Goal: Answer question/provide support: Share knowledge or assist other users

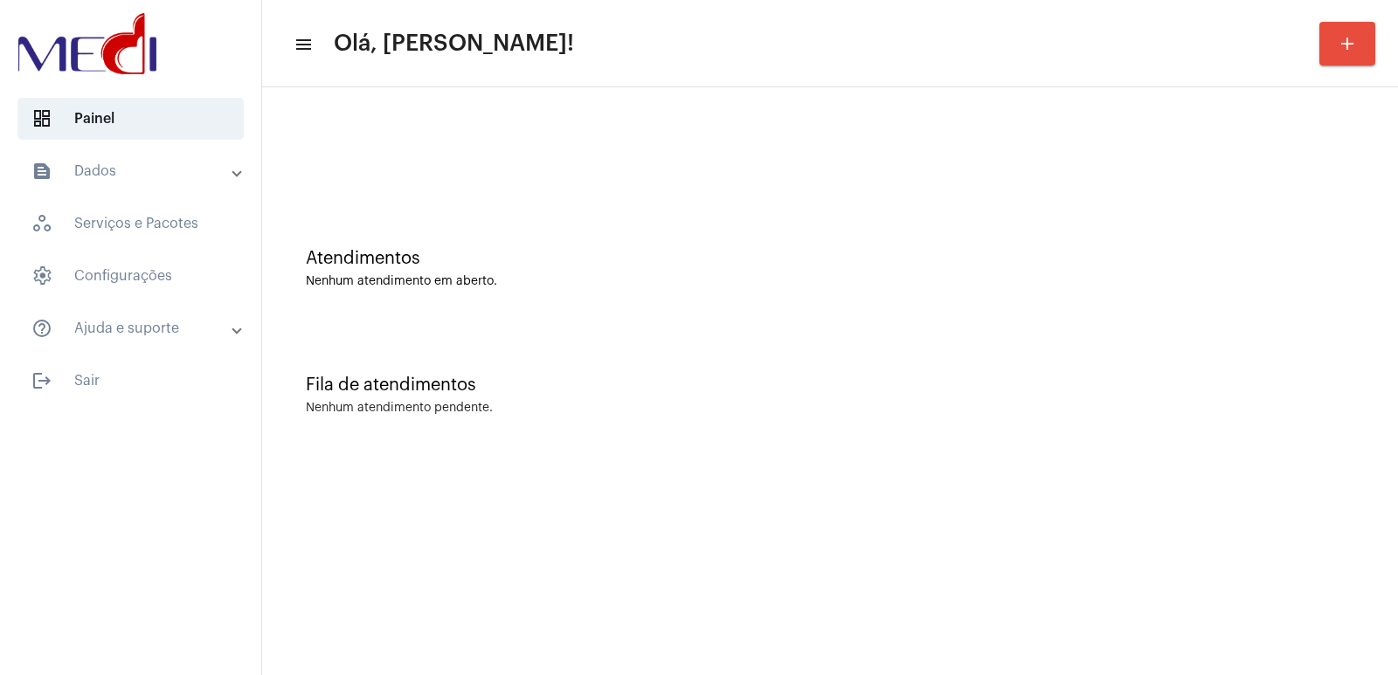
click at [347, 167] on div at bounding box center [830, 146] width 1118 height 100
drag, startPoint x: 326, startPoint y: 116, endPoint x: 310, endPoint y: 107, distance: 18.0
click at [326, 116] on div at bounding box center [830, 146] width 1118 height 100
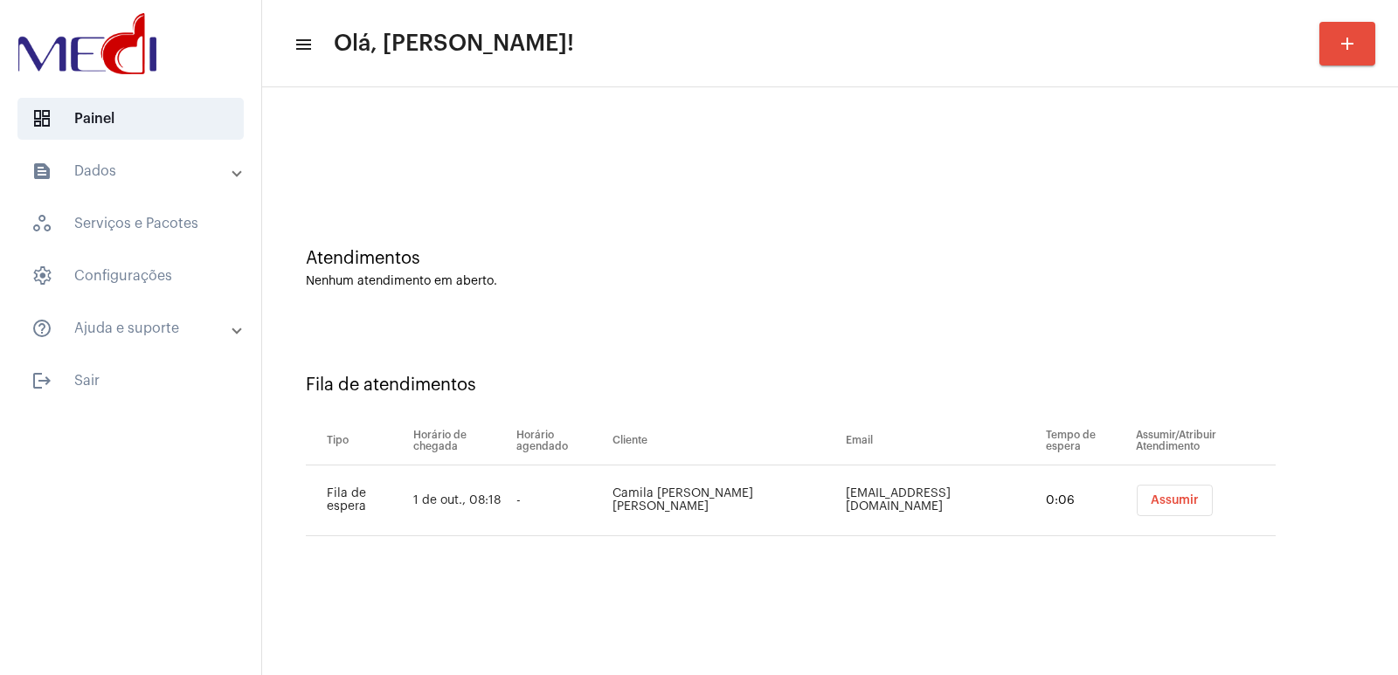
click at [1151, 494] on span "Assumir" at bounding box center [1175, 500] width 48 height 12
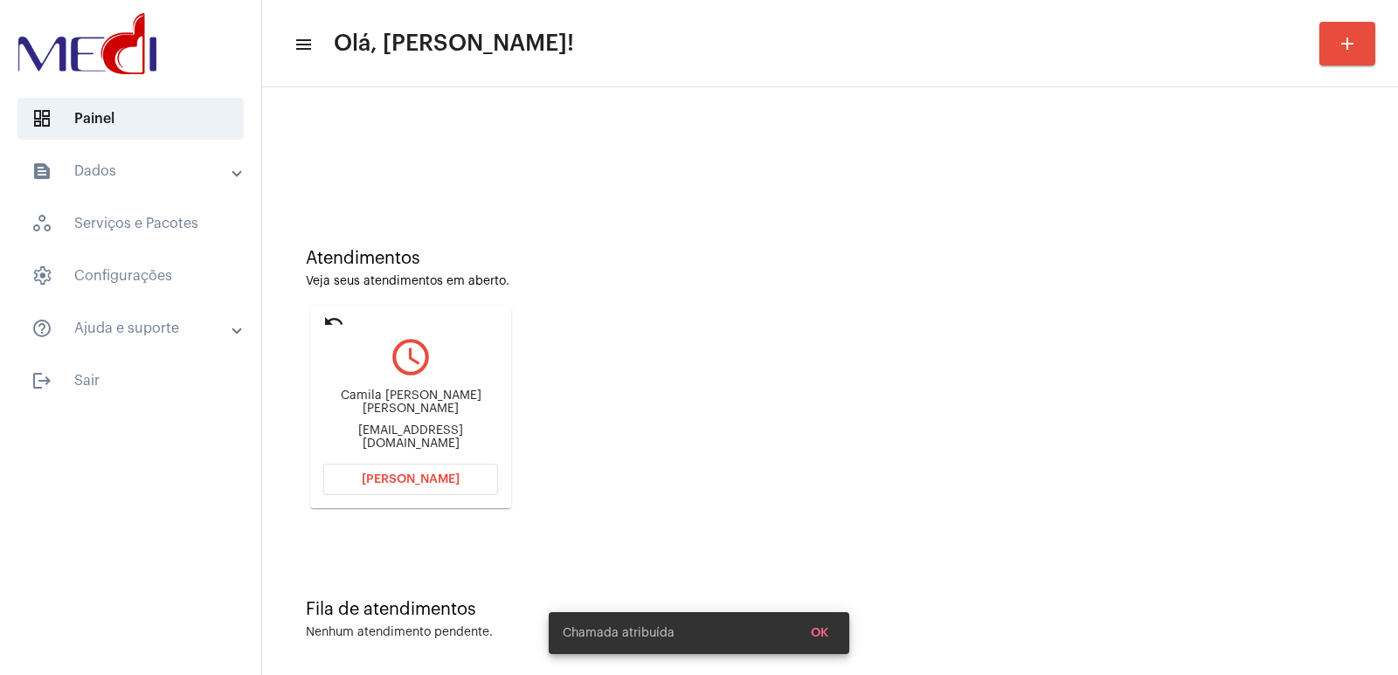
click at [357, 384] on div "Camila Priscila de Oliveira Barbosa camilaelber@gmail.com" at bounding box center [410, 420] width 175 height 79
copy div "Camila Priscila de Oliveira Barbosa"
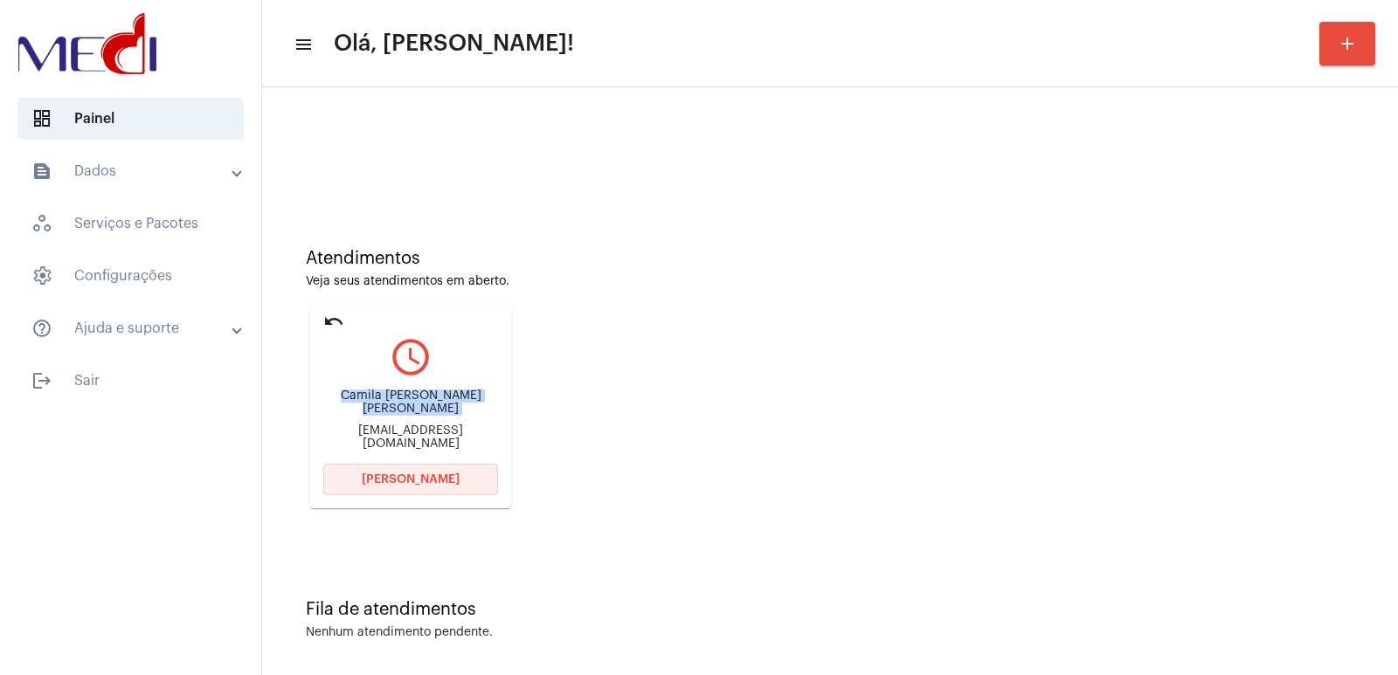
click at [428, 481] on span "[PERSON_NAME]" at bounding box center [411, 480] width 98 height 12
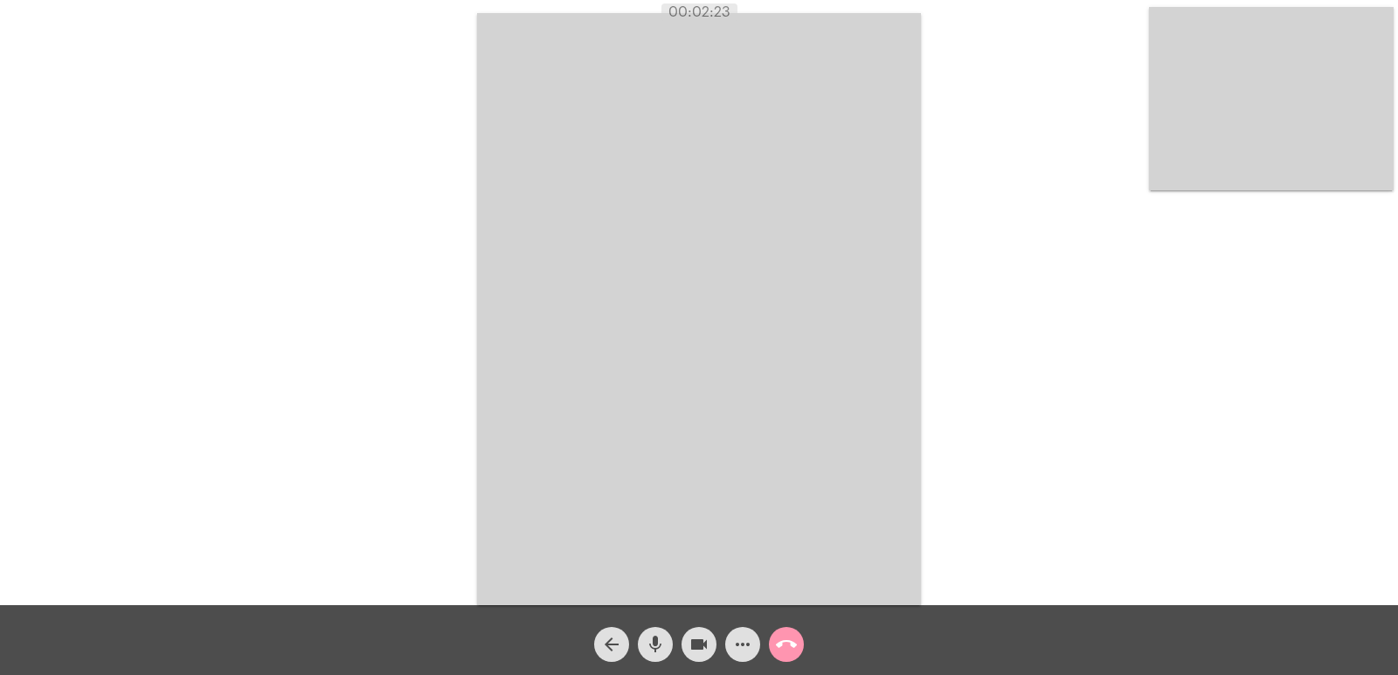
drag, startPoint x: 515, startPoint y: 297, endPoint x: 660, endPoint y: 437, distance: 202.1
click at [515, 297] on video at bounding box center [699, 309] width 444 height 592
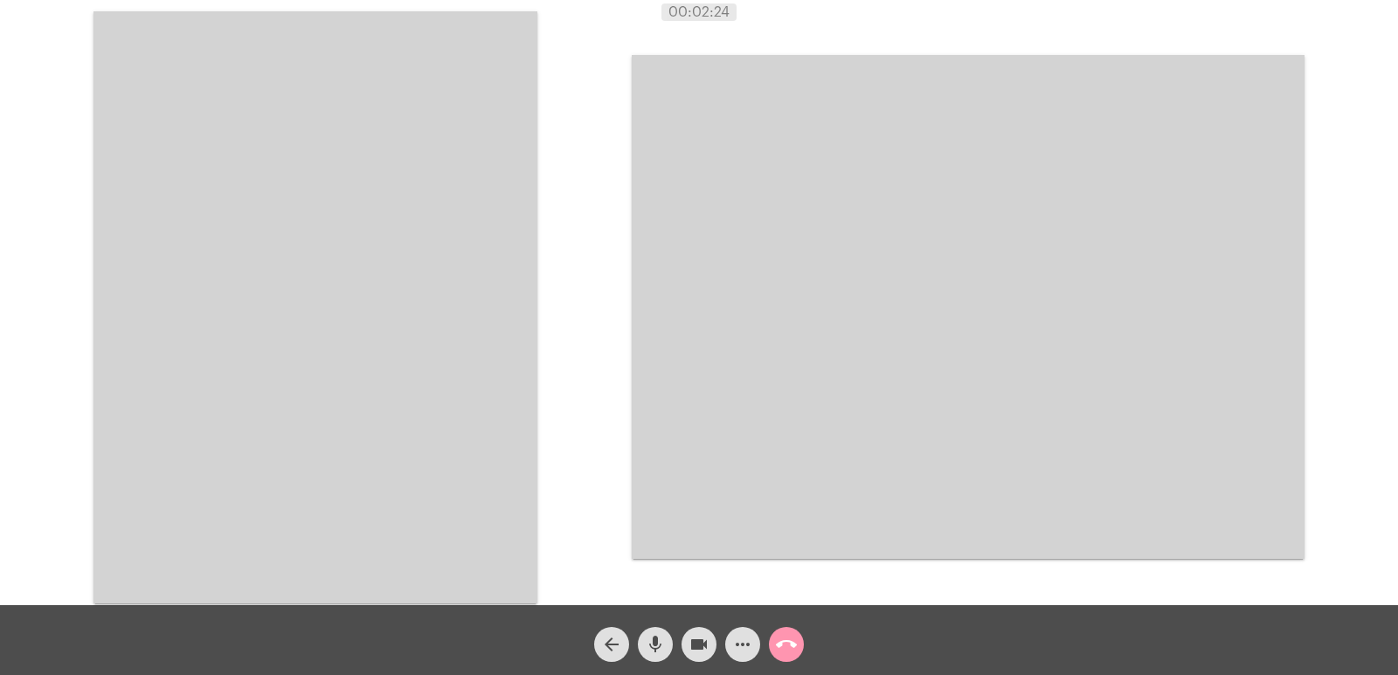
click at [767, 527] on div "Acessando Câmera e Microfone..." at bounding box center [699, 305] width 1394 height 605
click at [774, 641] on button "call_end" at bounding box center [786, 644] width 35 height 35
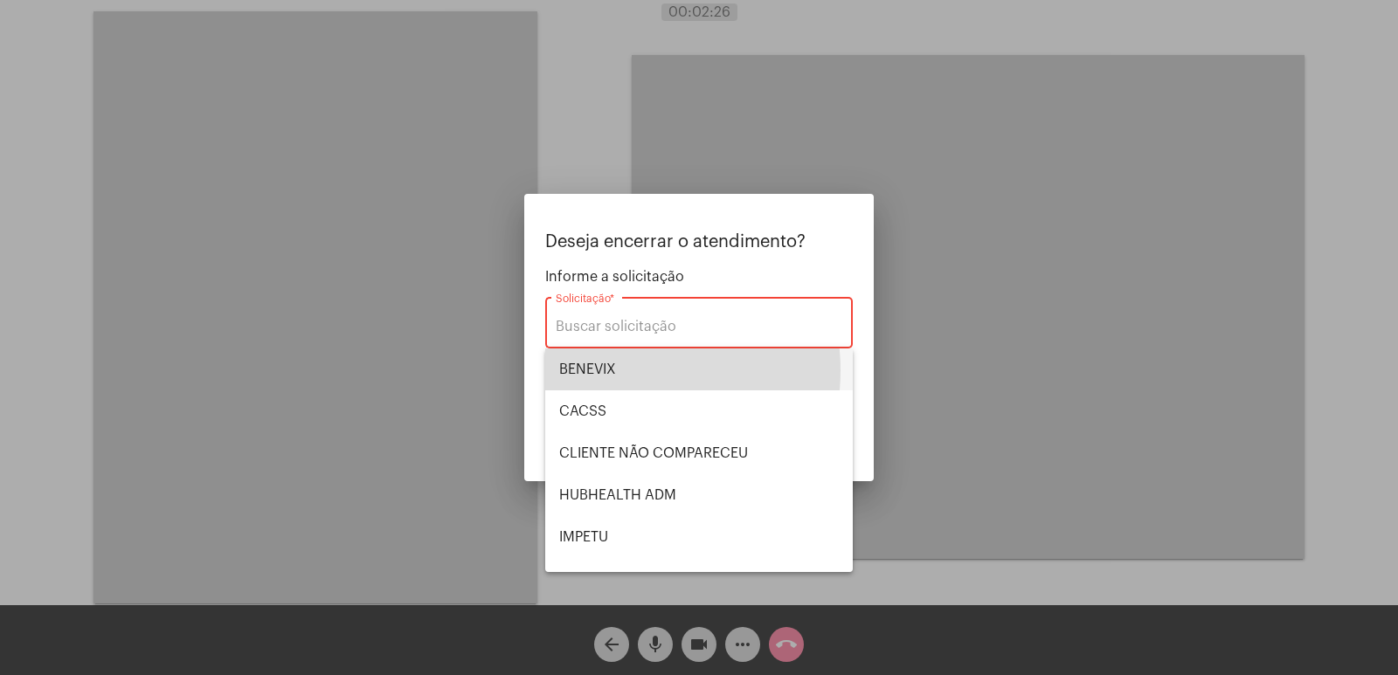
click at [617, 370] on span "BENEVIX" at bounding box center [699, 370] width 280 height 42
type input "BENEVIX"
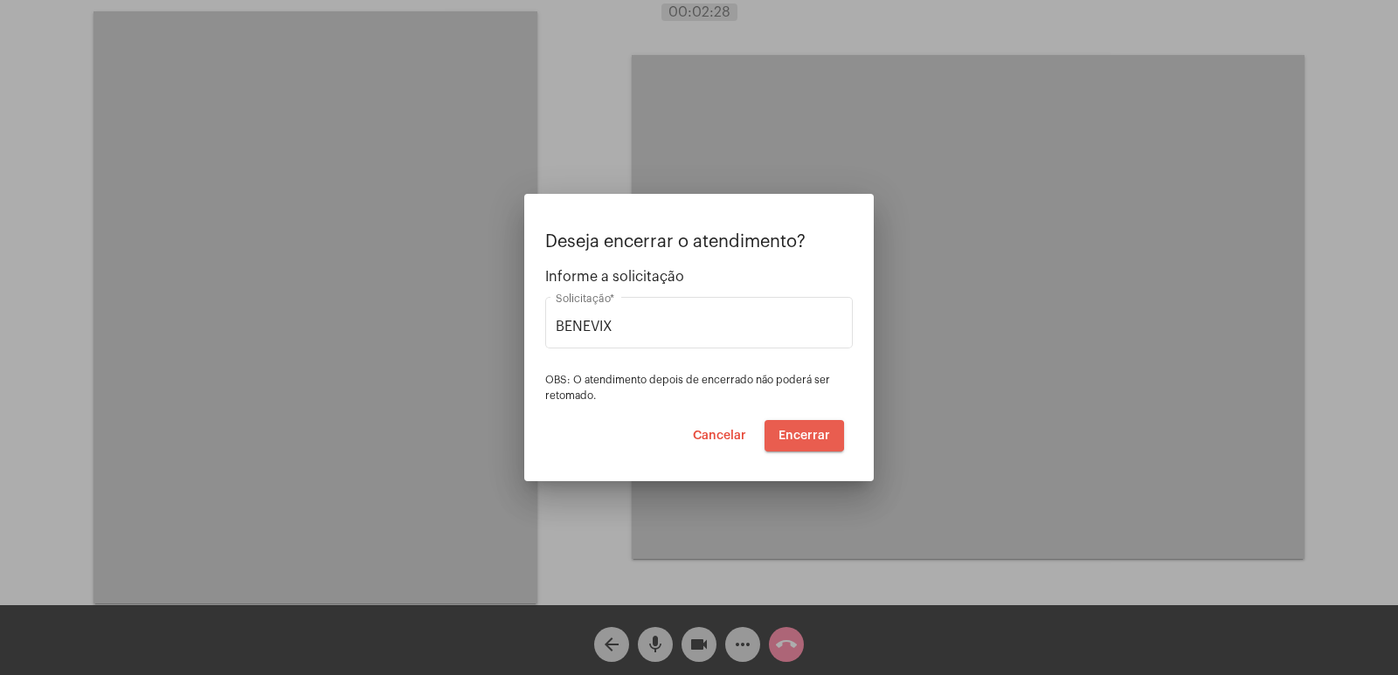
click at [790, 436] on span "Encerrar" at bounding box center [804, 436] width 52 height 12
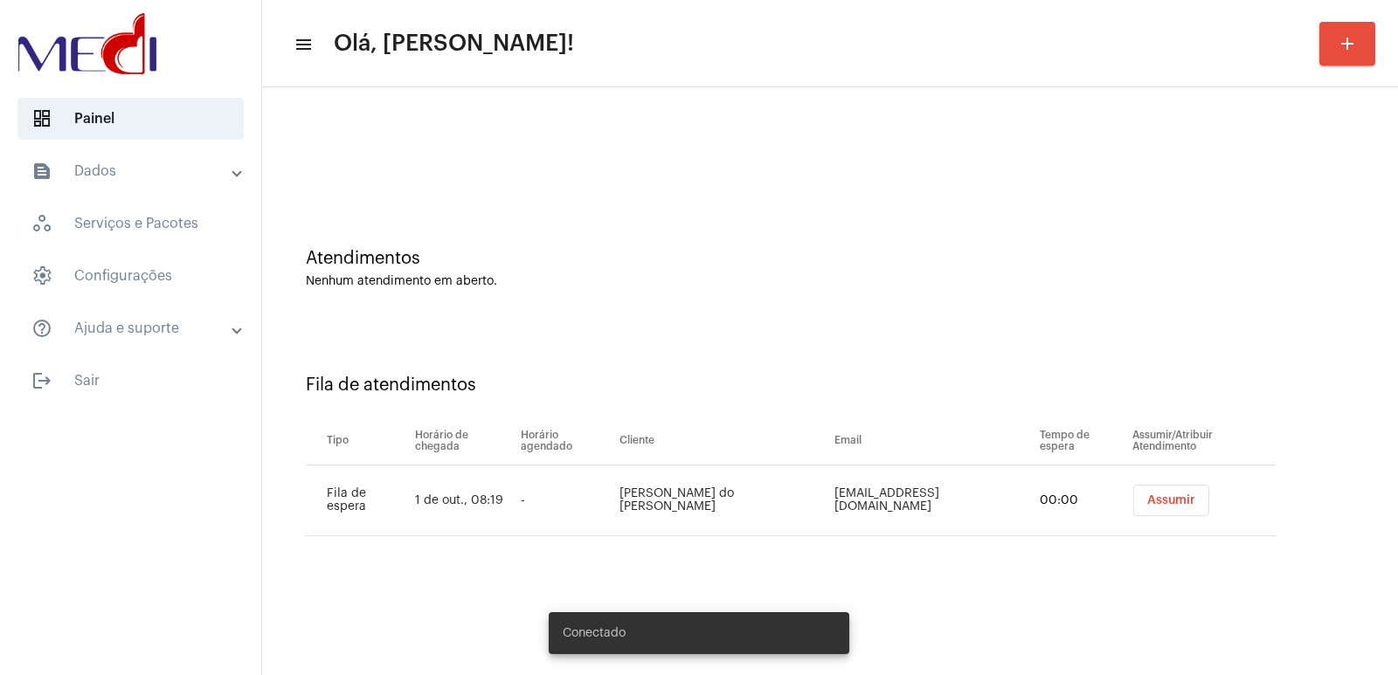
click at [1158, 498] on span "Assumir" at bounding box center [1171, 500] width 48 height 12
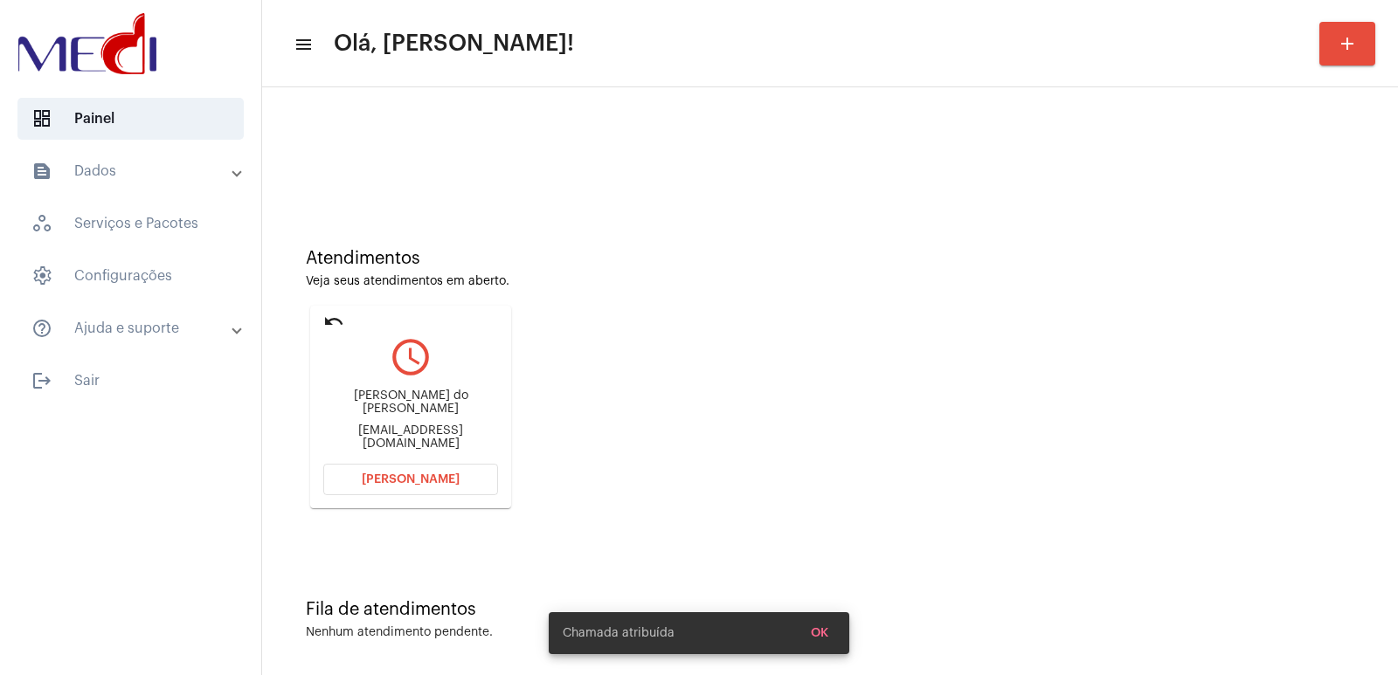
click at [396, 405] on div "[PERSON_NAME] do [PERSON_NAME]" at bounding box center [410, 403] width 175 height 26
copy div "[PERSON_NAME] do [PERSON_NAME]"
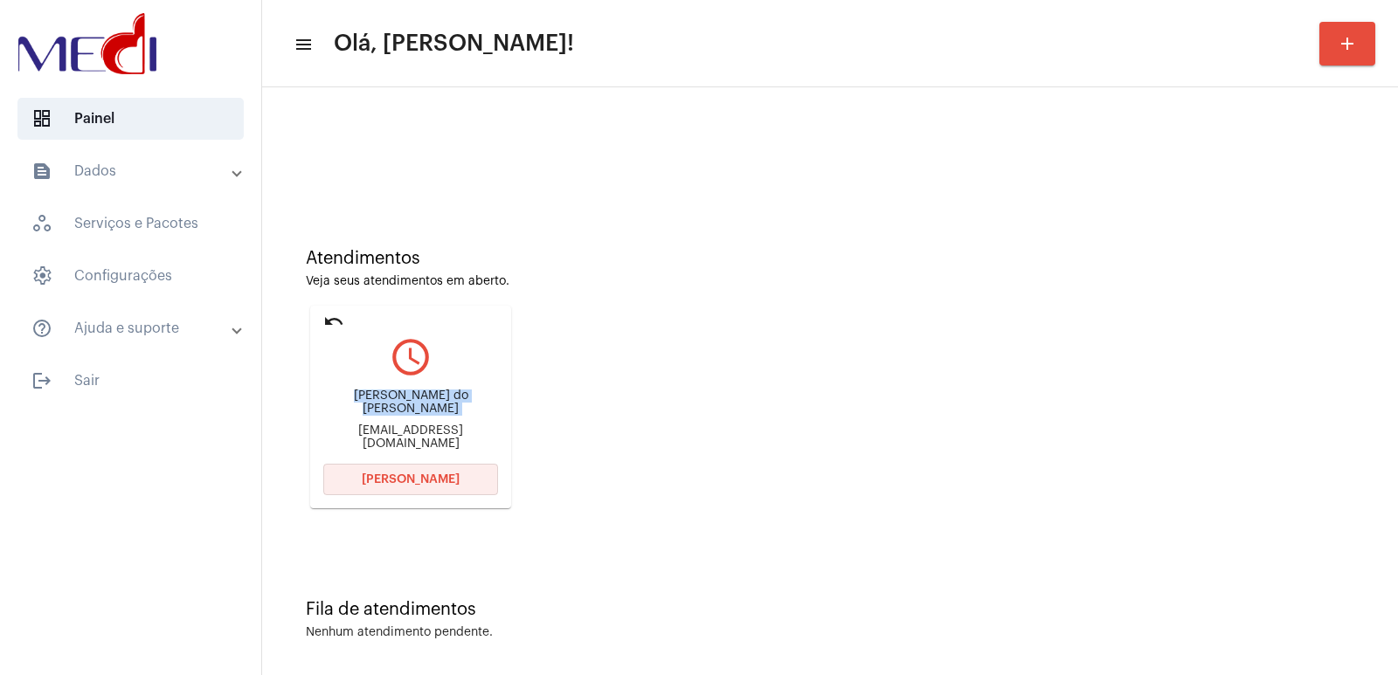
click at [449, 484] on span "Abrir Chamada" at bounding box center [411, 480] width 98 height 12
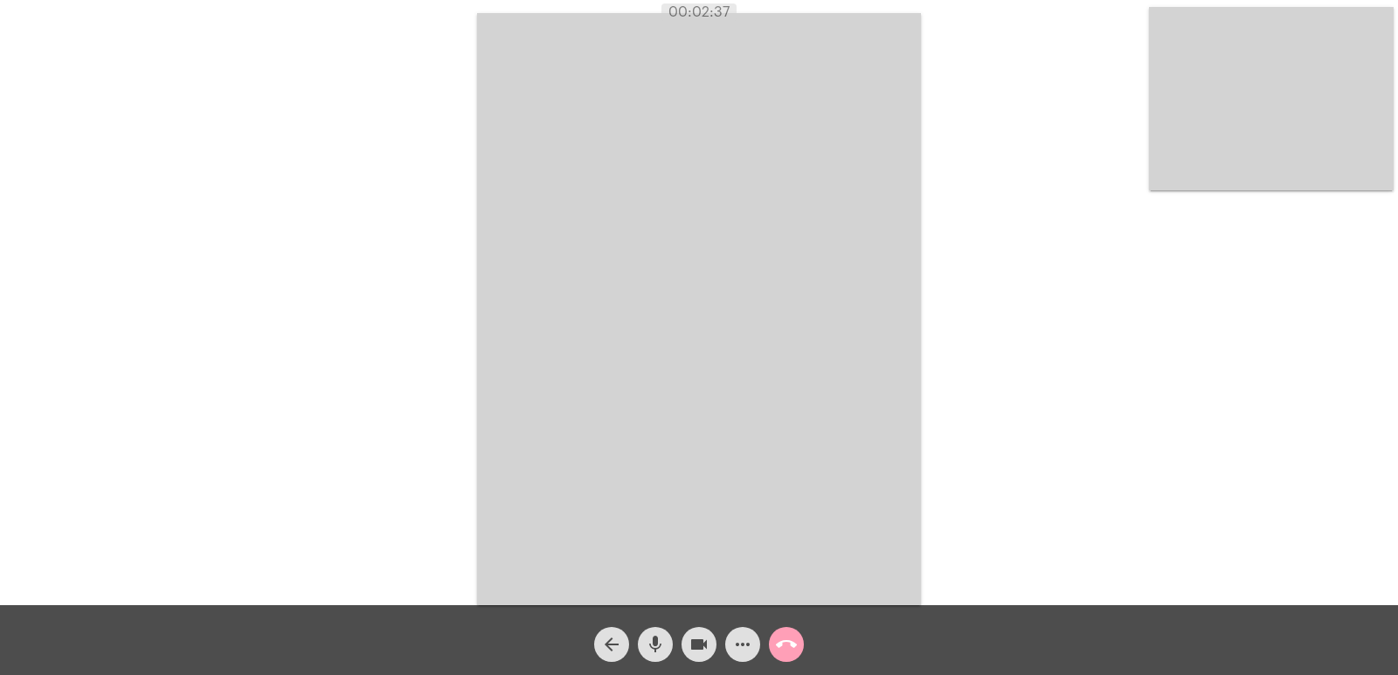
click at [794, 641] on mat-icon "call_end" at bounding box center [786, 644] width 21 height 21
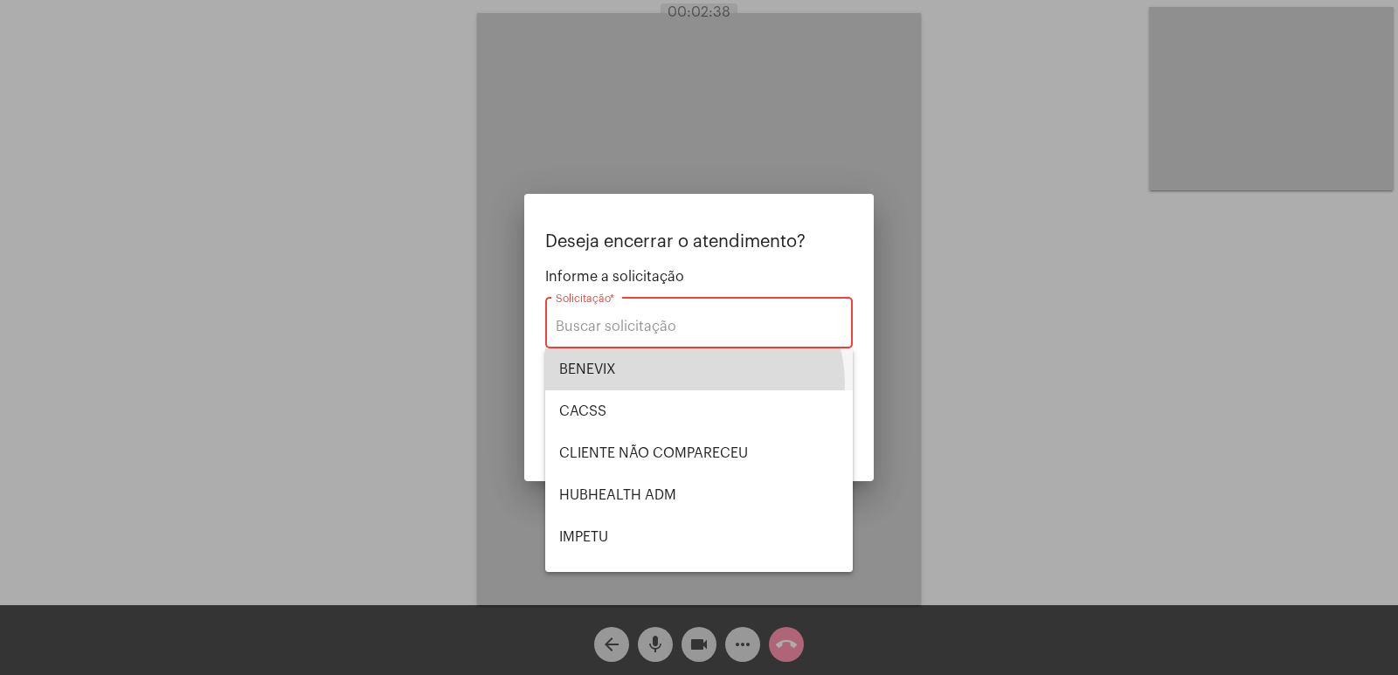
click at [693, 384] on span "BENEVIX" at bounding box center [699, 370] width 280 height 42
type input "BENEVIX"
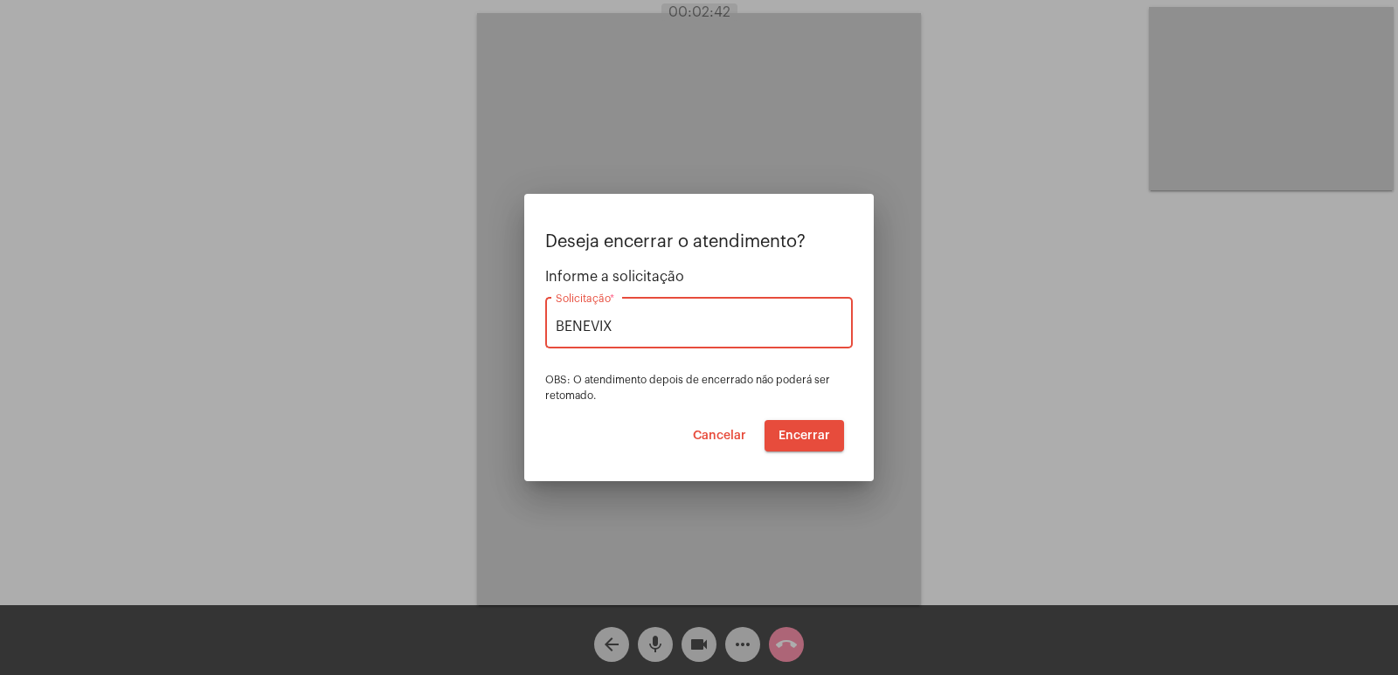
click at [806, 436] on span "Encerrar" at bounding box center [804, 436] width 52 height 12
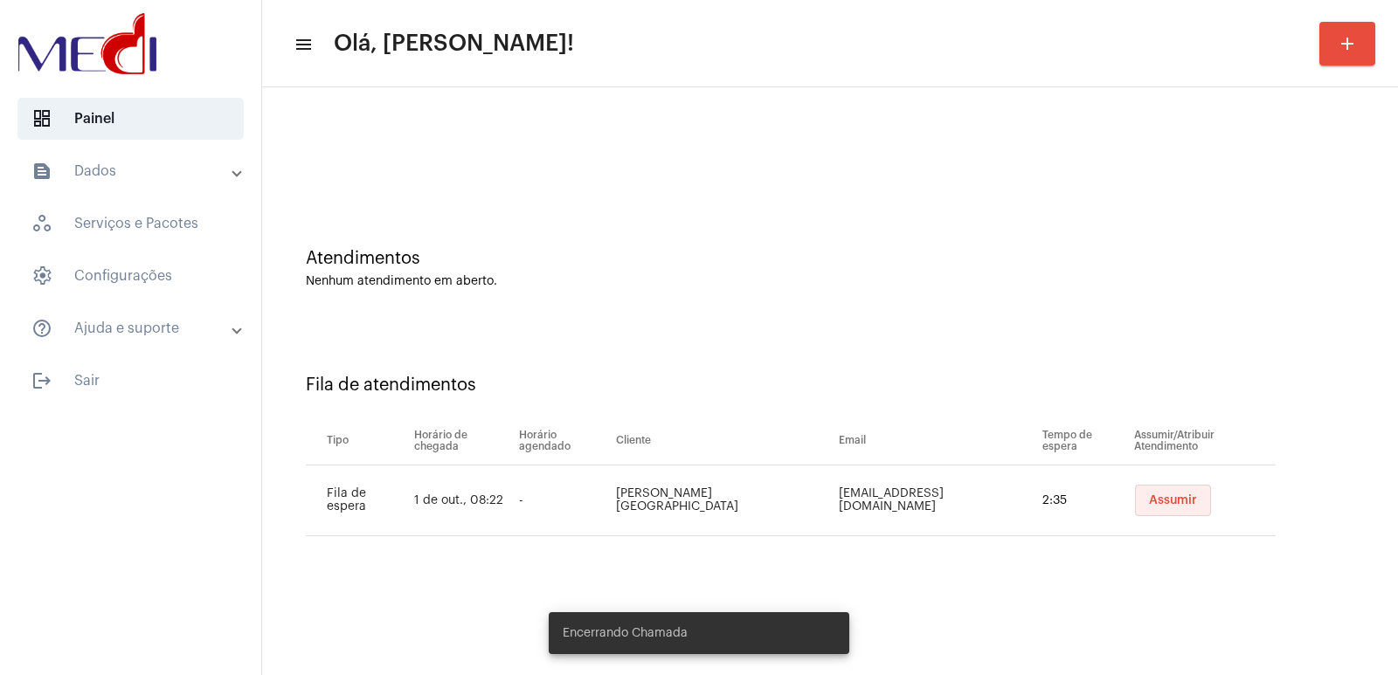
click at [1151, 510] on button "Assumir" at bounding box center [1173, 500] width 76 height 31
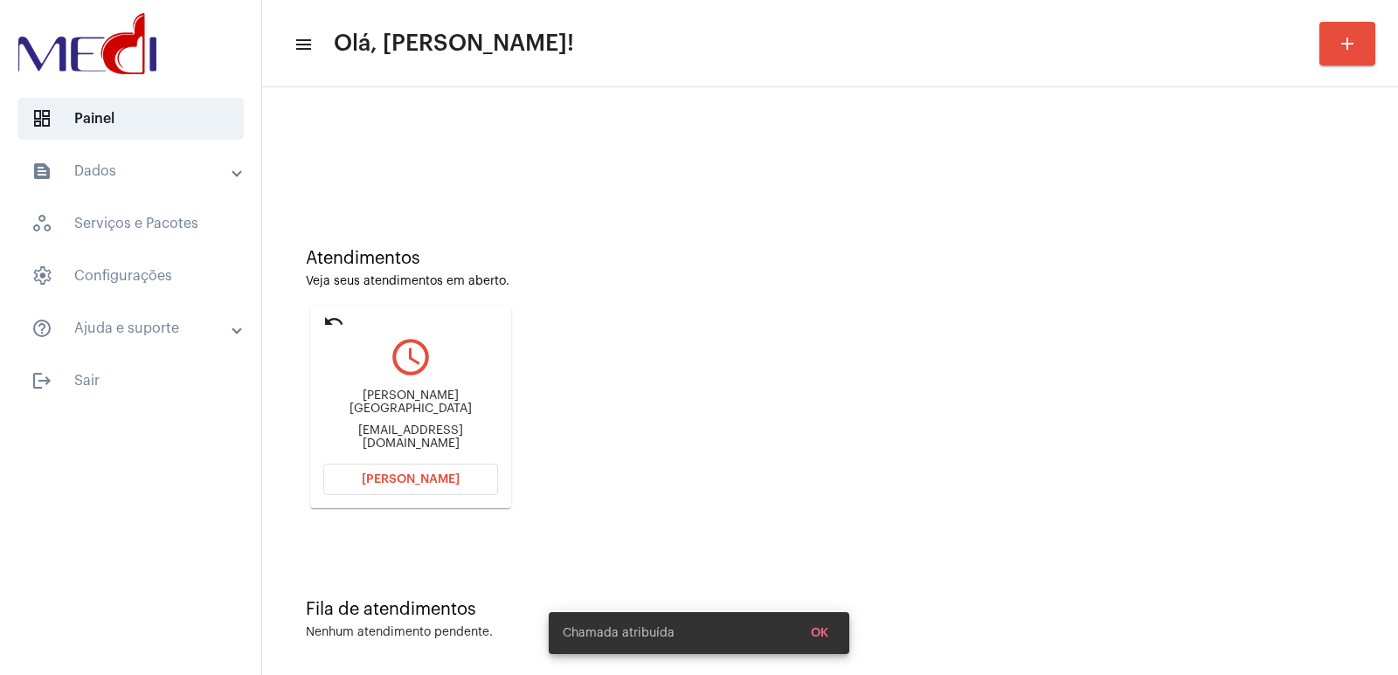
click at [358, 404] on div "Hyago Souza Brasil" at bounding box center [410, 403] width 175 height 26
copy div "Hyago Souza Brasil"
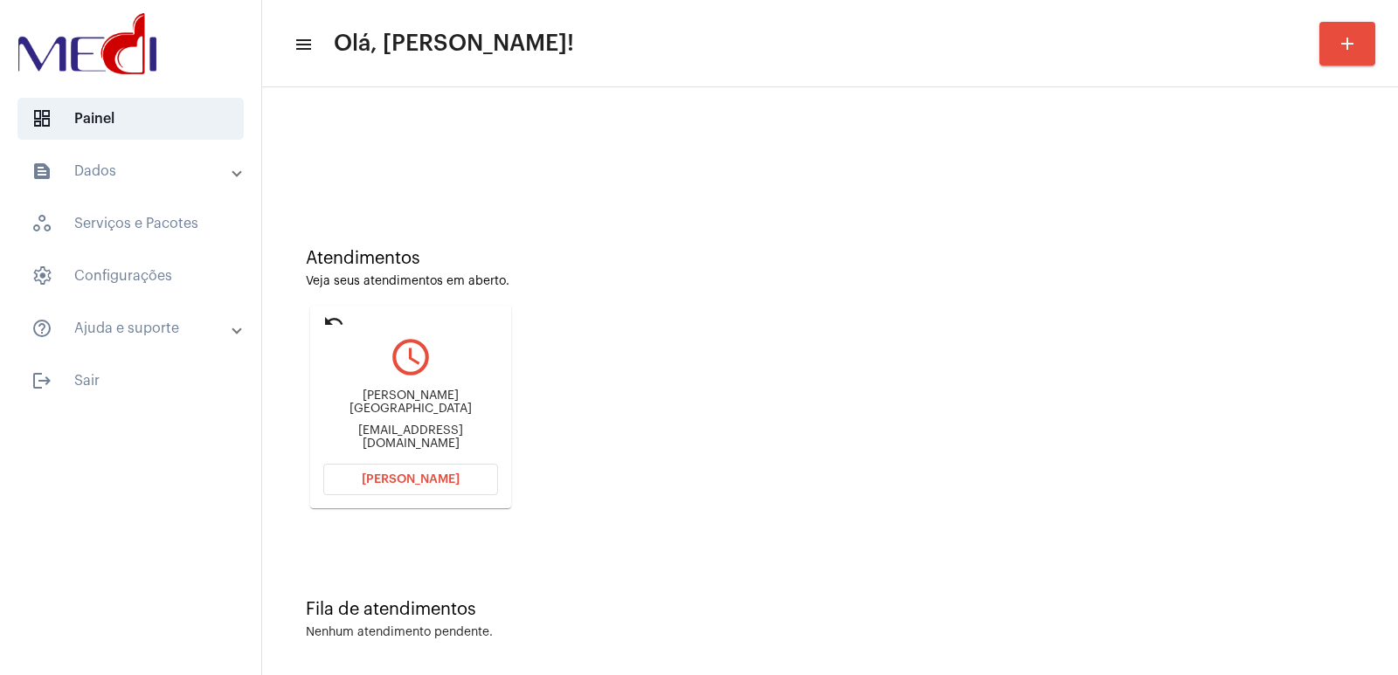
click at [370, 475] on span "Abrir Chamada" at bounding box center [411, 480] width 98 height 12
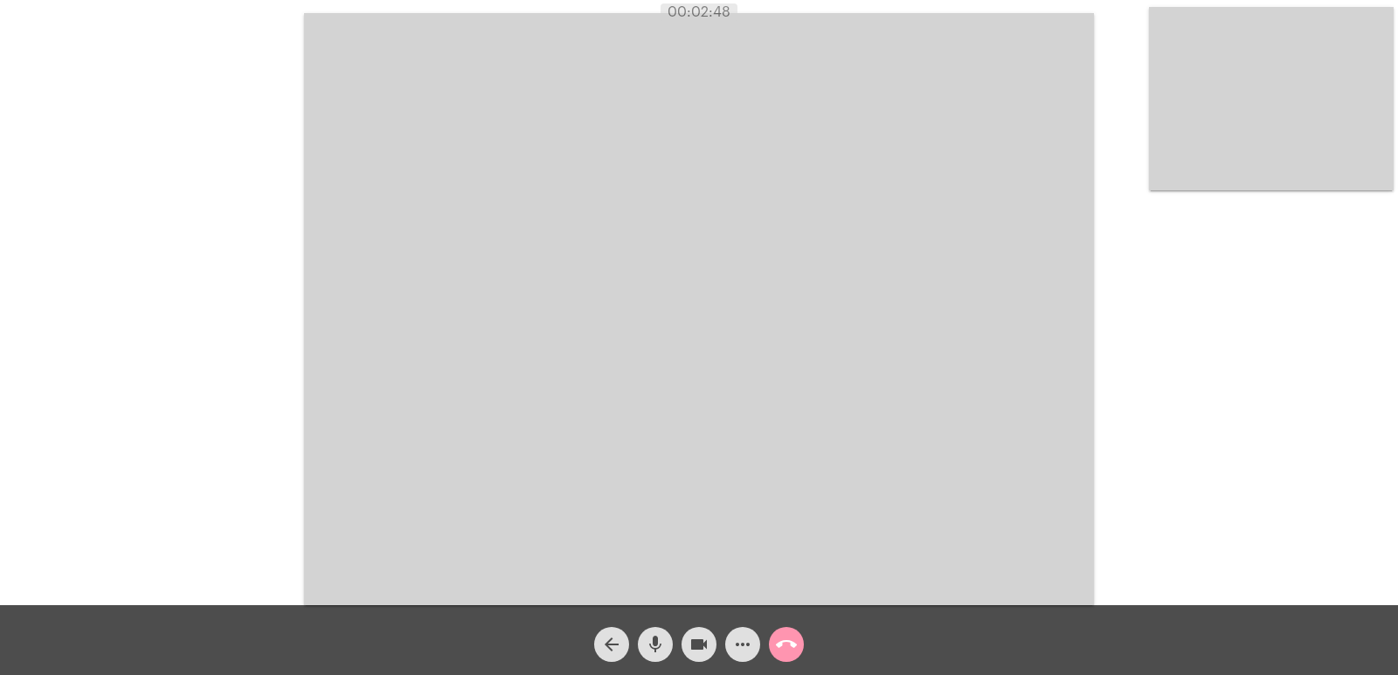
click at [796, 643] on mat-icon "call_end" at bounding box center [786, 644] width 21 height 21
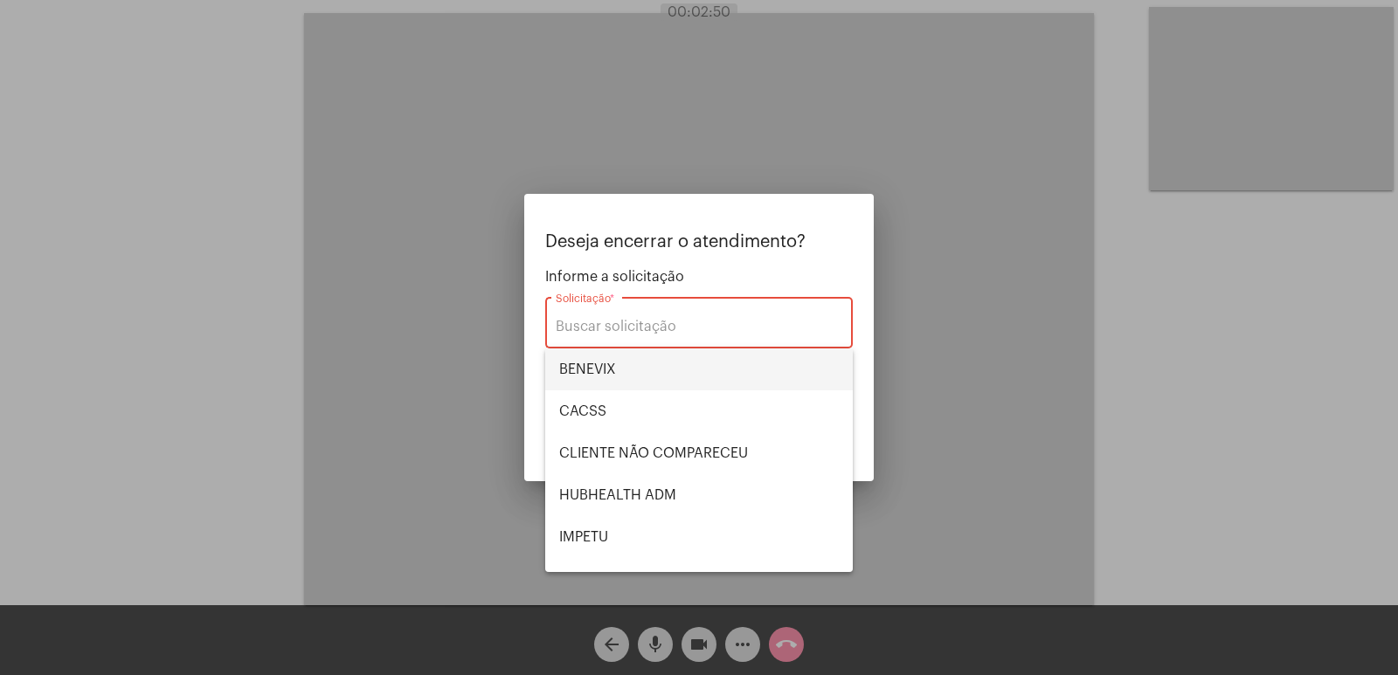
click at [599, 375] on span "BENEVIX" at bounding box center [699, 370] width 280 height 42
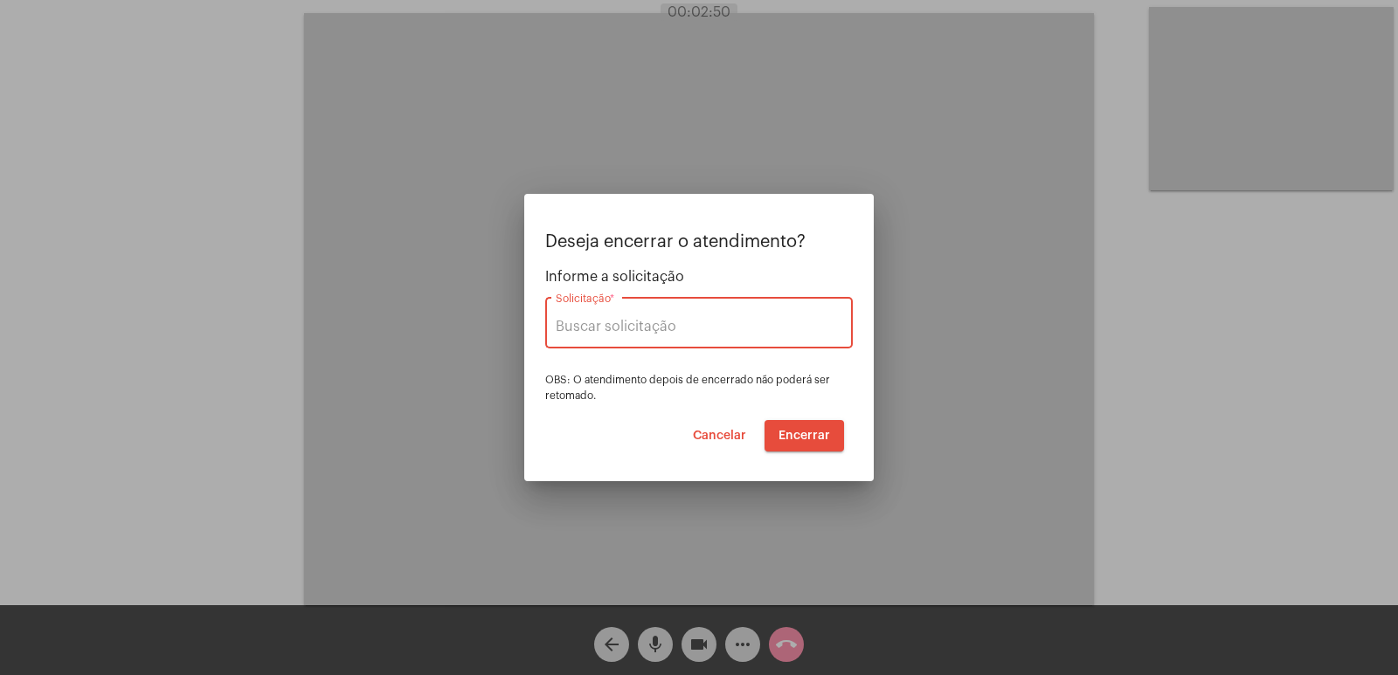
type input "BENEVIX"
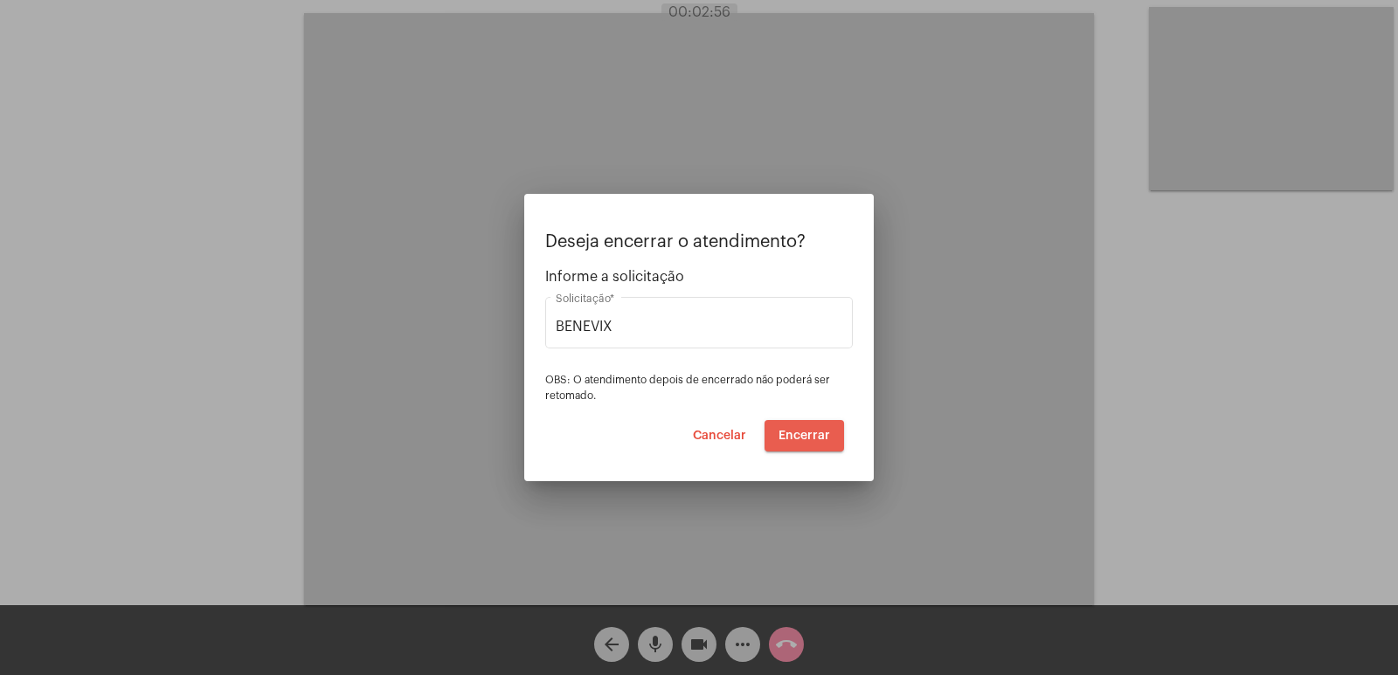
click at [808, 438] on span "Encerrar" at bounding box center [804, 436] width 52 height 12
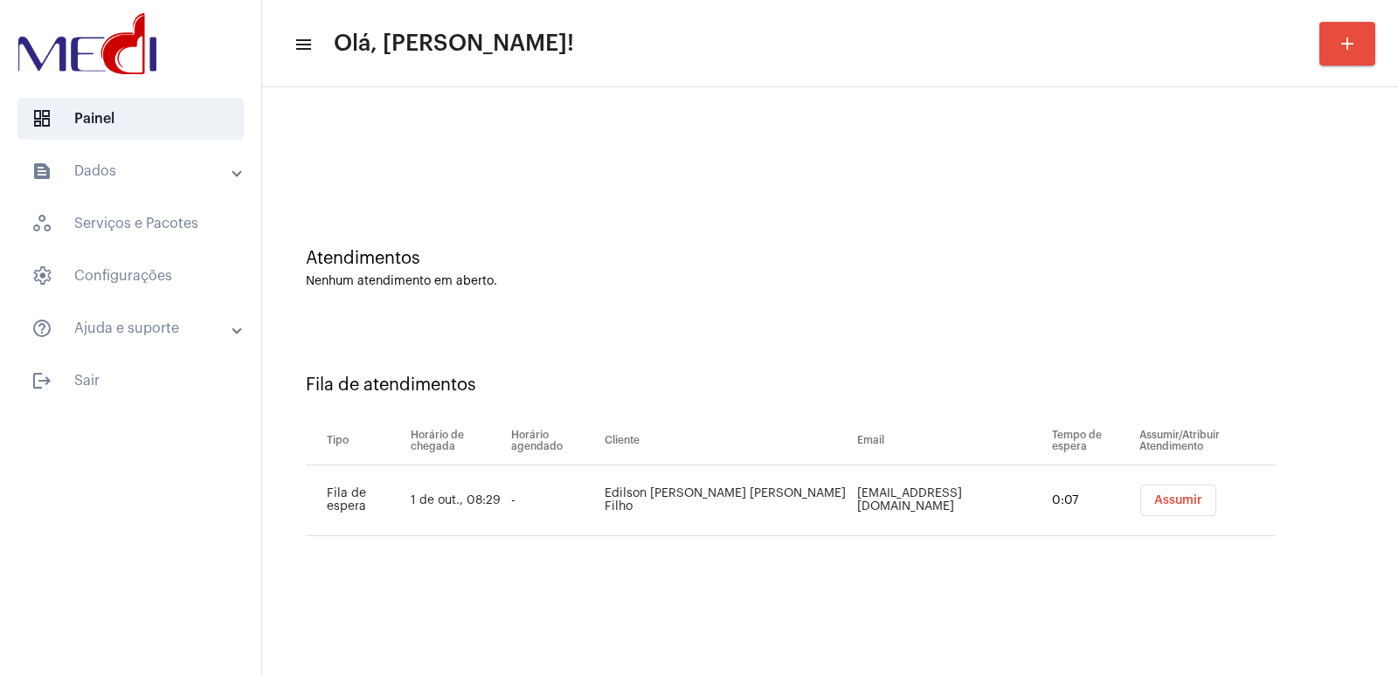
click at [1140, 496] on button "Assumir" at bounding box center [1178, 500] width 76 height 31
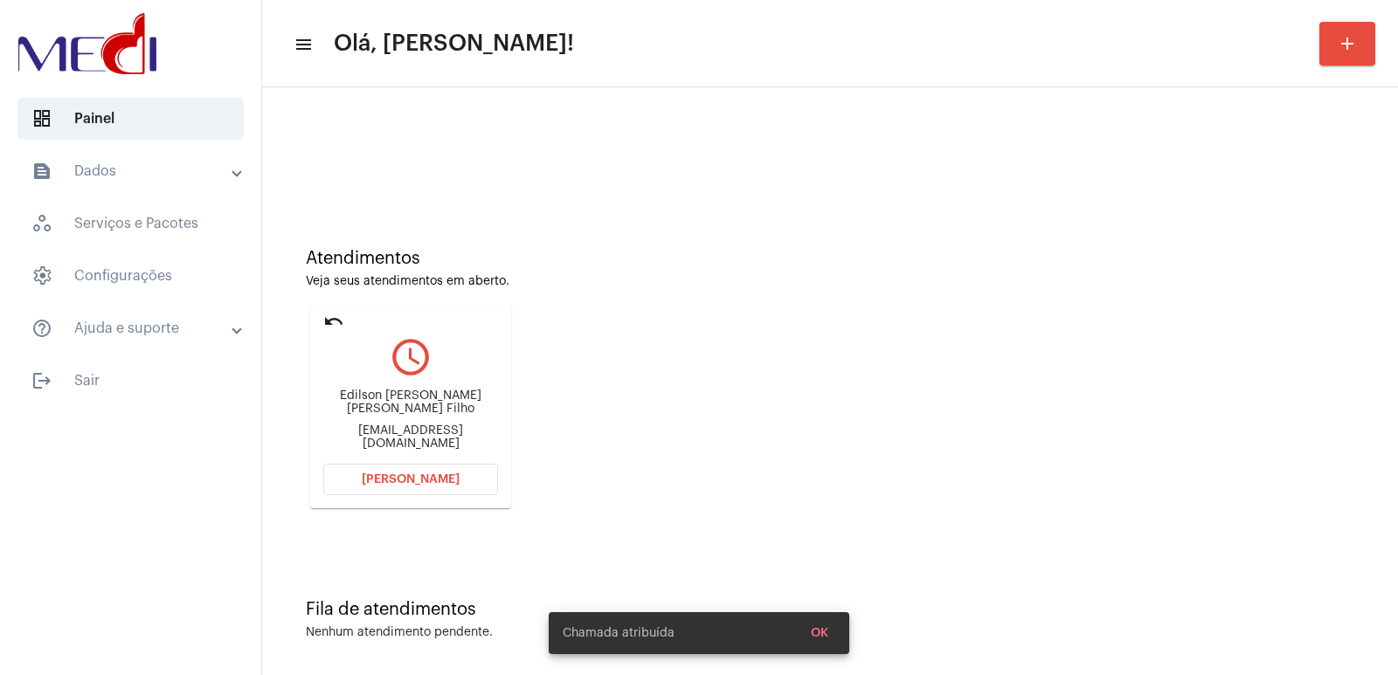
click at [358, 392] on div "Edilson Raymundo Martins Lira Filho edilsonlirafilho@gmail.com" at bounding box center [410, 420] width 175 height 79
copy div "Edilson Raymundo Martins Lira Filho"
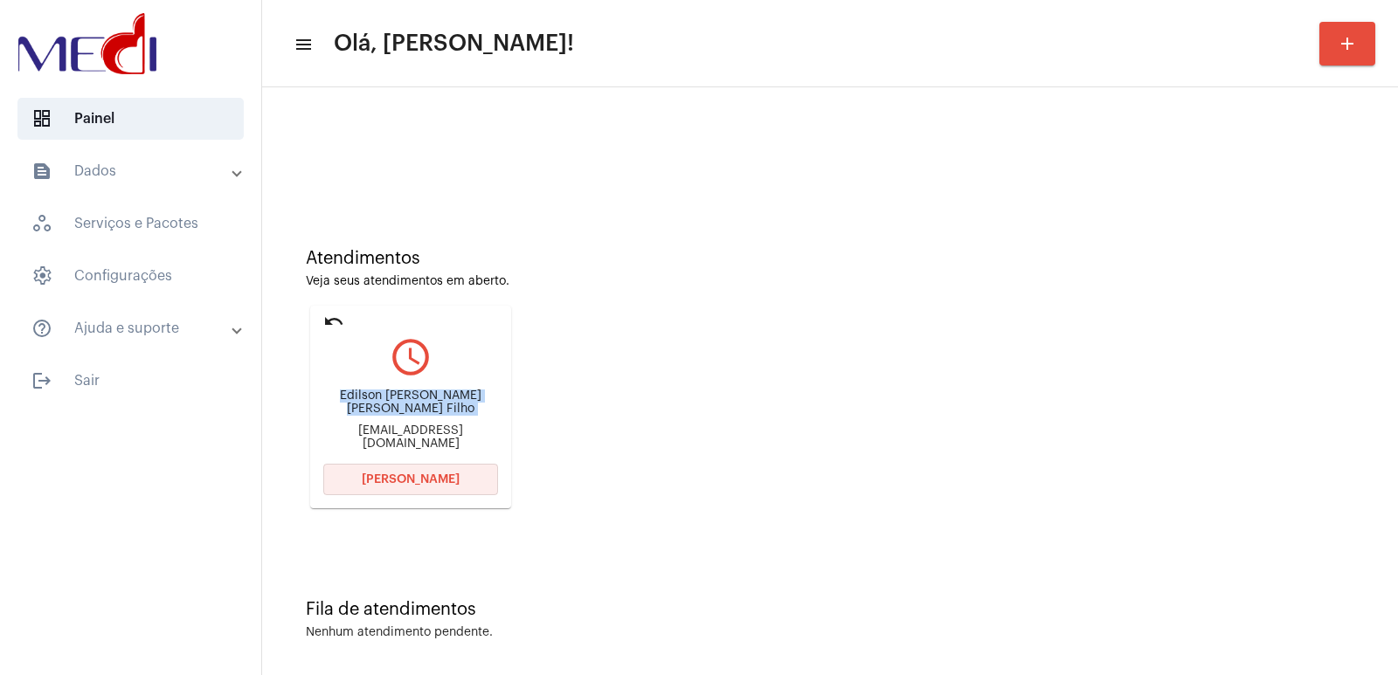
click at [445, 464] on button "[PERSON_NAME]" at bounding box center [410, 479] width 175 height 31
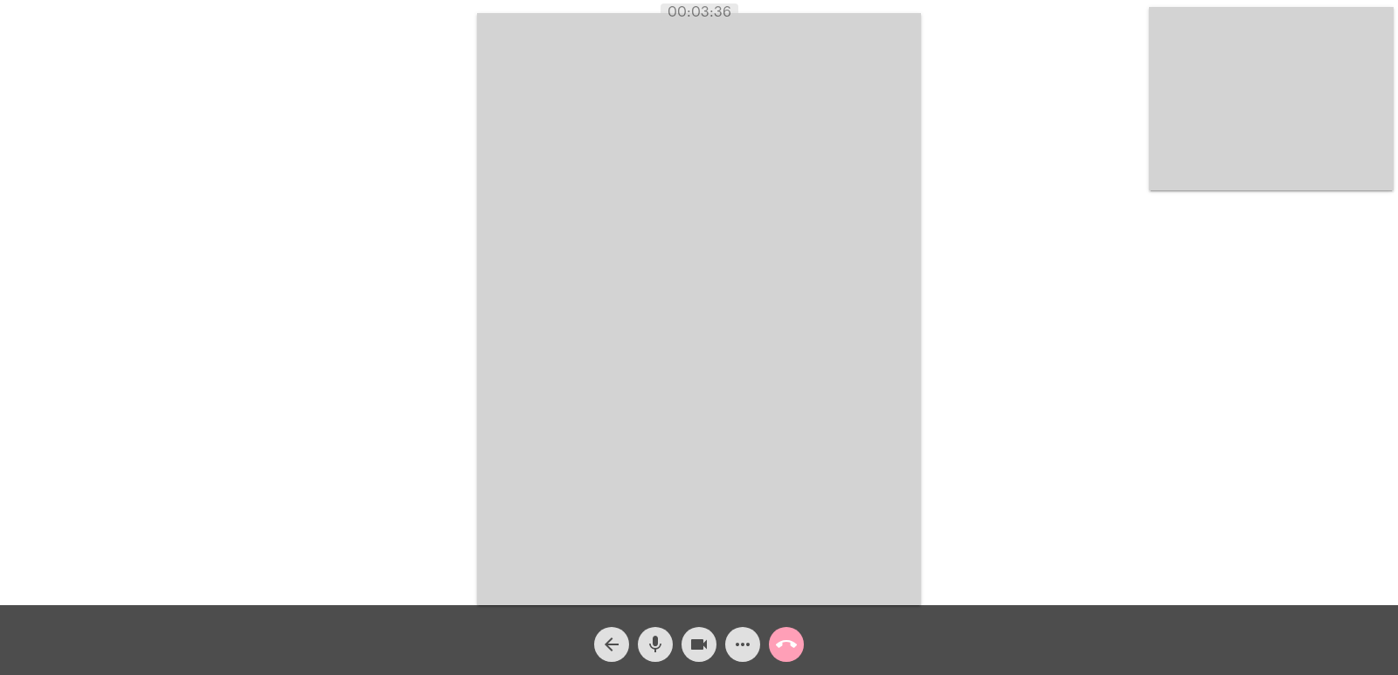
click at [781, 649] on mat-icon "call_end" at bounding box center [786, 644] width 21 height 21
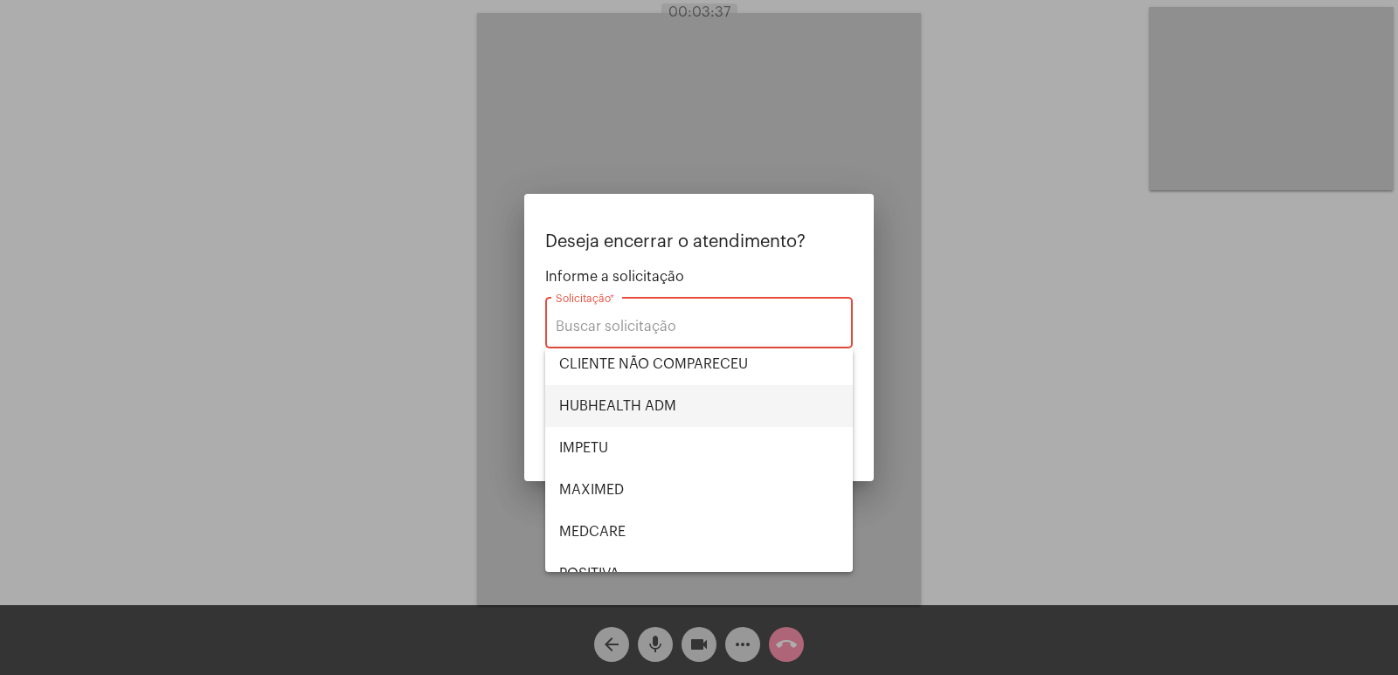
scroll to position [262, 0]
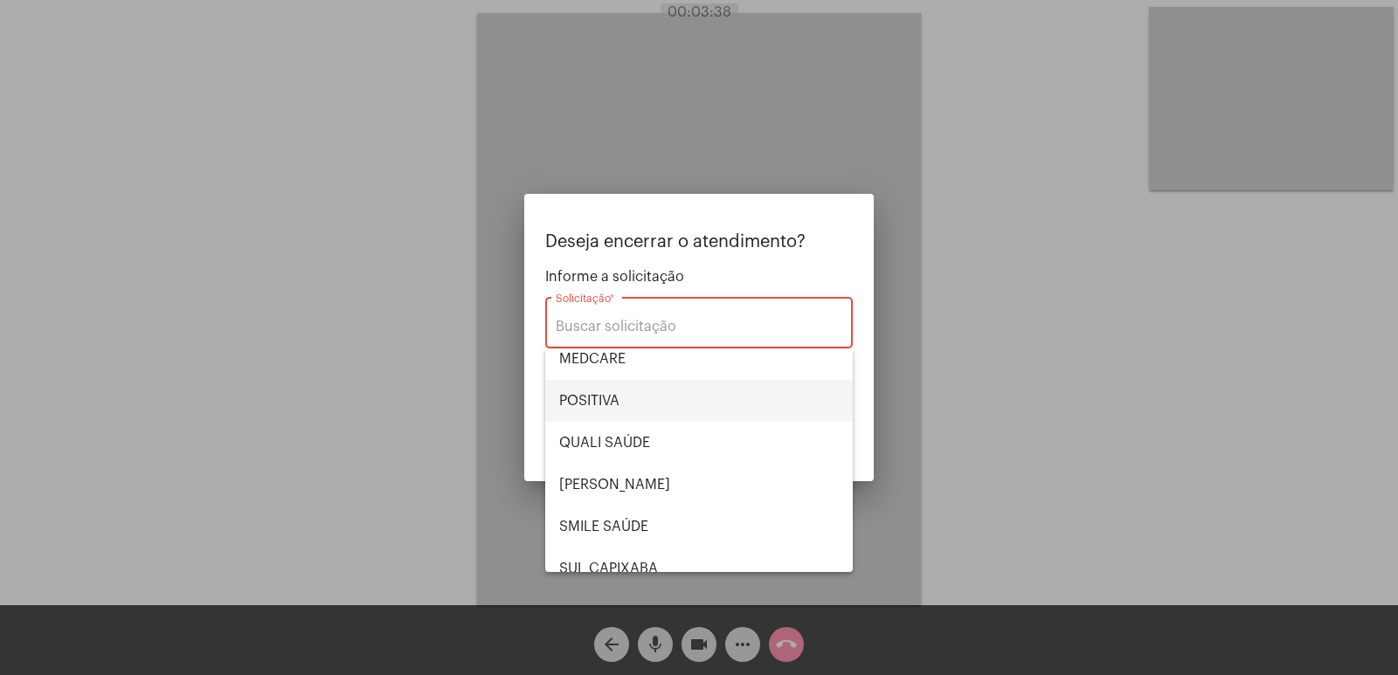
click at [626, 404] on span "POSITIVA" at bounding box center [699, 401] width 280 height 42
type input "POSITIVA"
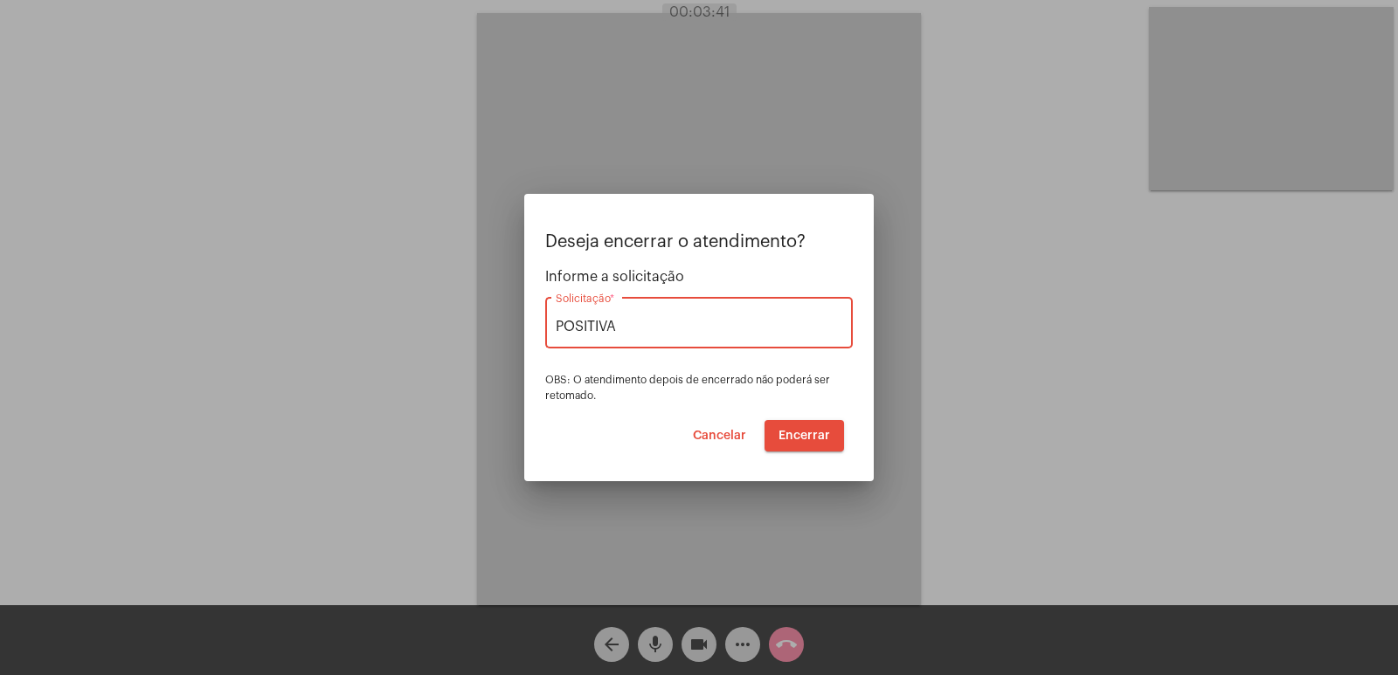
click at [801, 432] on span "Encerrar" at bounding box center [804, 436] width 52 height 12
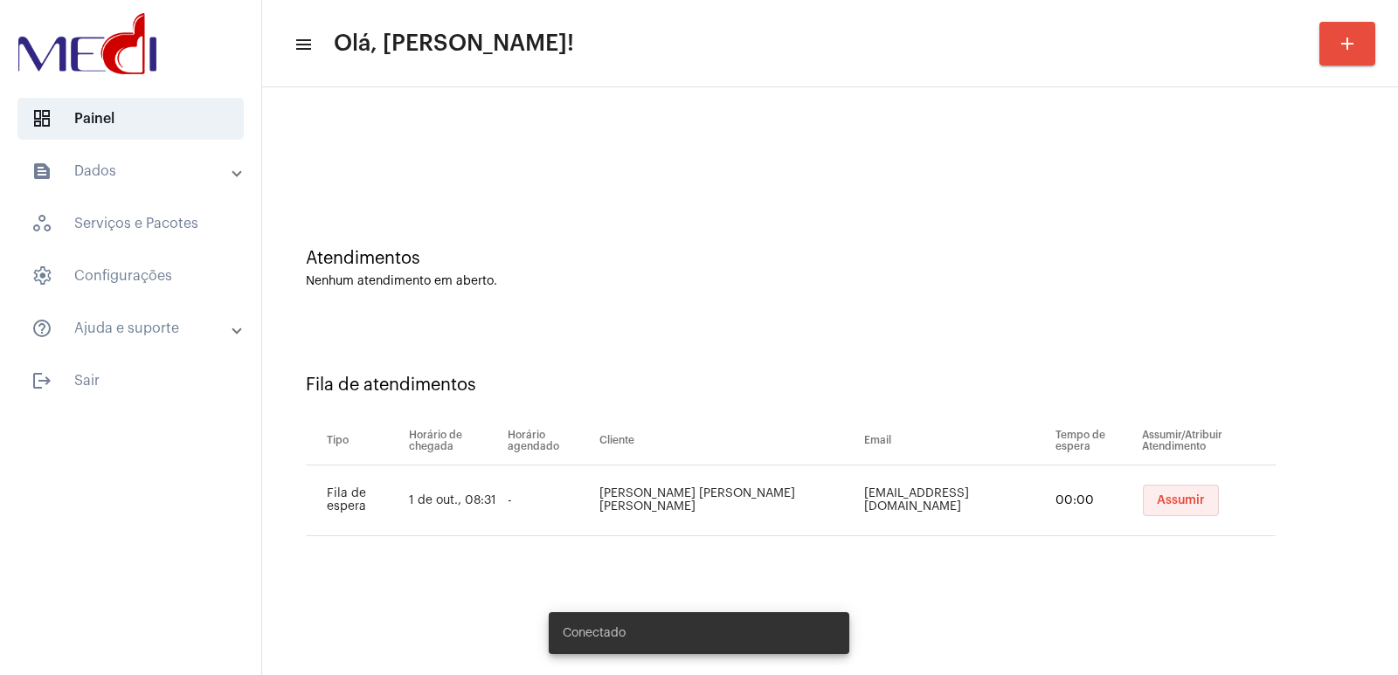
click at [1143, 507] on button "Assumir" at bounding box center [1181, 500] width 76 height 31
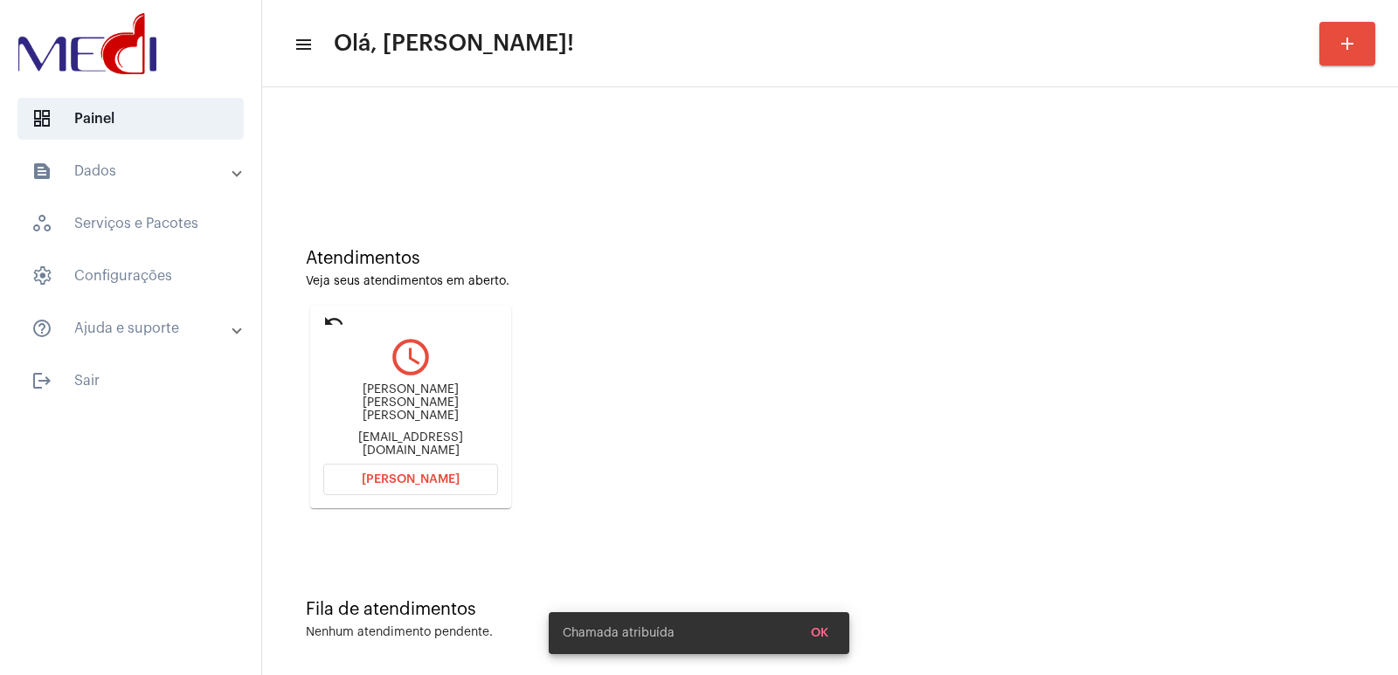
click at [378, 402] on div "[PERSON_NAME] [PERSON_NAME] [PERSON_NAME] [EMAIL_ADDRESS][DOMAIN_NAME]" at bounding box center [410, 420] width 175 height 79
click at [378, 402] on div "Ana Luiza Mota Goveia Villar anaaluizamb@gmail.com" at bounding box center [410, 420] width 175 height 79
copy div "Ana Luiza Mota Goveia Villar"
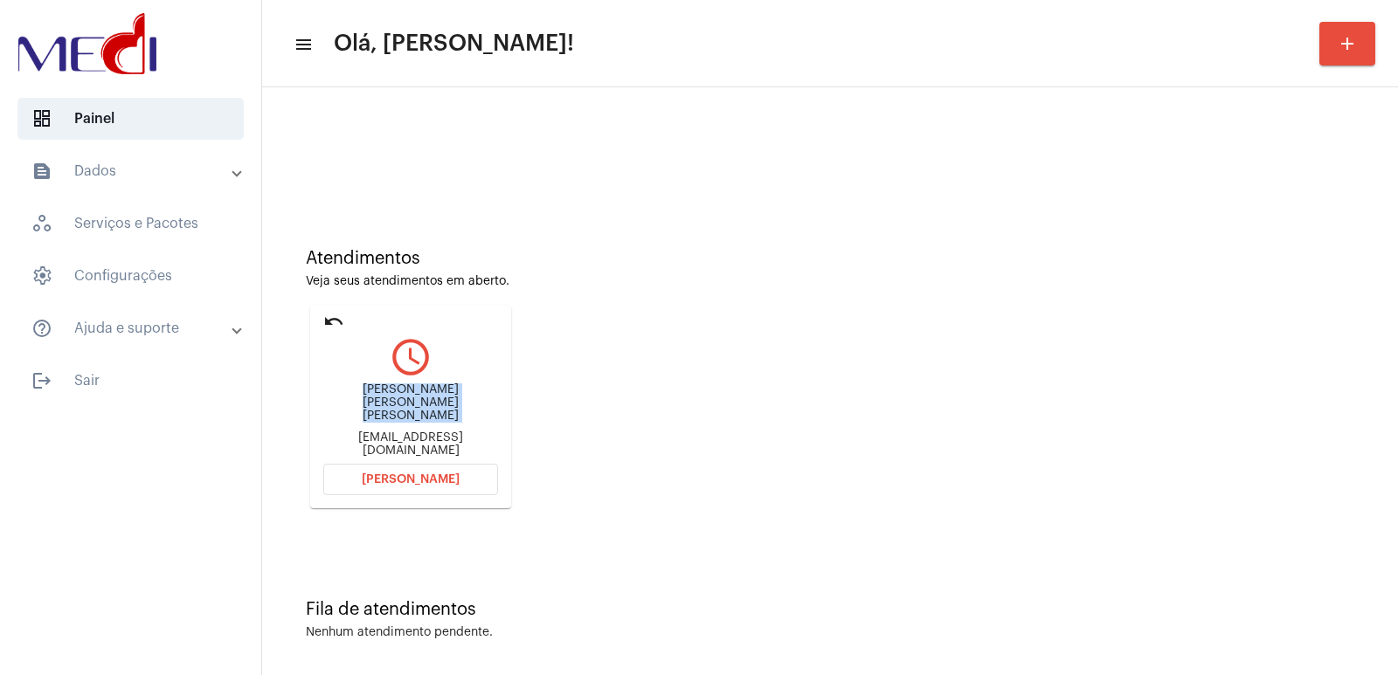
click at [468, 487] on button "Abrir Chamada" at bounding box center [410, 479] width 175 height 31
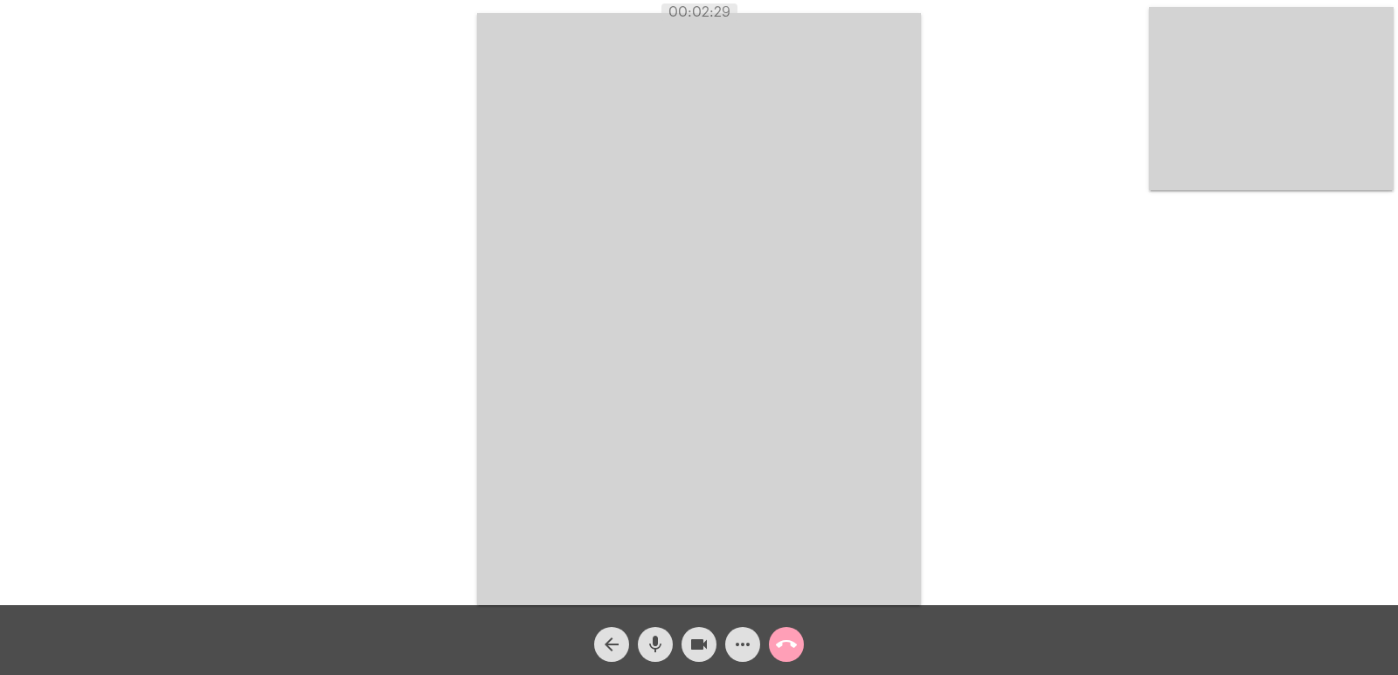
click at [788, 643] on mat-icon "call_end" at bounding box center [786, 644] width 21 height 21
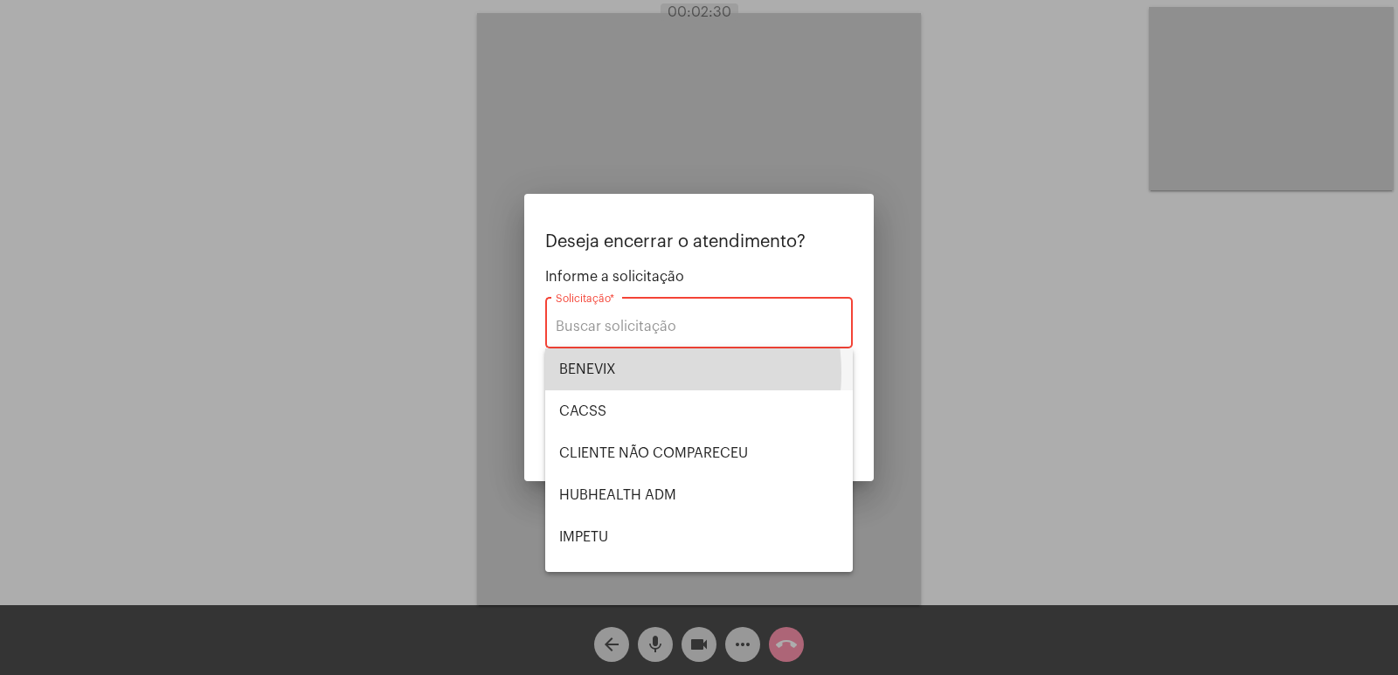
click at [633, 373] on span "BENEVIX" at bounding box center [699, 370] width 280 height 42
type input "BENEVIX"
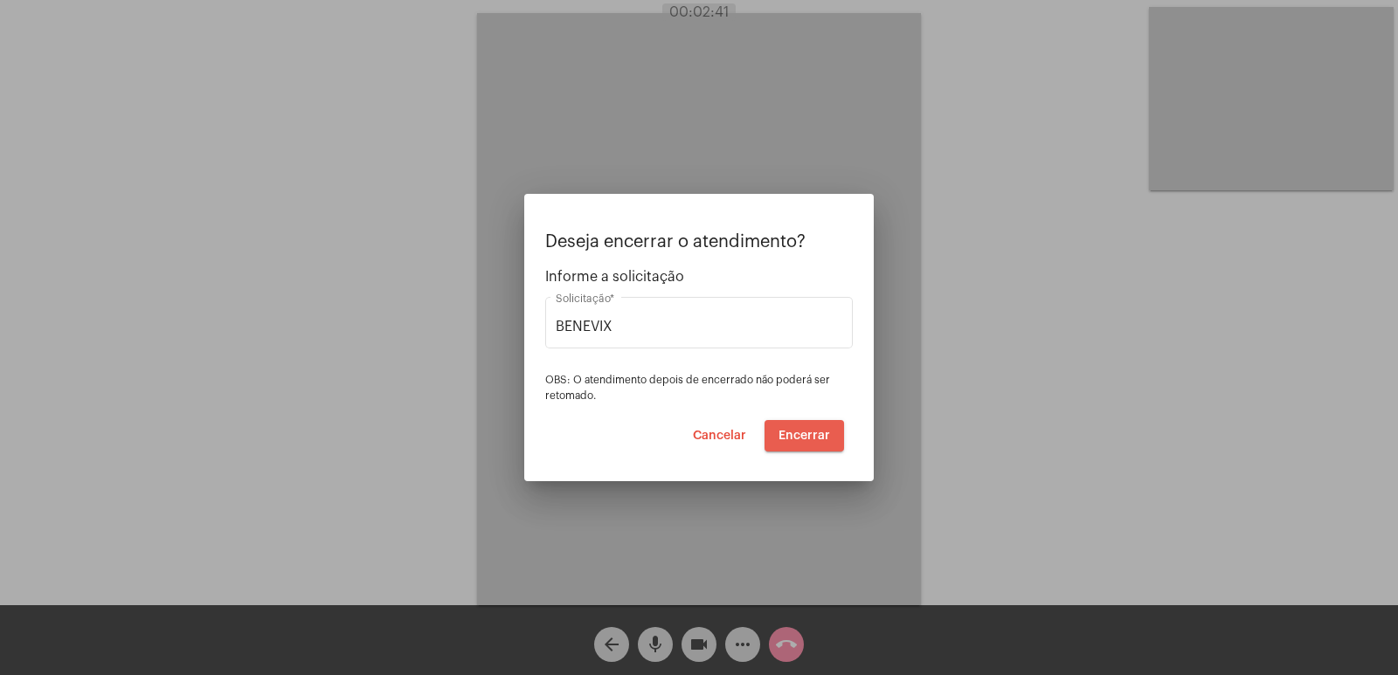
click at [794, 442] on button "Encerrar" at bounding box center [804, 435] width 80 height 31
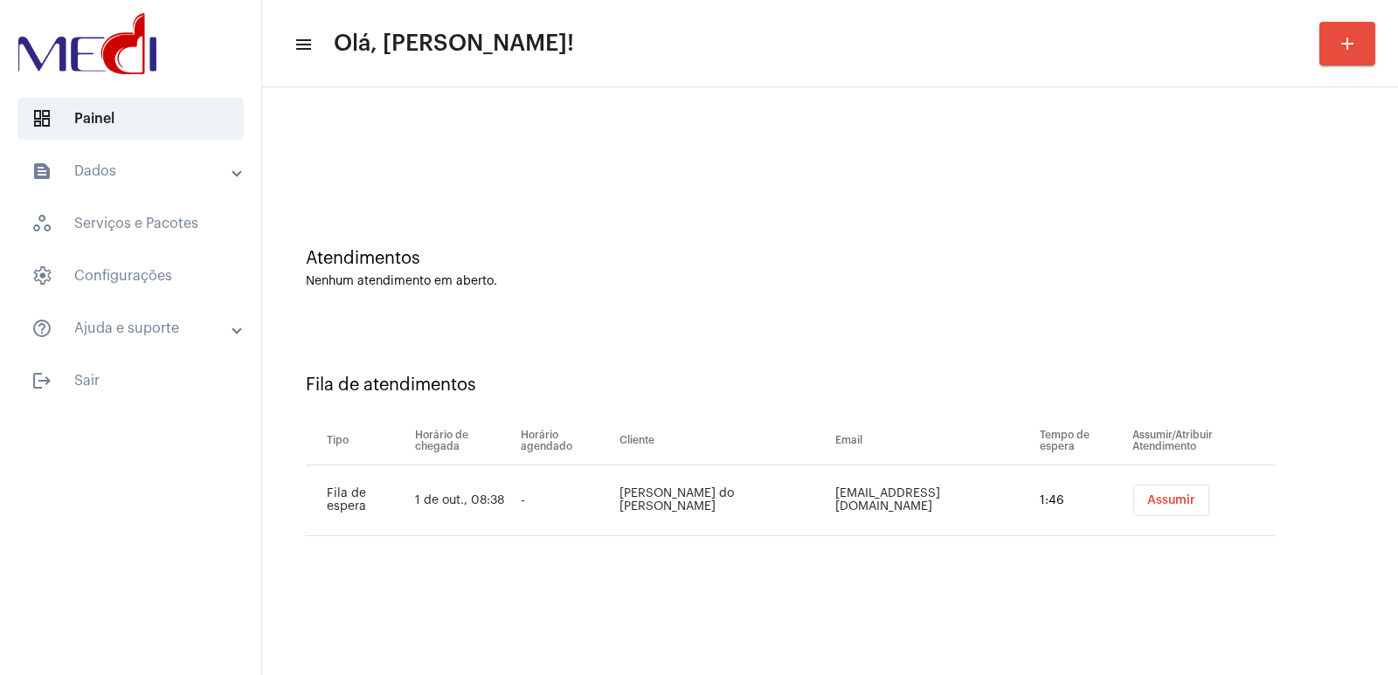
click at [1151, 504] on span "Assumir" at bounding box center [1171, 500] width 48 height 12
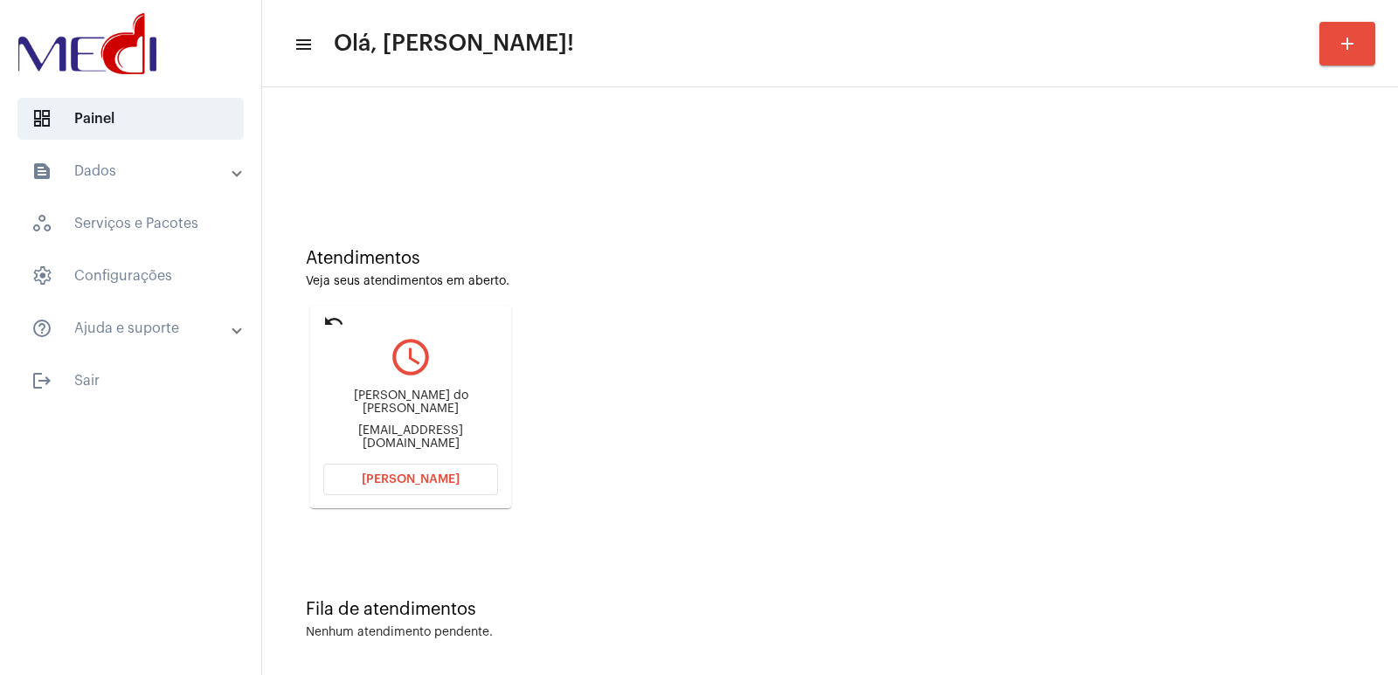
drag, startPoint x: 419, startPoint y: 436, endPoint x: 404, endPoint y: 436, distance: 14.9
click at [418, 436] on div "[EMAIL_ADDRESS][DOMAIN_NAME]" at bounding box center [410, 438] width 175 height 26
click at [389, 391] on div "[PERSON_NAME] do [PERSON_NAME] [EMAIL_ADDRESS][DOMAIN_NAME]" at bounding box center [410, 420] width 175 height 79
click at [389, 392] on div "Lucas oliveira do Nascimento lucaskapuleto@hotmail.com" at bounding box center [410, 420] width 175 height 79
click at [389, 394] on div "Lucas oliveira do Nascimento lucaskapuleto@hotmail.com" at bounding box center [410, 420] width 175 height 79
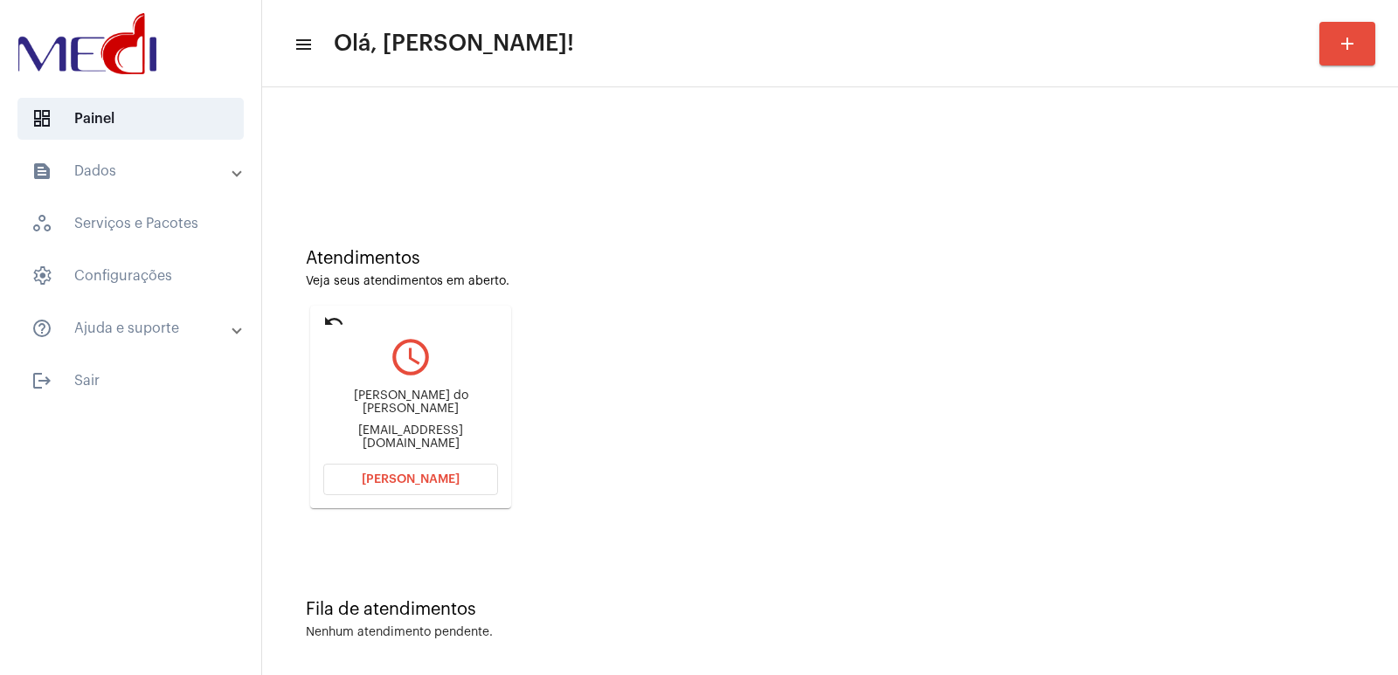
click at [389, 408] on div "Lucas oliveira do Nascimento" at bounding box center [410, 403] width 175 height 26
copy div "Lucas oliveira do Nascimento"
click at [398, 471] on button "[PERSON_NAME]" at bounding box center [410, 479] width 175 height 31
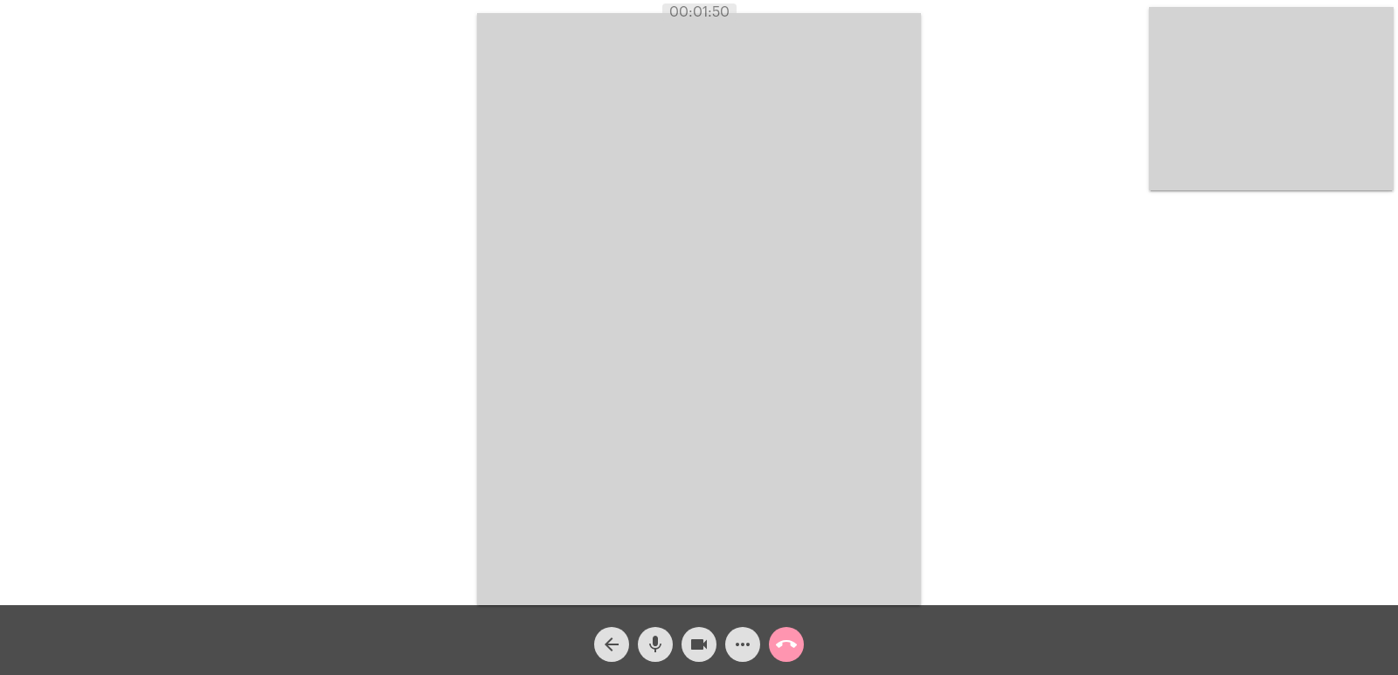
click at [1230, 183] on video at bounding box center [1271, 98] width 245 height 183
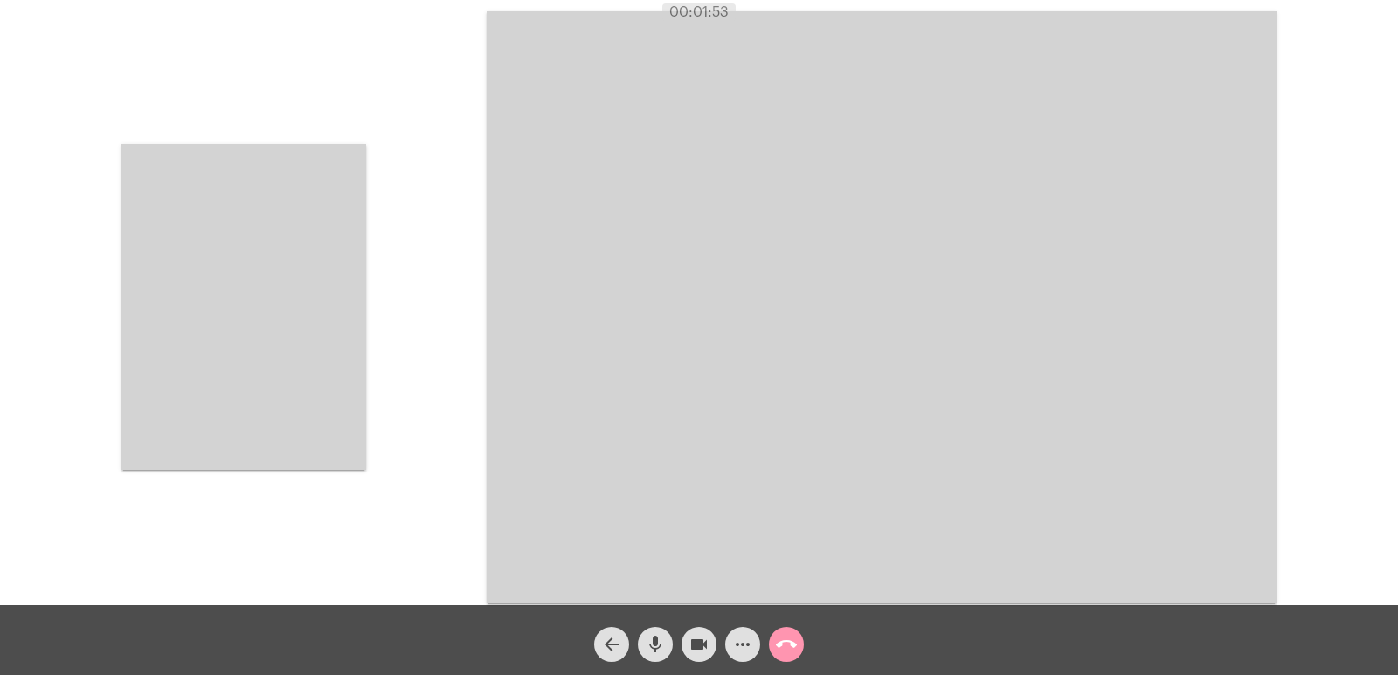
click at [356, 305] on video at bounding box center [243, 307] width 245 height 326
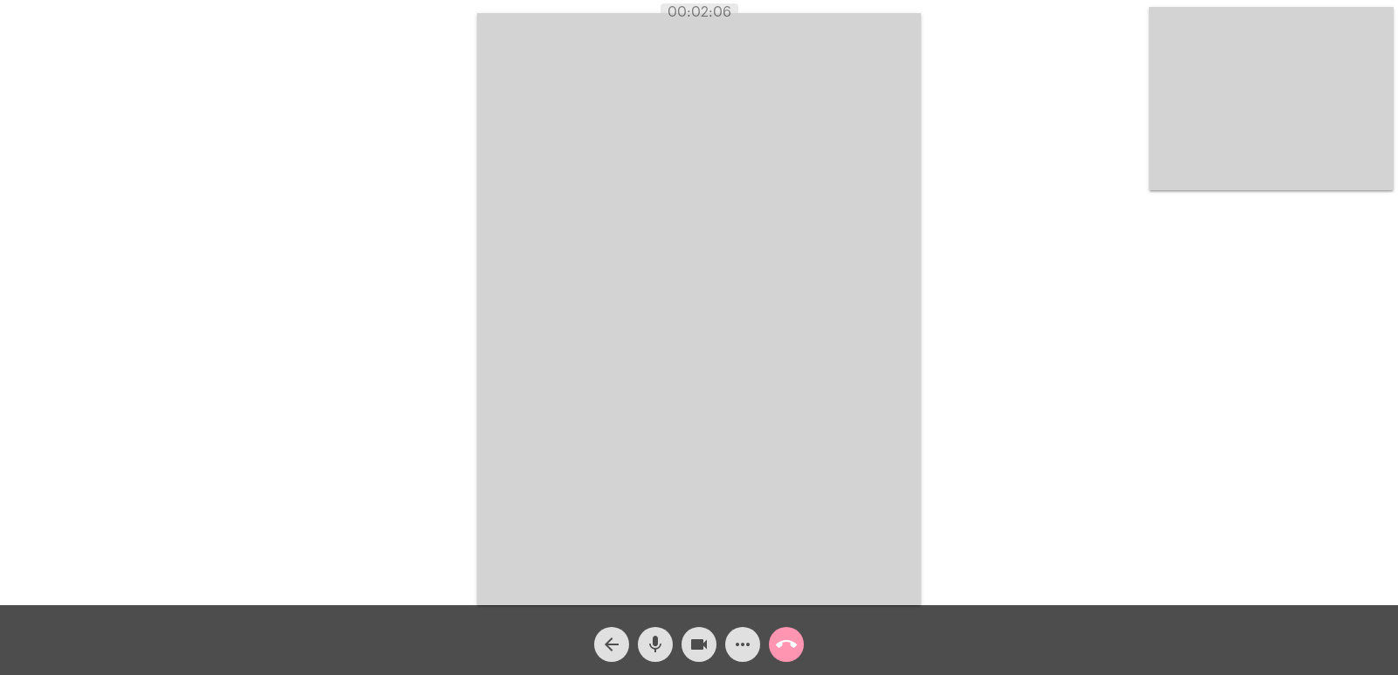
click at [788, 633] on span "call_end" at bounding box center [786, 644] width 21 height 35
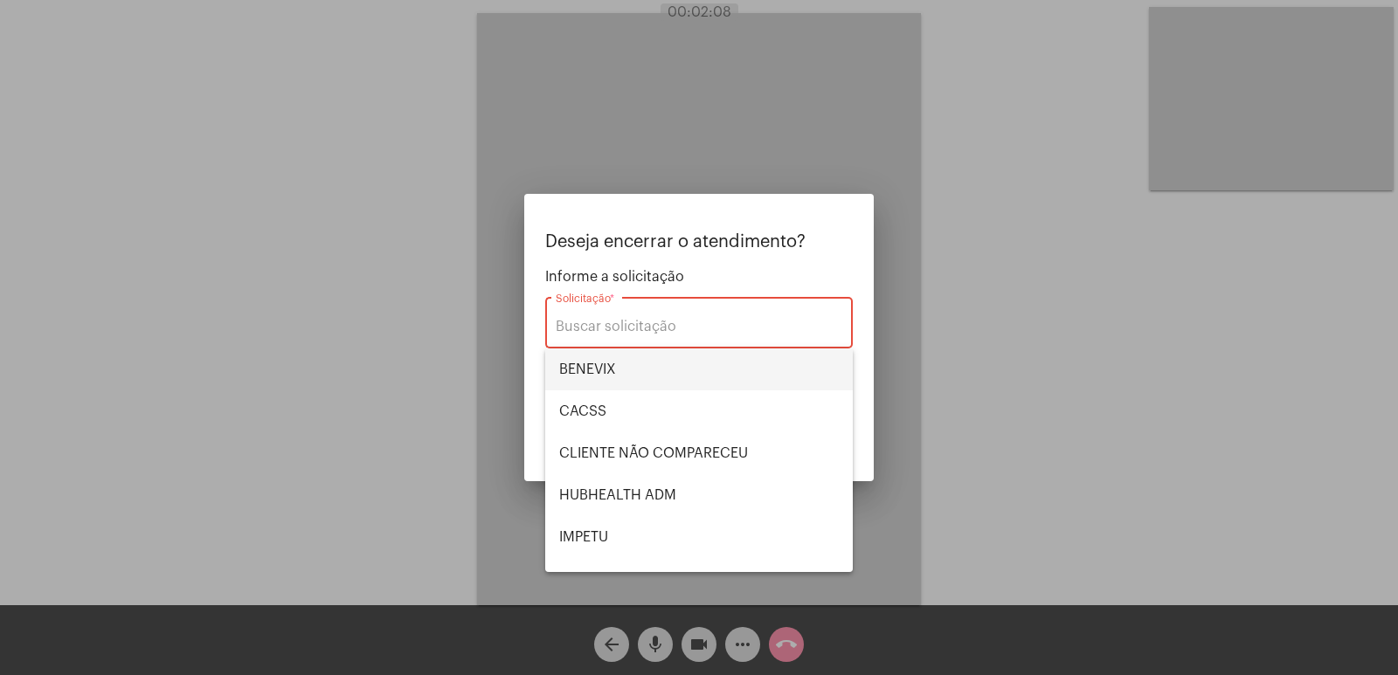
click at [619, 375] on span "BENEVIX" at bounding box center [699, 370] width 280 height 42
type input "BENEVIX"
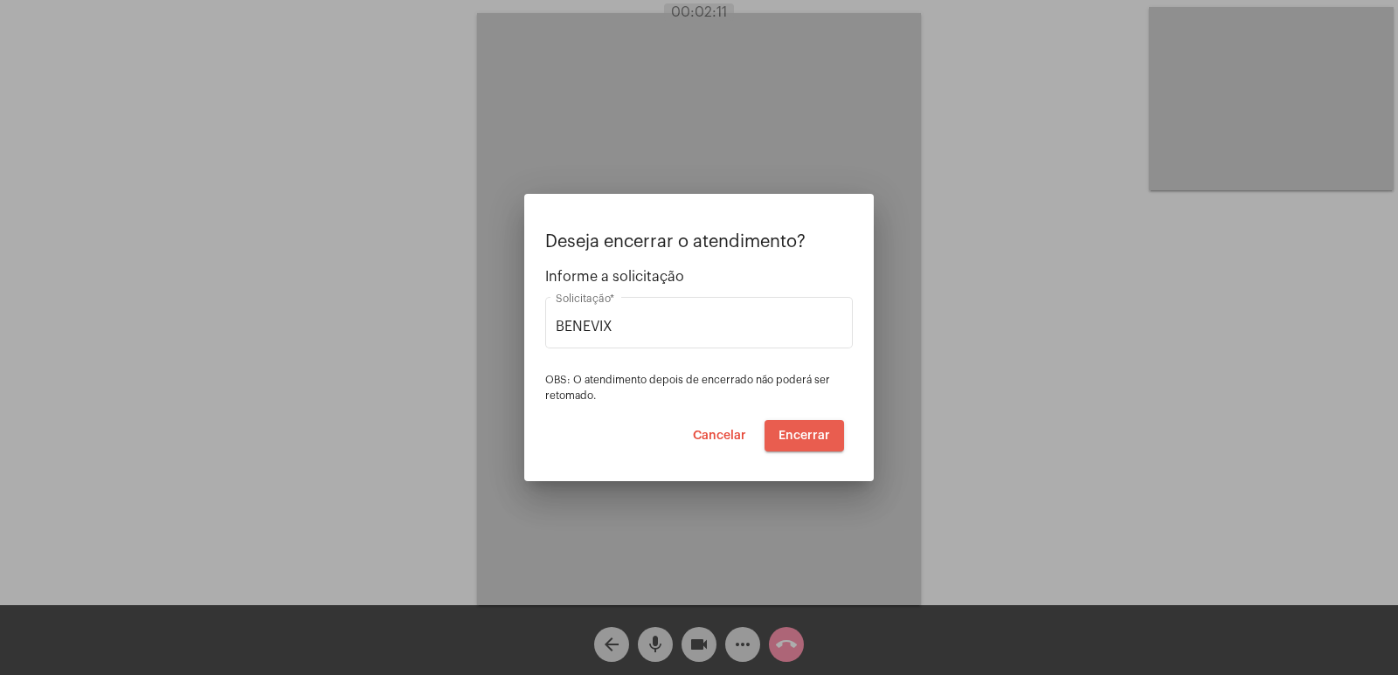
click at [809, 435] on span "Encerrar" at bounding box center [804, 436] width 52 height 12
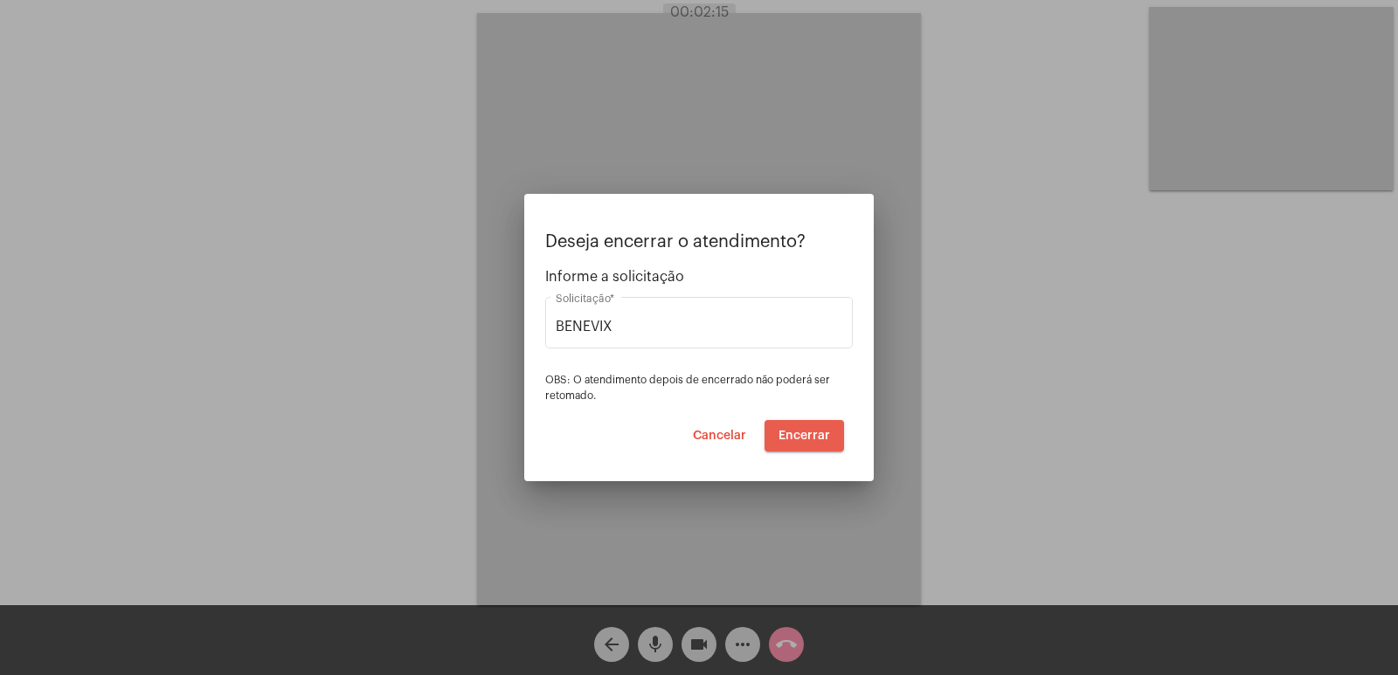
click at [809, 435] on span "Encerrar" at bounding box center [804, 436] width 52 height 12
click at [814, 439] on span "Encerrar" at bounding box center [804, 436] width 52 height 12
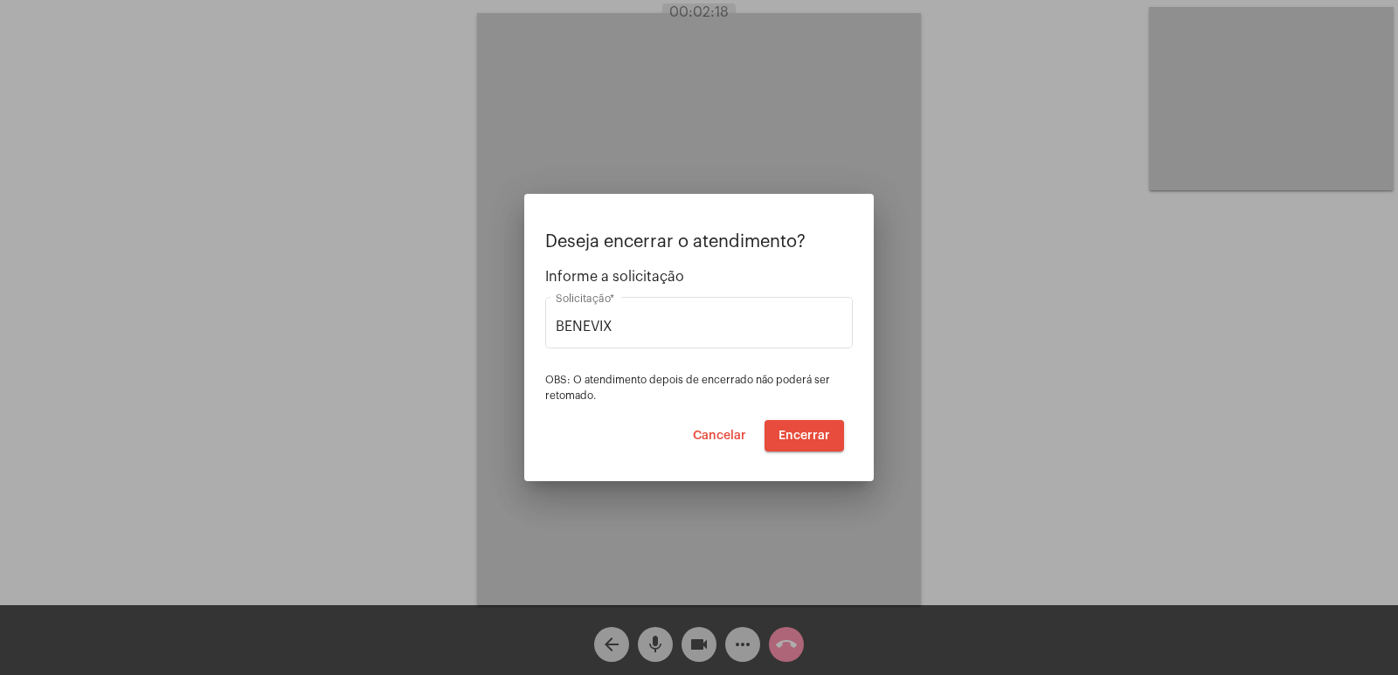
click at [738, 438] on span "Cancelar" at bounding box center [719, 436] width 53 height 12
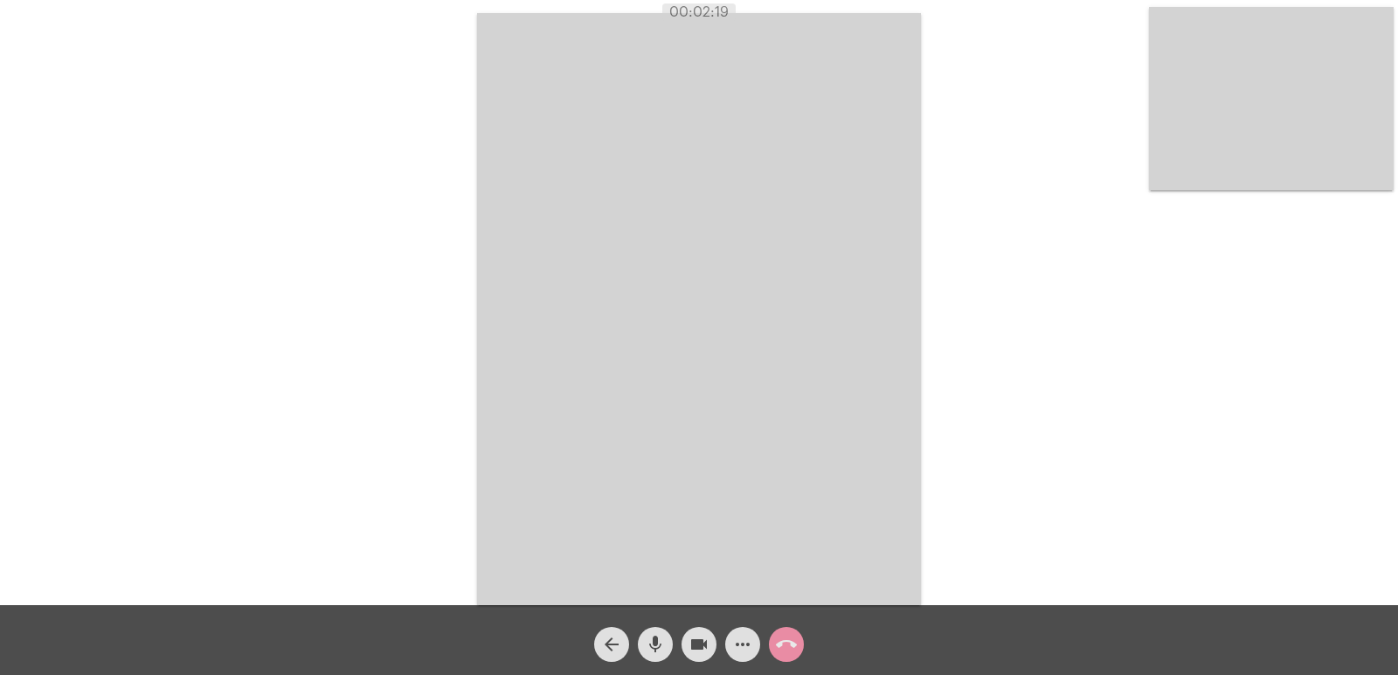
click at [785, 640] on mat-icon "call_end" at bounding box center [786, 644] width 21 height 21
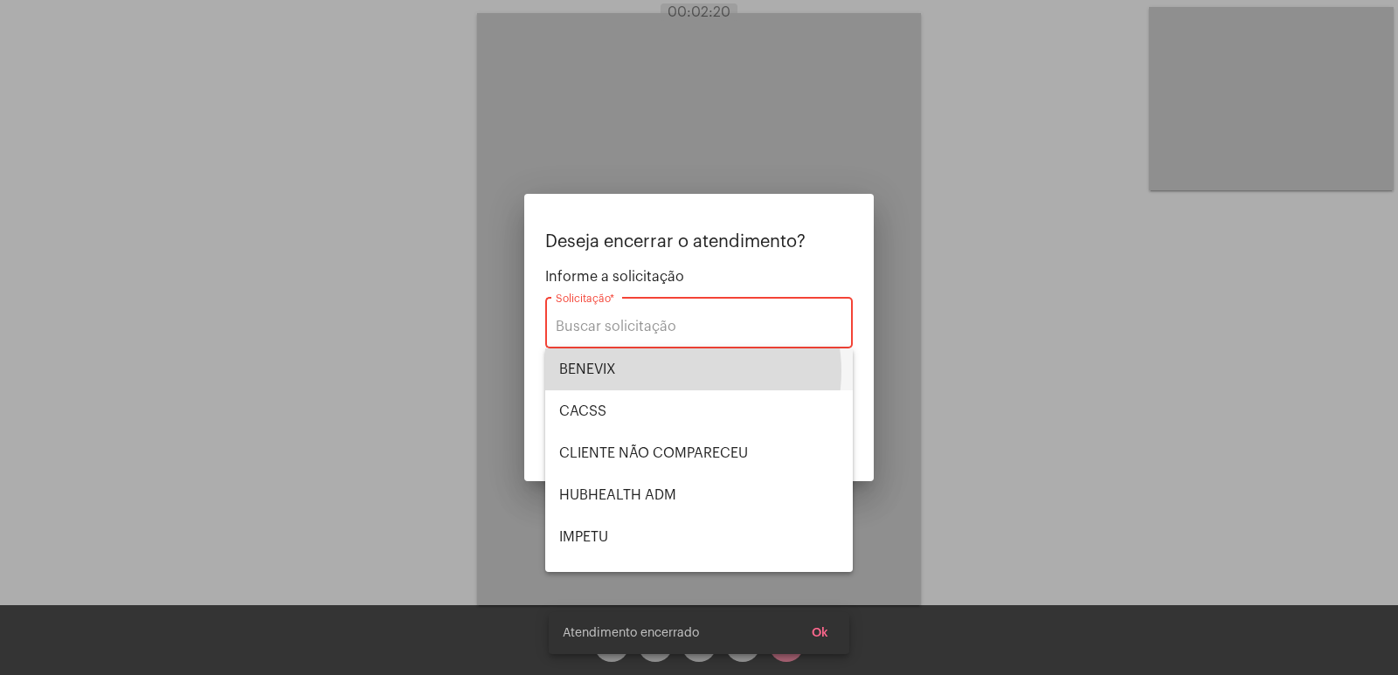
click at [677, 371] on span "BENEVIX" at bounding box center [699, 370] width 280 height 42
type input "BENEVIX"
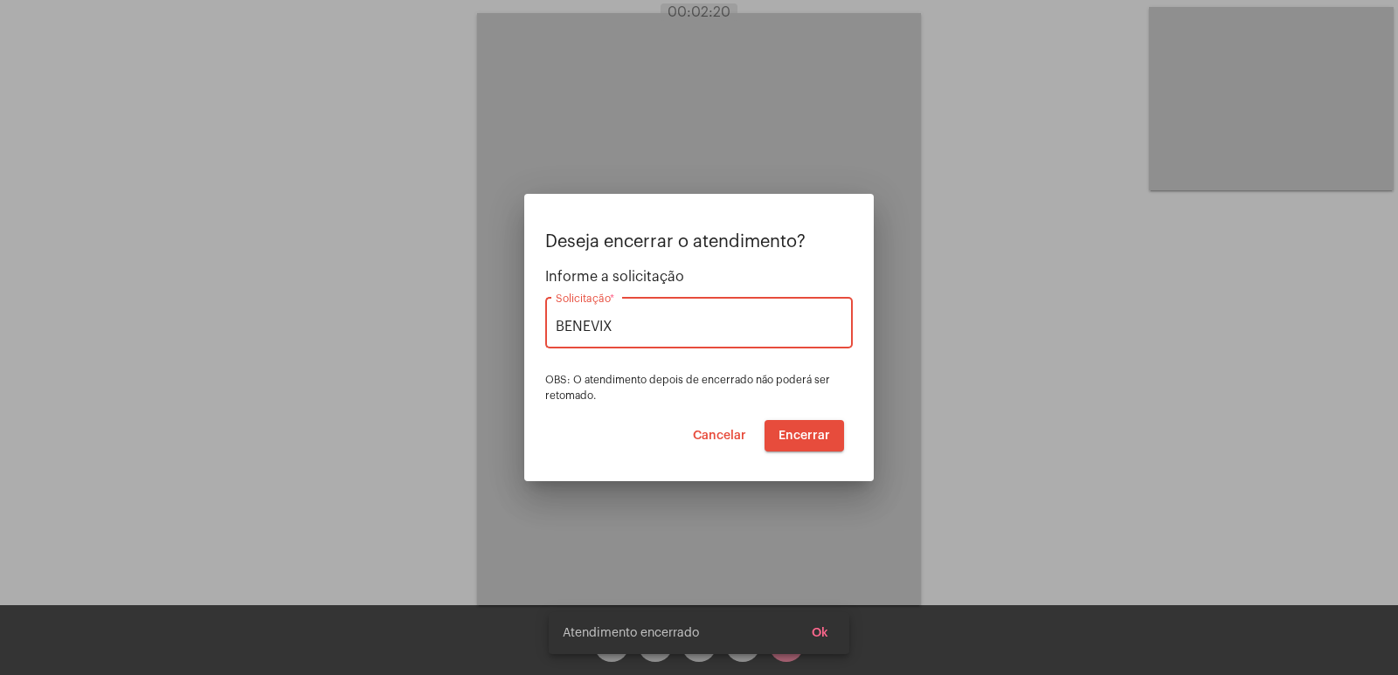
click at [805, 438] on span "Encerrar" at bounding box center [804, 436] width 52 height 12
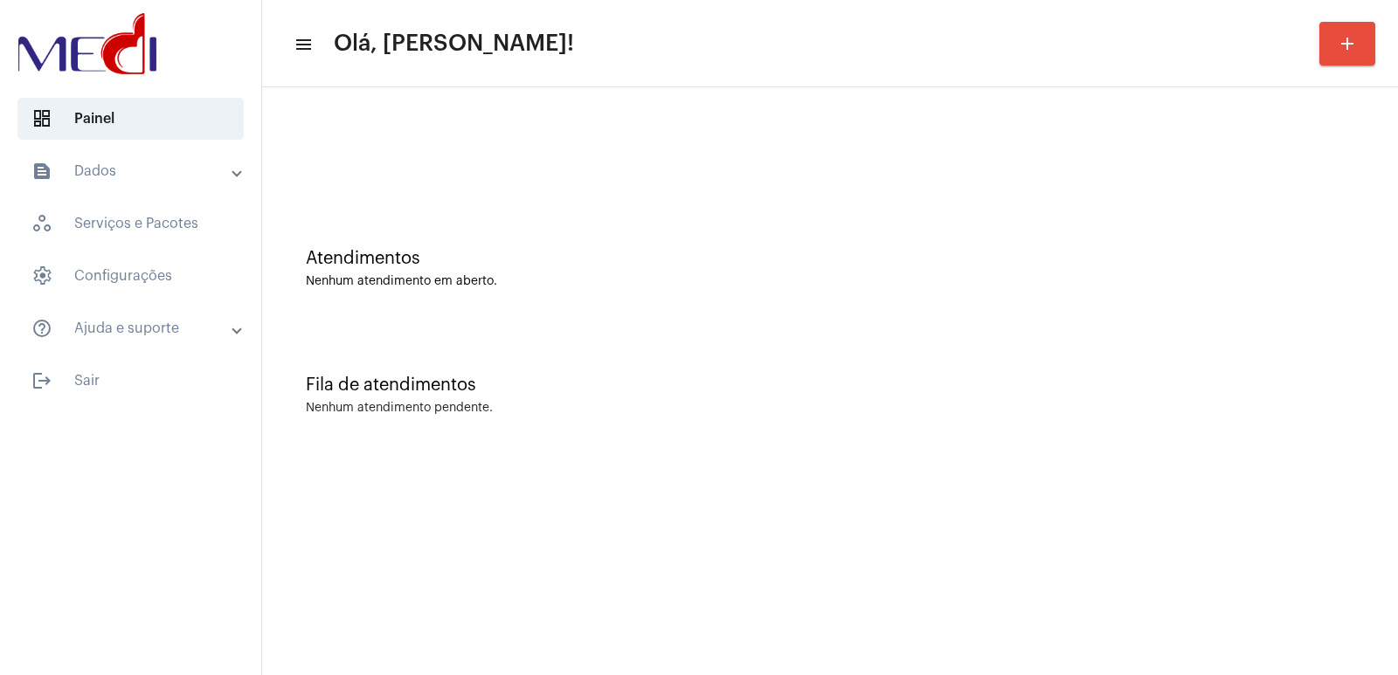
click at [951, 619] on mat-sidenav-content "menu Olá, Vivian! add Atendimentos Nenhum atendimento em aberto. Fila de atendi…" at bounding box center [830, 337] width 1136 height 675
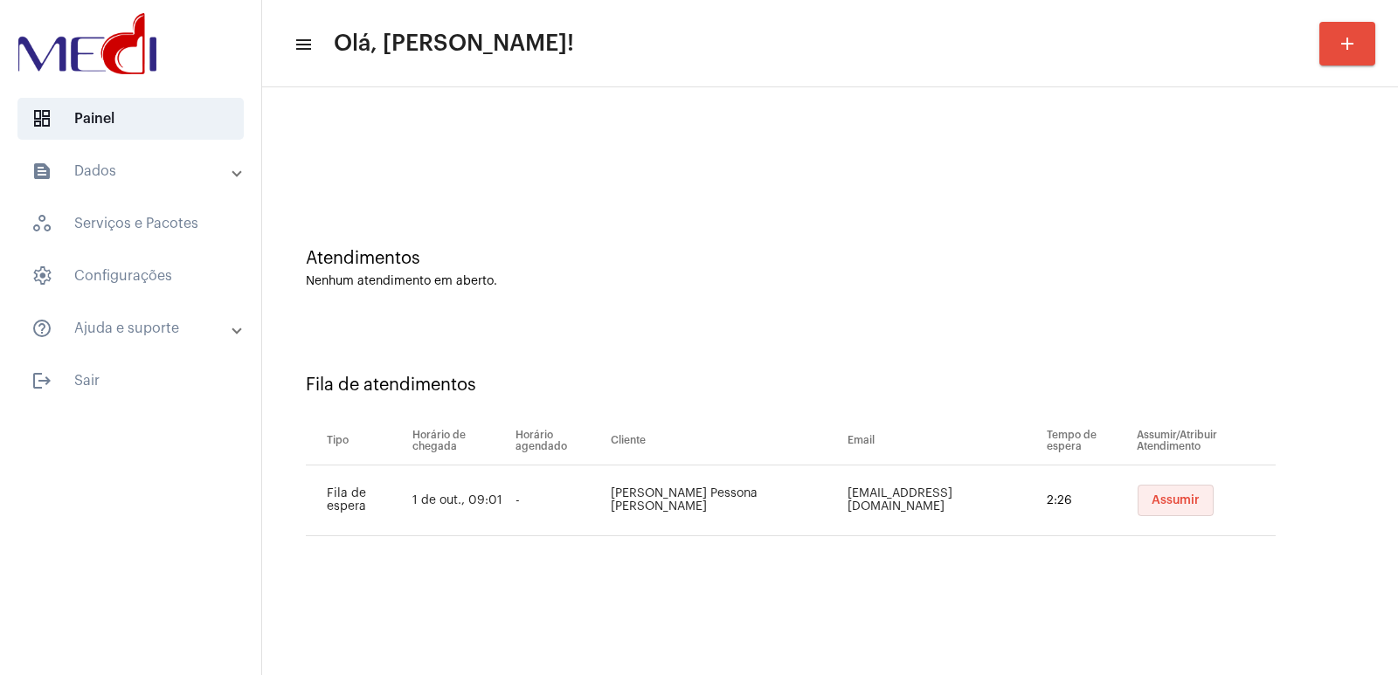
click at [1137, 509] on button "Assumir" at bounding box center [1175, 500] width 76 height 31
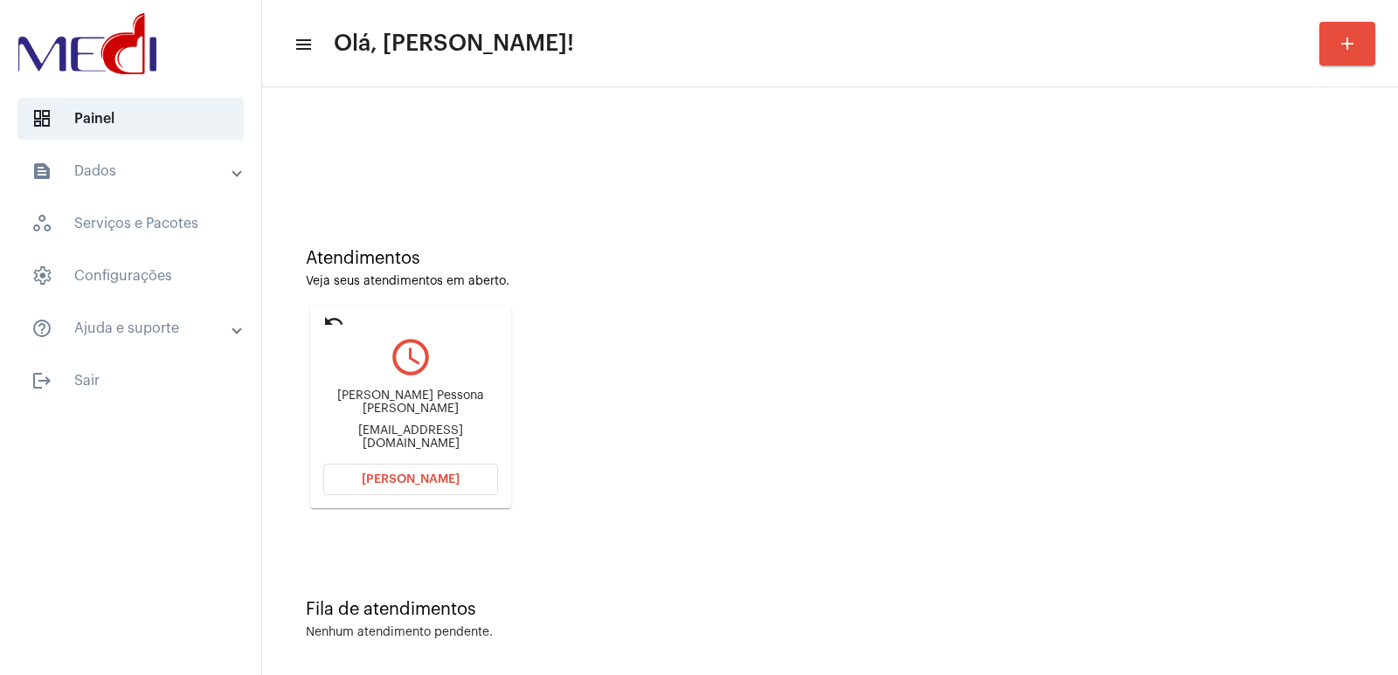
click at [437, 404] on div "[PERSON_NAME] Pessona [PERSON_NAME]" at bounding box center [410, 403] width 175 height 26
click at [437, 404] on div "Julia Pessona de Mello" at bounding box center [410, 403] width 175 height 26
copy div "Julia Pessona de Mello"
click at [374, 475] on span "Abrir Chamada" at bounding box center [411, 480] width 98 height 12
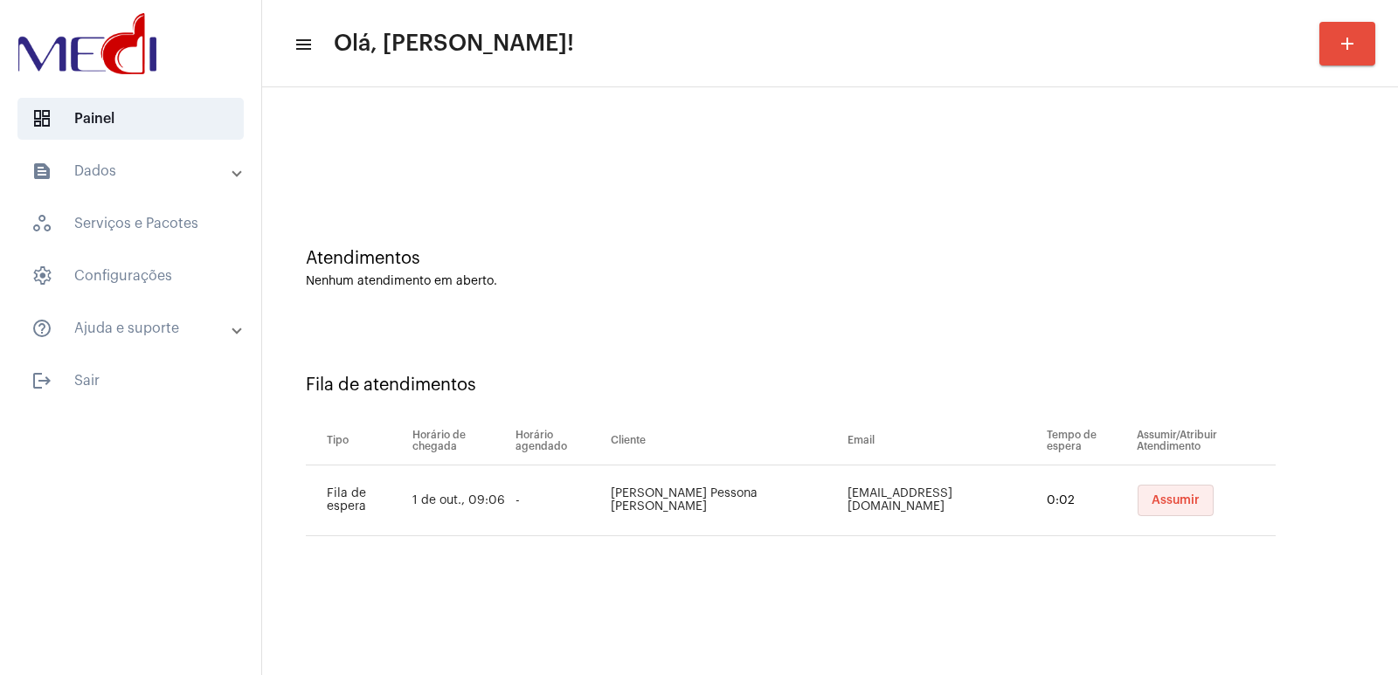
click at [1154, 495] on span "Assumir" at bounding box center [1175, 500] width 48 height 12
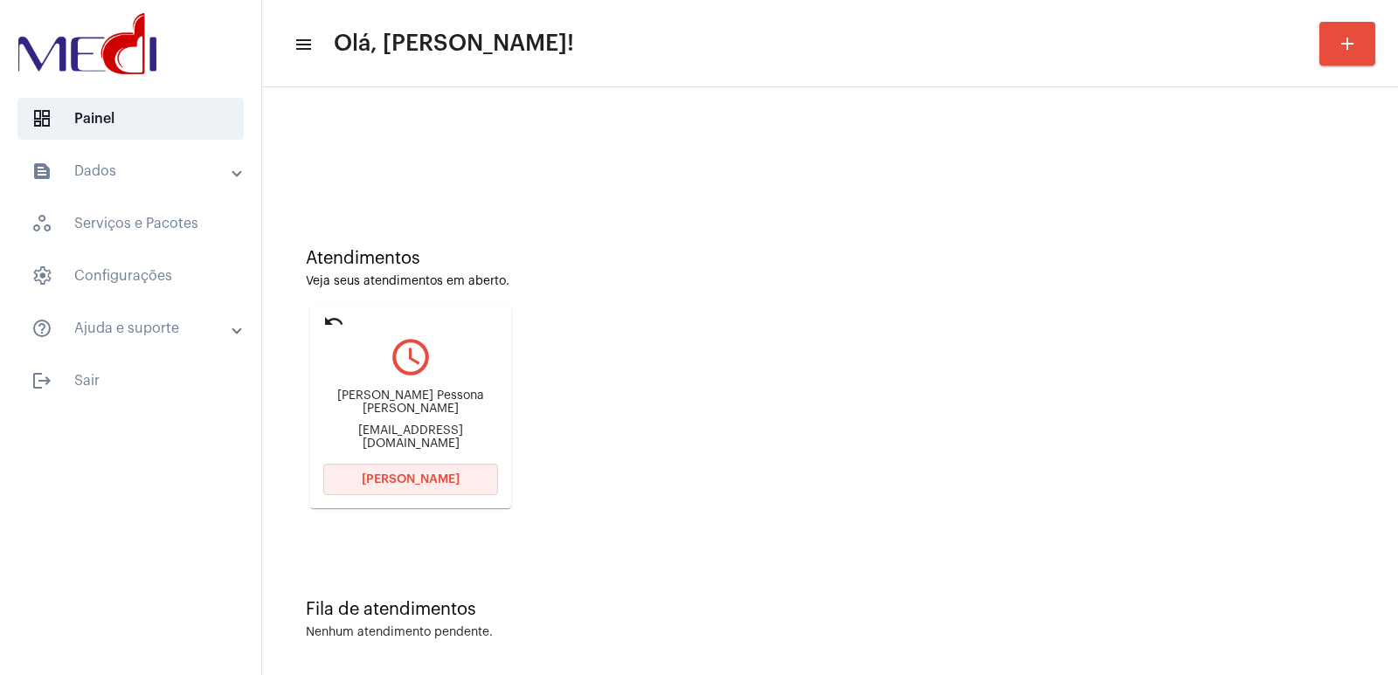
click at [439, 478] on span "[PERSON_NAME]" at bounding box center [411, 480] width 98 height 12
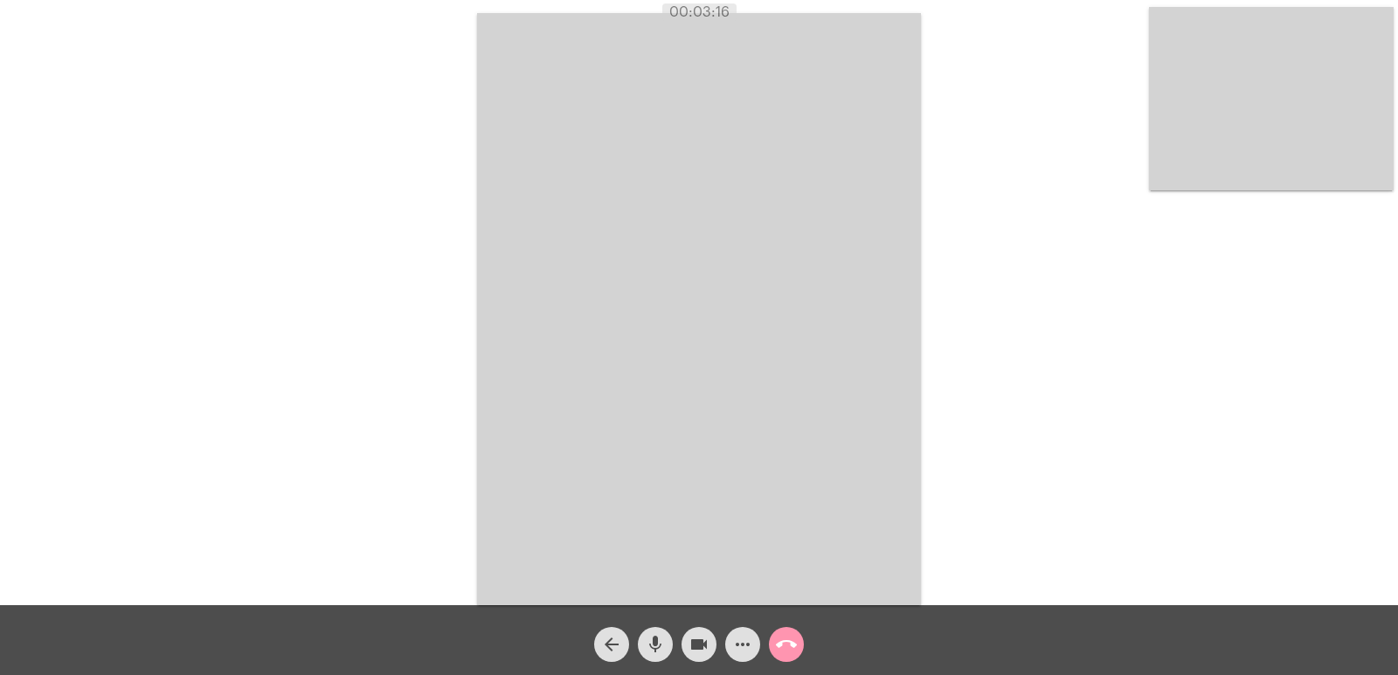
click at [507, 232] on video at bounding box center [699, 309] width 444 height 592
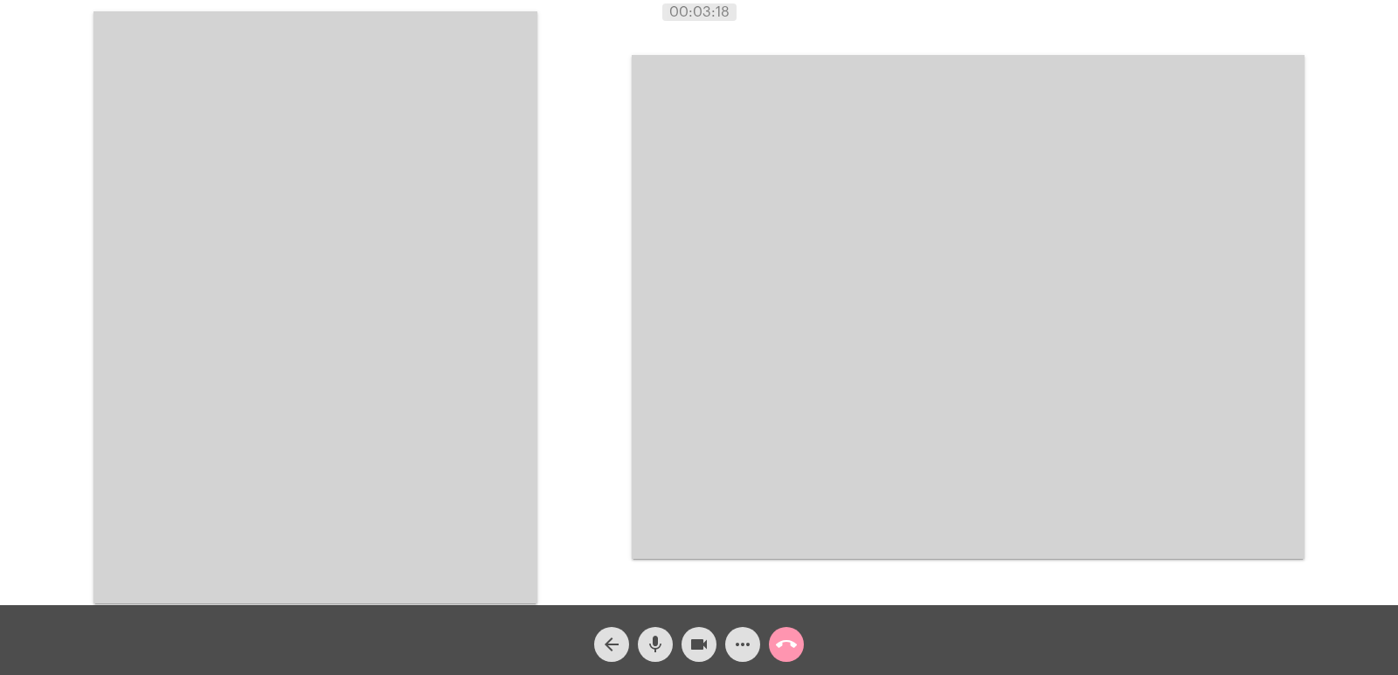
click at [467, 294] on video at bounding box center [315, 307] width 444 height 592
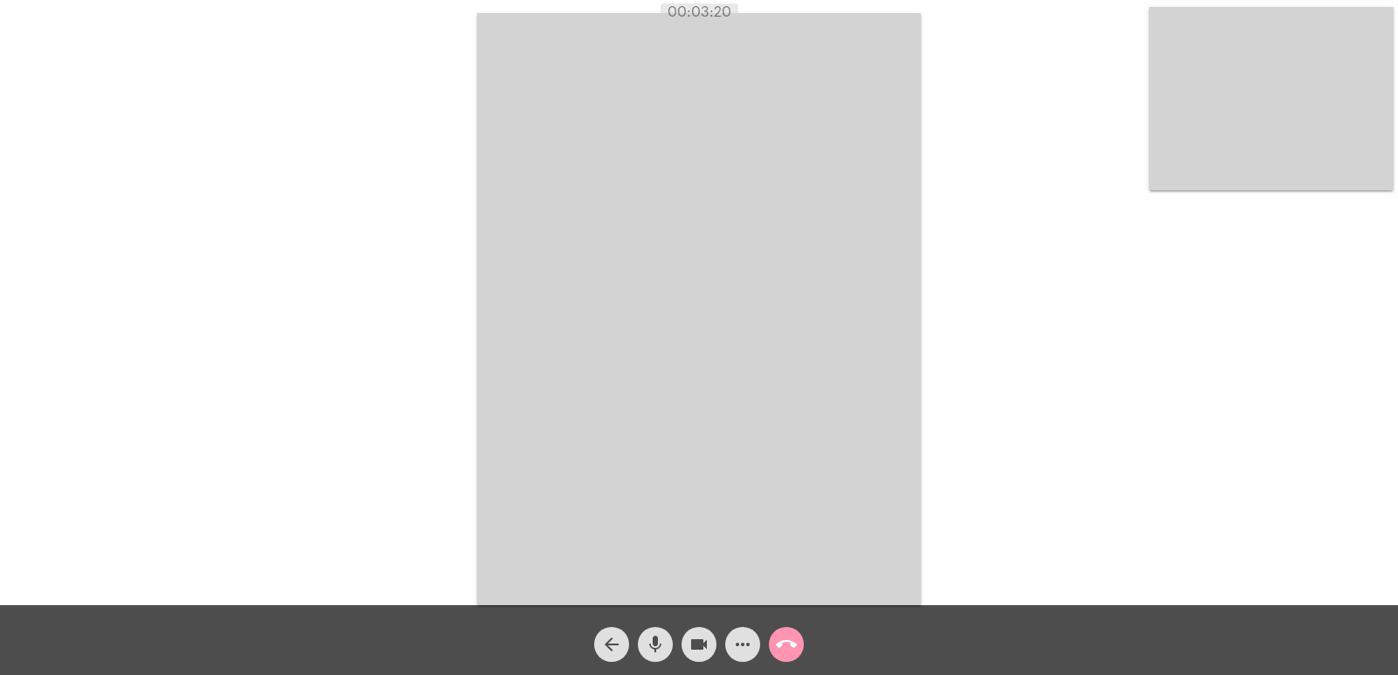
click at [797, 637] on button "call_end" at bounding box center [786, 644] width 35 height 35
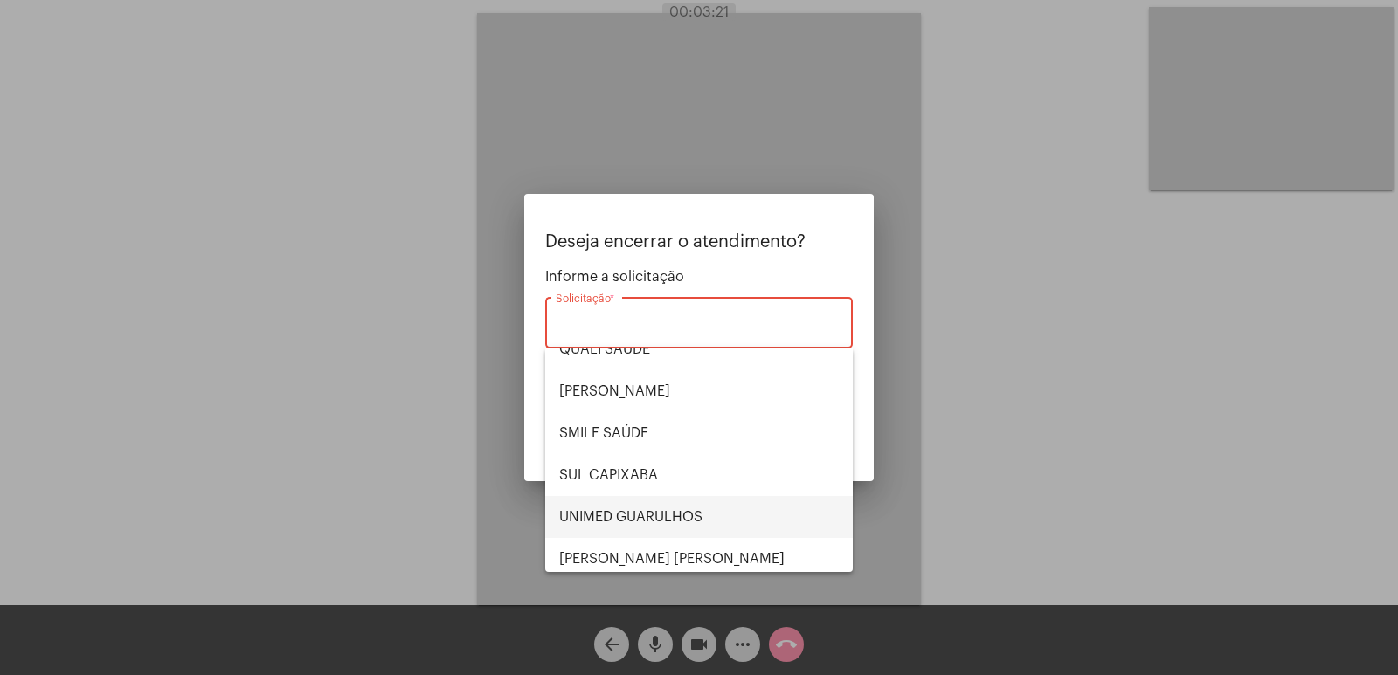
scroll to position [363, 0]
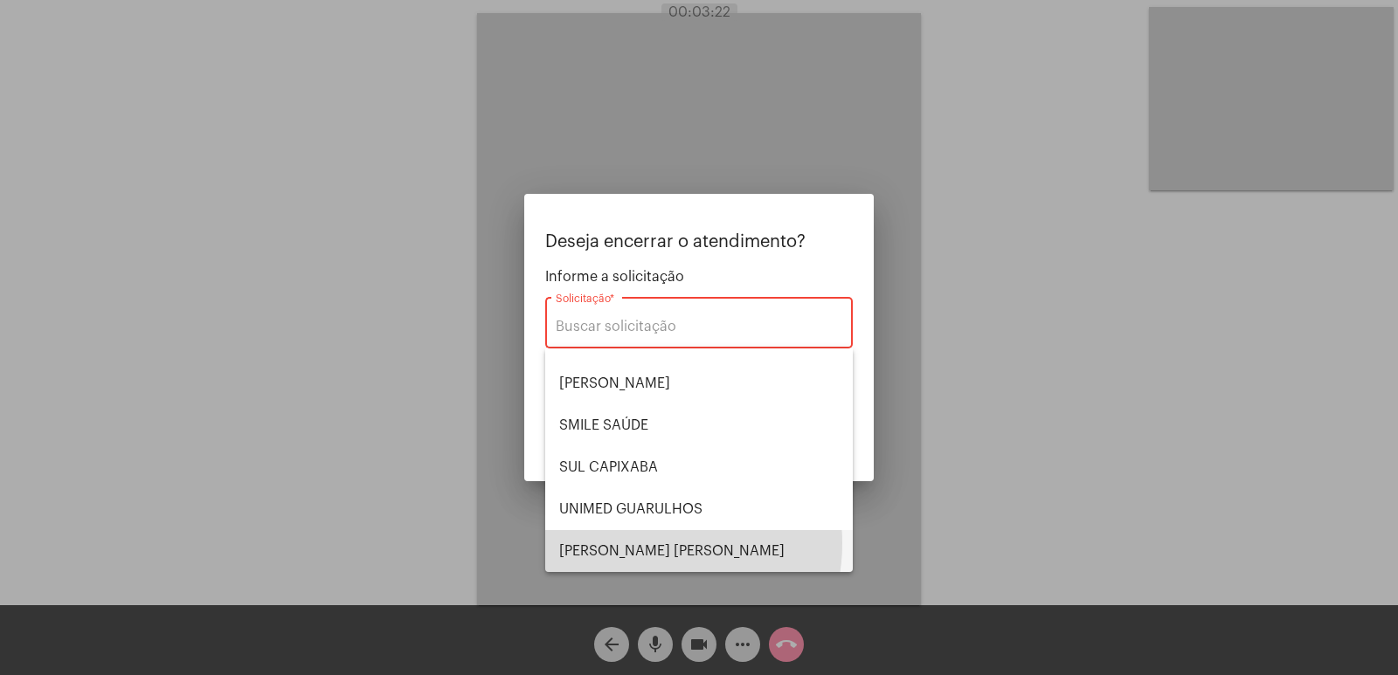
click at [650, 543] on span "VERA CRUZ" at bounding box center [699, 551] width 280 height 42
type input "VERA CRUZ"
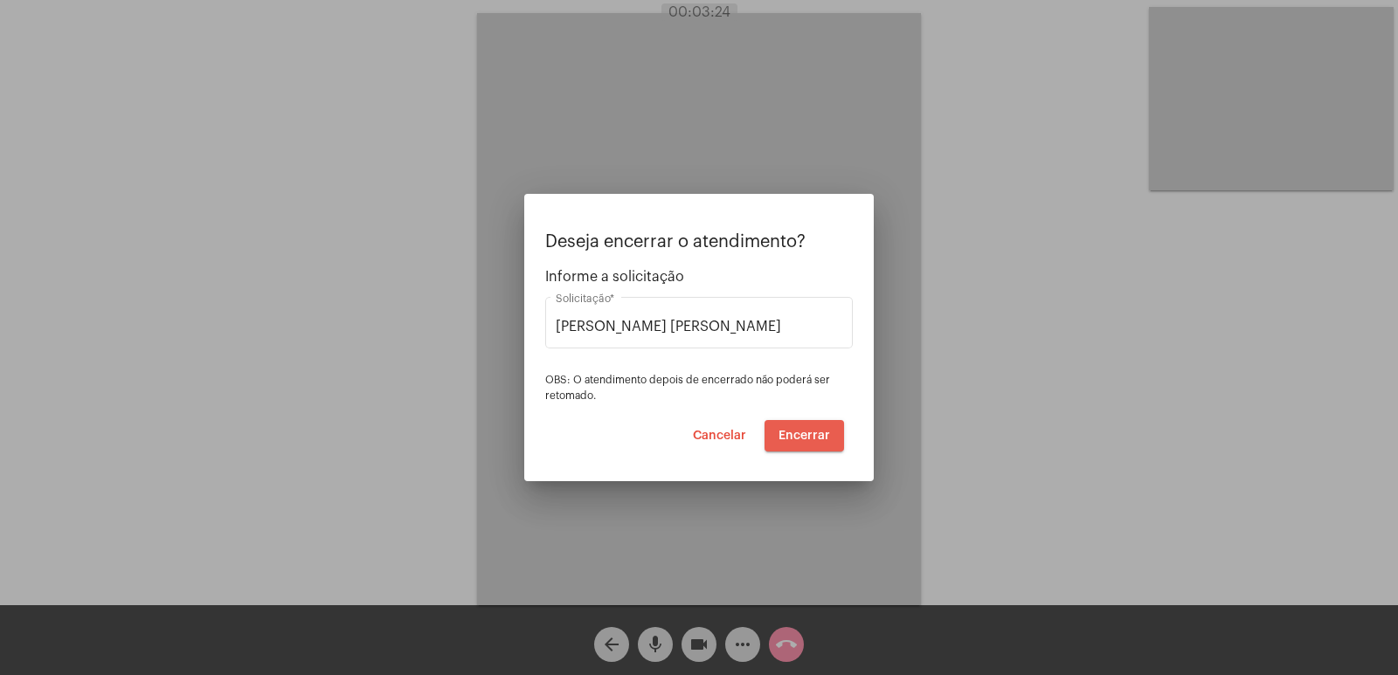
click at [806, 439] on span "Encerrar" at bounding box center [804, 436] width 52 height 12
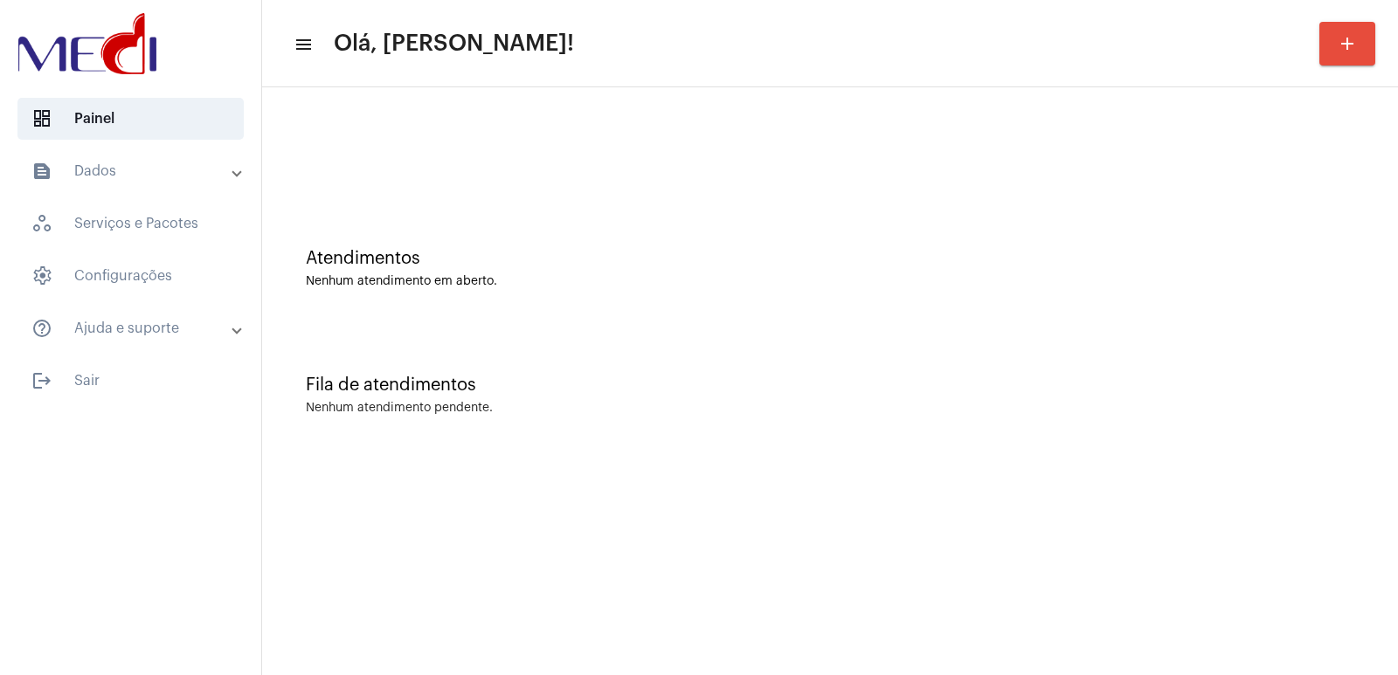
click at [591, 515] on mat-sidenav-content "menu Olá, Vivian! add Atendimentos Nenhum atendimento em aberto. Fila de atendi…" at bounding box center [830, 337] width 1136 height 675
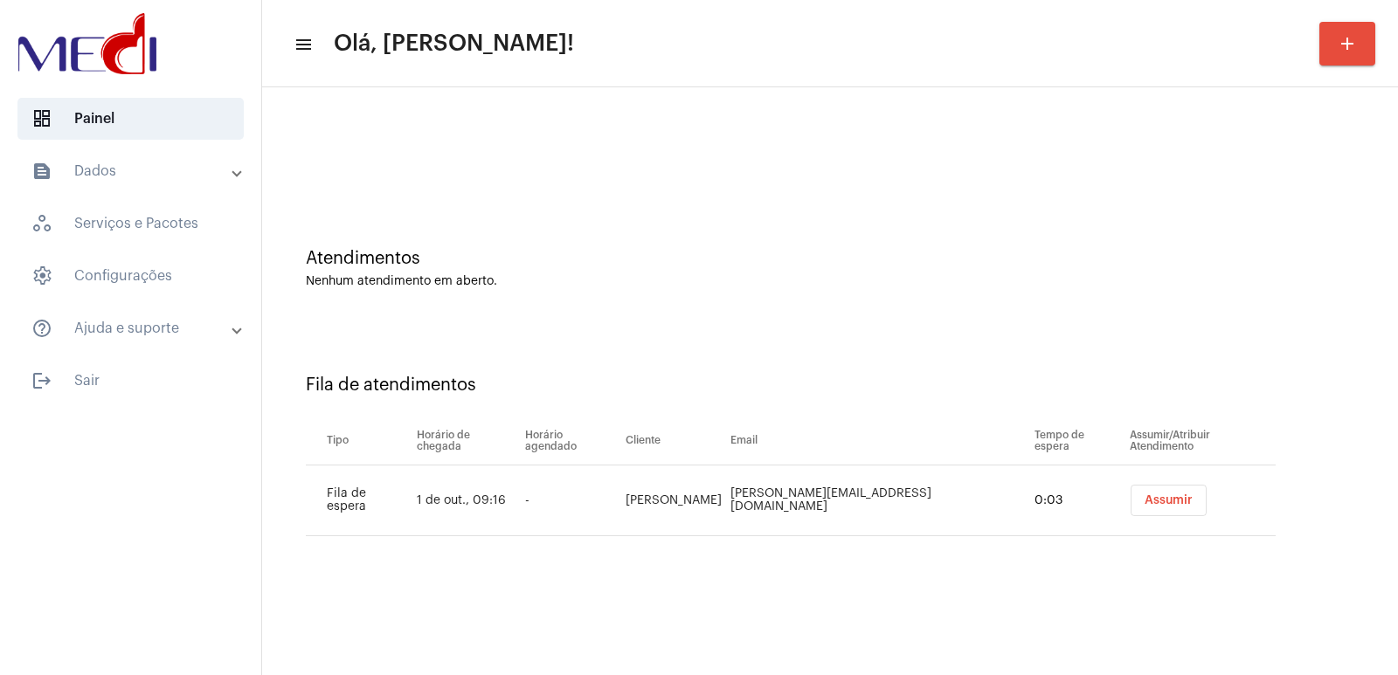
click at [1131, 491] on button "Assumir" at bounding box center [1168, 500] width 76 height 31
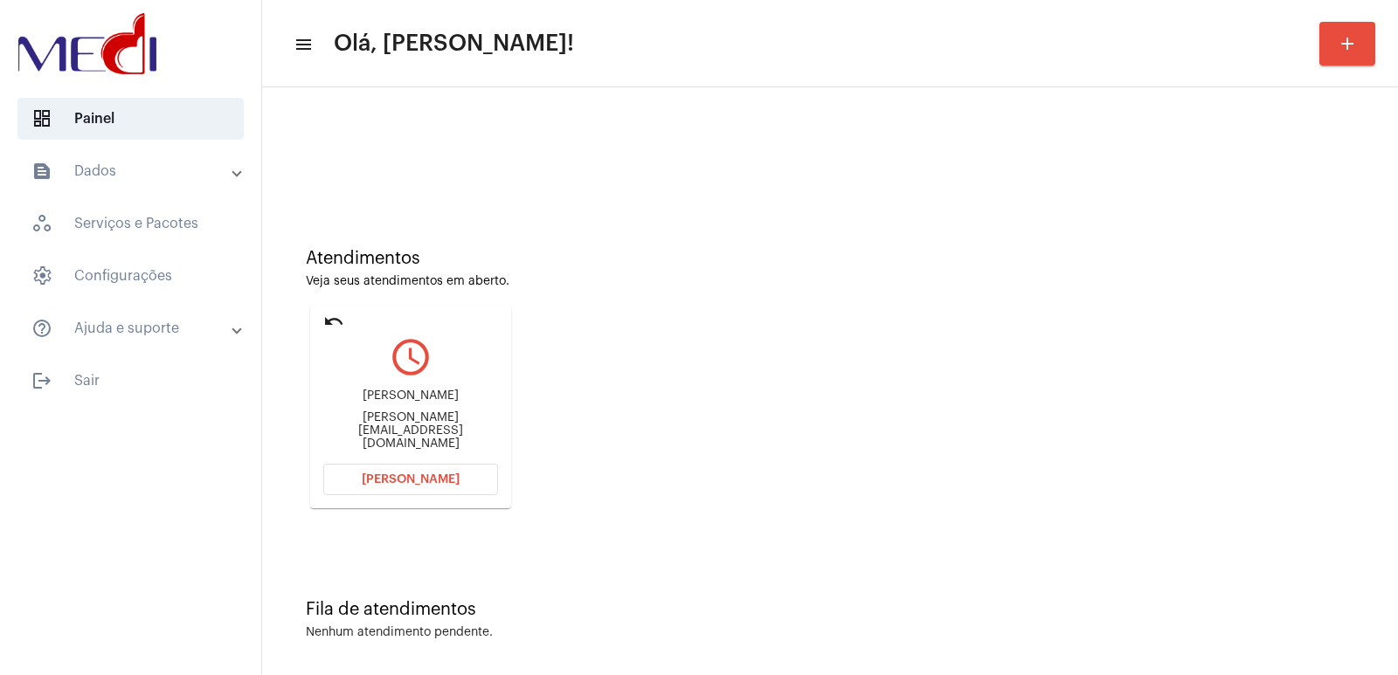
click at [400, 403] on div "[PERSON_NAME]" at bounding box center [410, 396] width 175 height 13
copy div "Bianca Carnelos Peixoto"
click at [428, 474] on span "Abrir Chamada" at bounding box center [411, 480] width 98 height 12
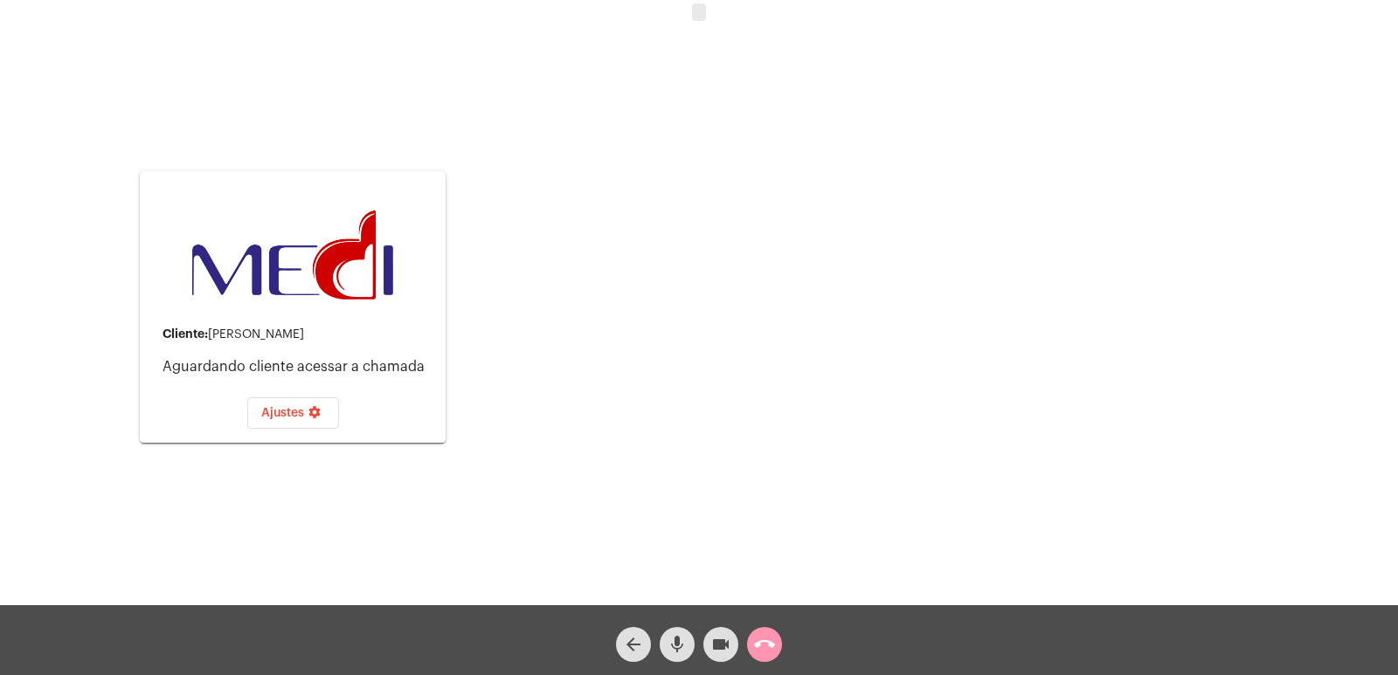
click at [398, 411] on div "Ajustes settings" at bounding box center [293, 409] width 278 height 40
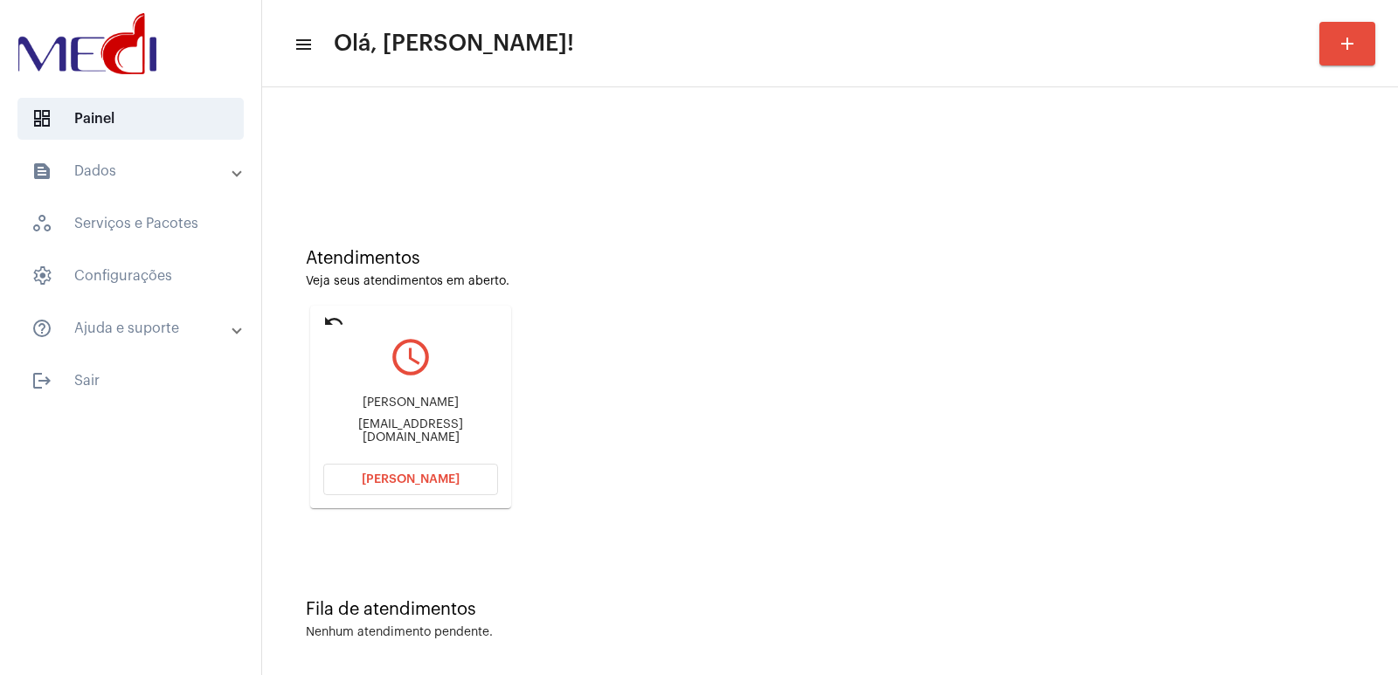
click at [428, 481] on span "[PERSON_NAME]" at bounding box center [411, 480] width 98 height 12
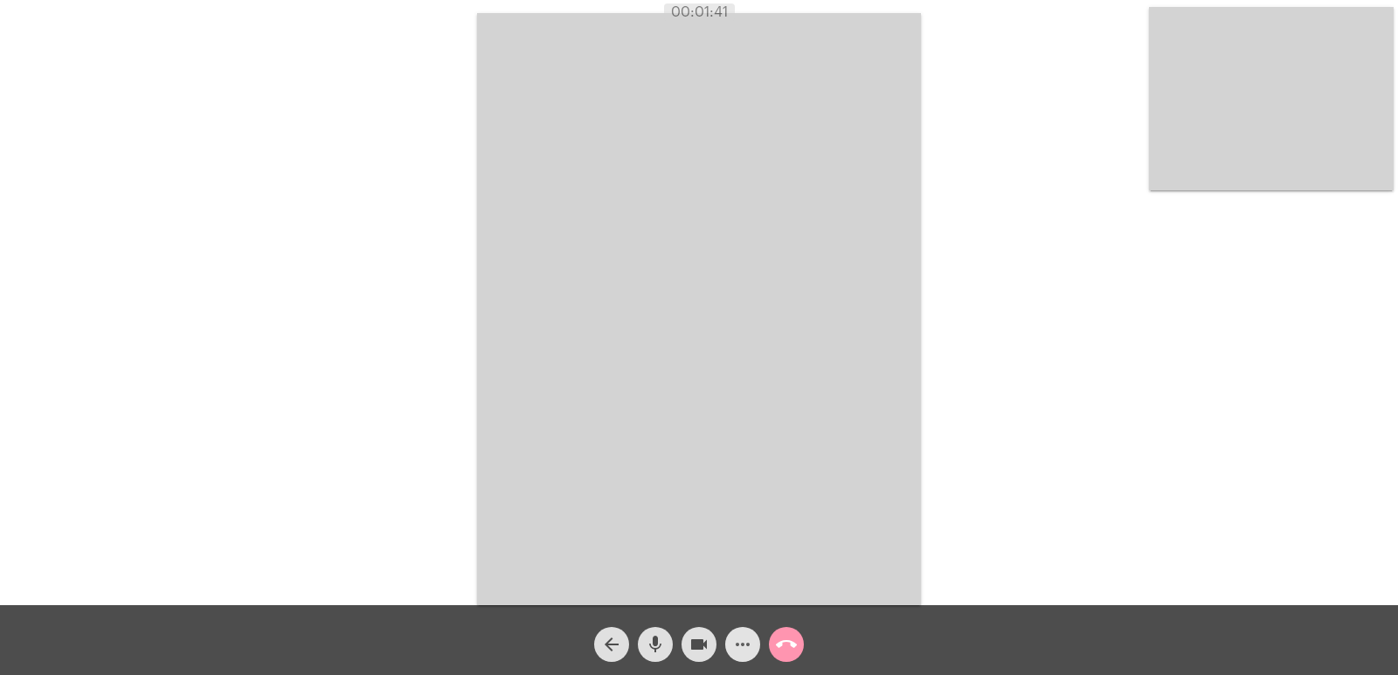
click at [730, 648] on button "more_horiz" at bounding box center [742, 644] width 35 height 35
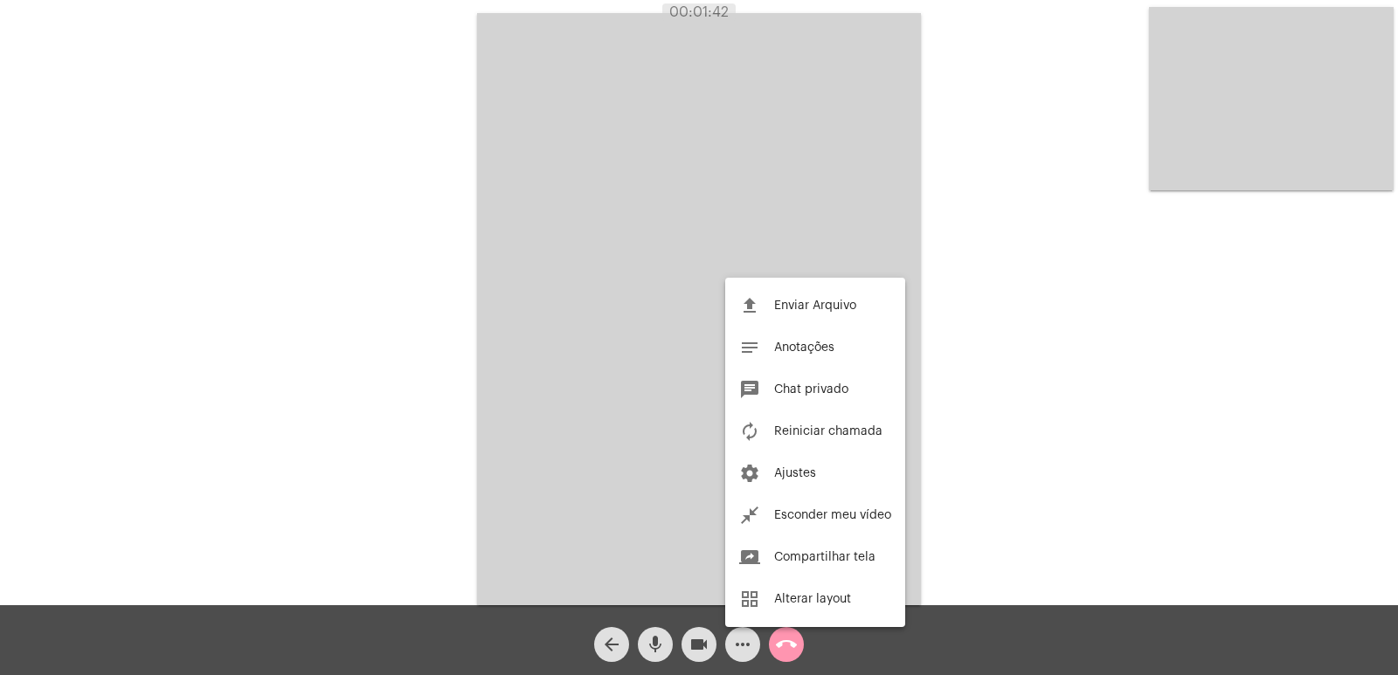
click at [730, 648] on div at bounding box center [699, 337] width 1398 height 675
click at [730, 648] on button "more_horiz" at bounding box center [742, 644] width 35 height 35
click at [646, 398] on div at bounding box center [699, 337] width 1398 height 675
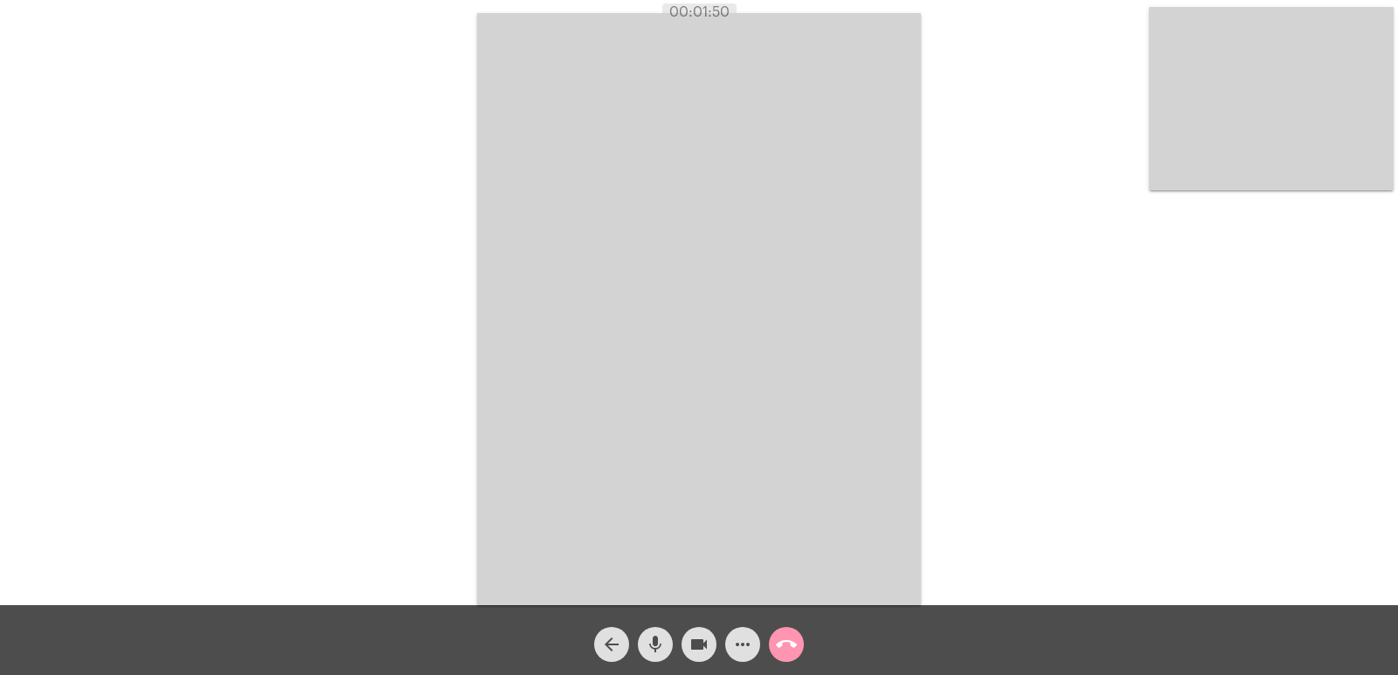
click at [750, 647] on mat-icon "more_horiz" at bounding box center [742, 644] width 21 height 21
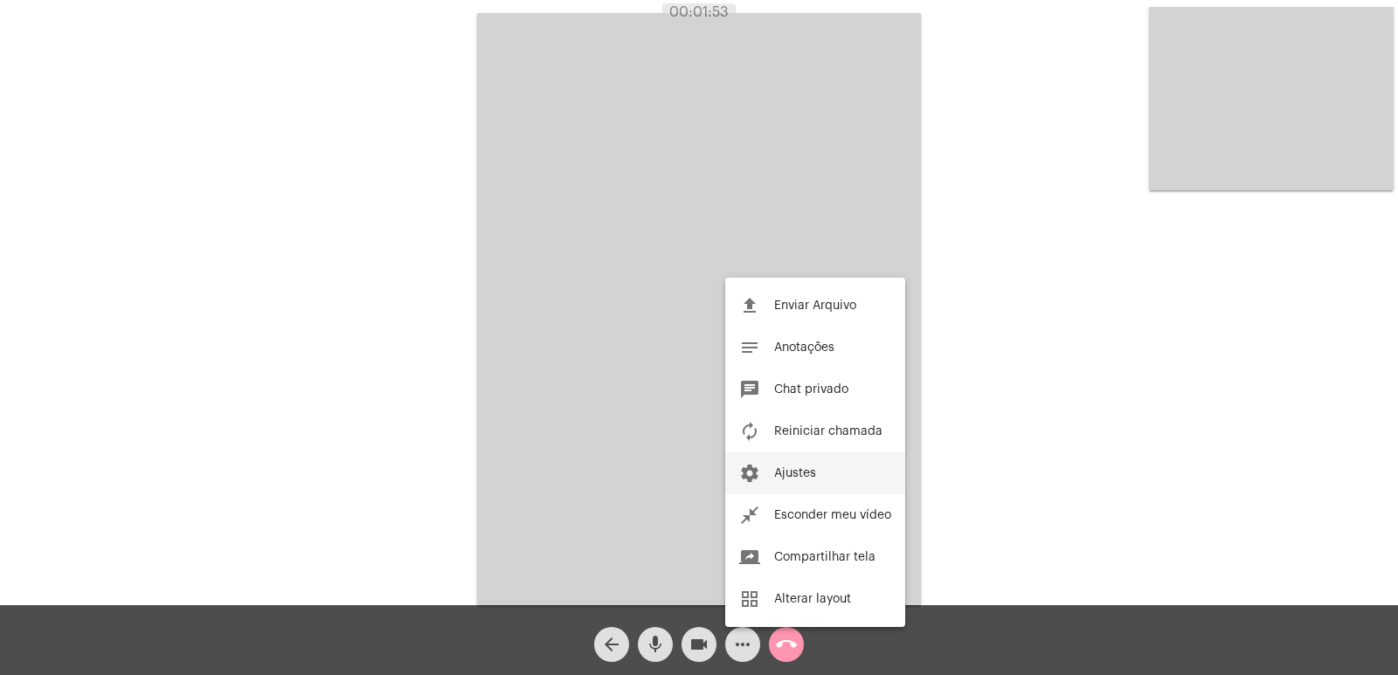
click at [825, 468] on button "settings Ajustes" at bounding box center [815, 474] width 180 height 42
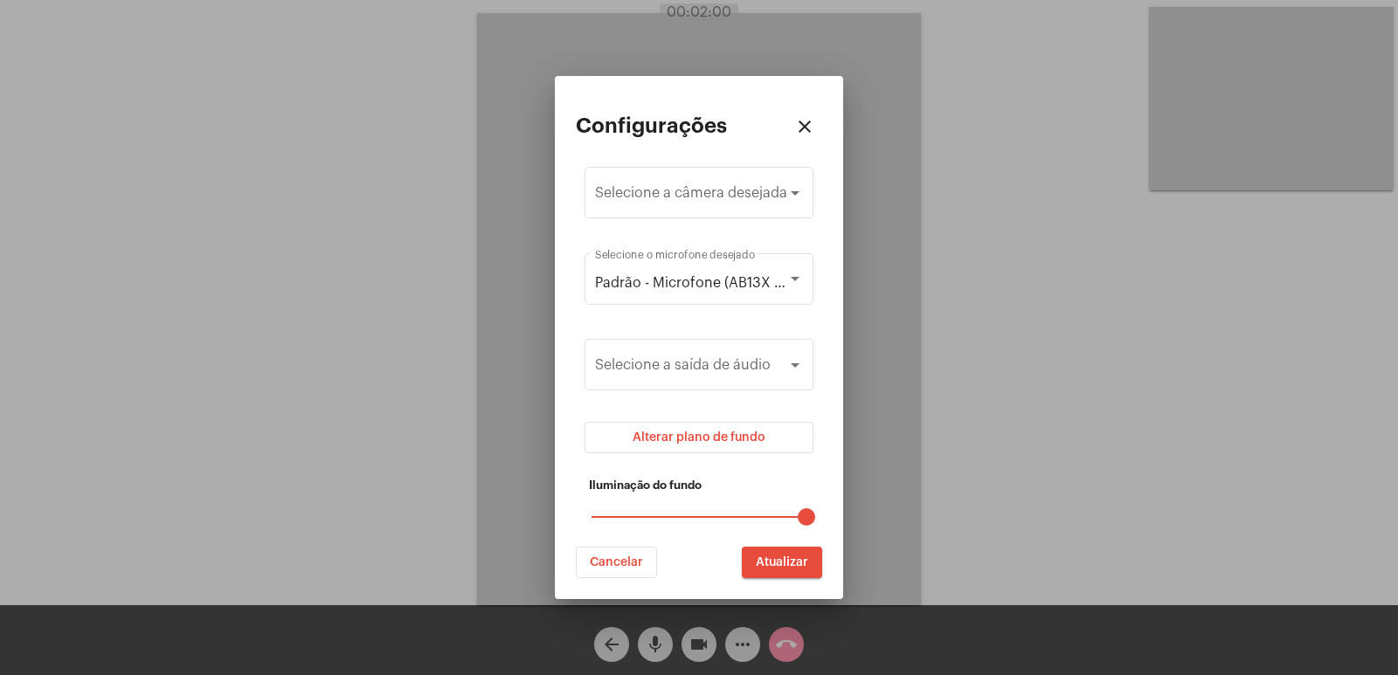
drag, startPoint x: 804, startPoint y: 519, endPoint x: 881, endPoint y: 498, distance: 79.7
click at [834, 517] on mat-dialog-container "Configurações close Selecione a câmera desejada Padrão - Microfone (AB13X USB A…" at bounding box center [699, 337] width 288 height 522
click at [881, 498] on div at bounding box center [699, 337] width 1398 height 675
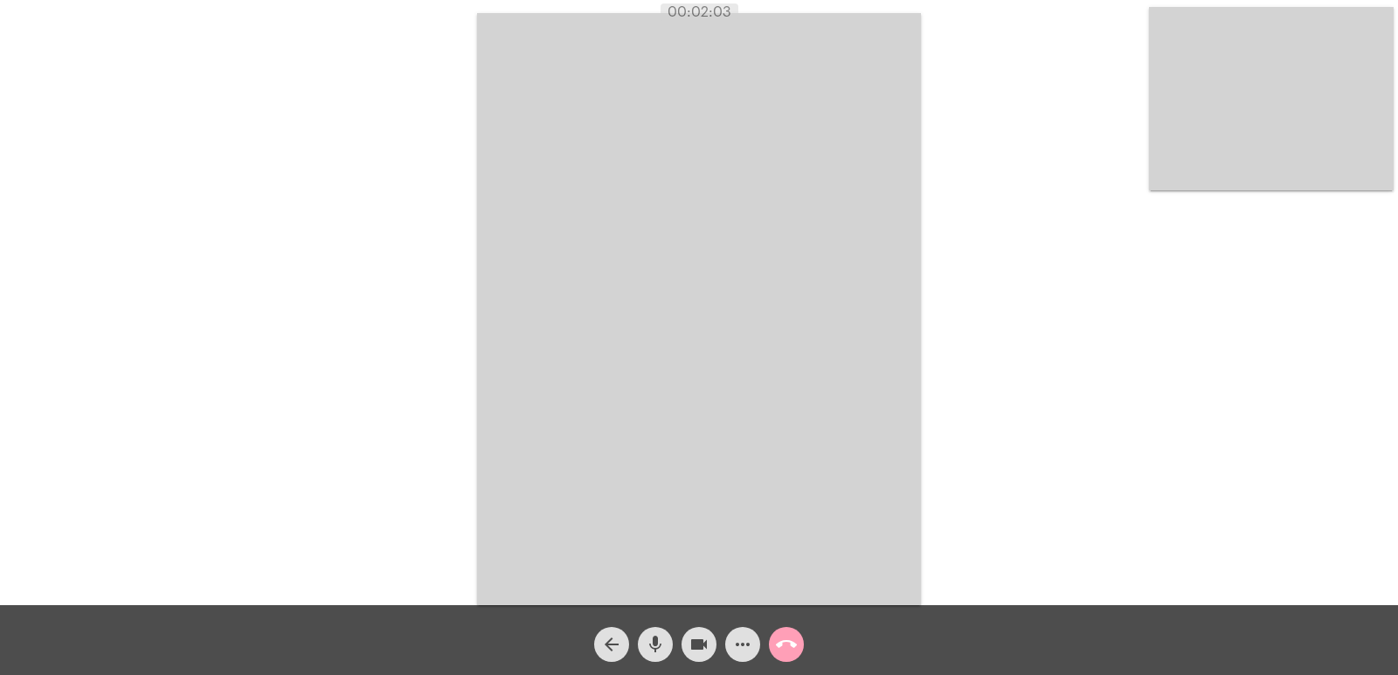
click at [785, 642] on mat-icon "call_end" at bounding box center [786, 644] width 21 height 21
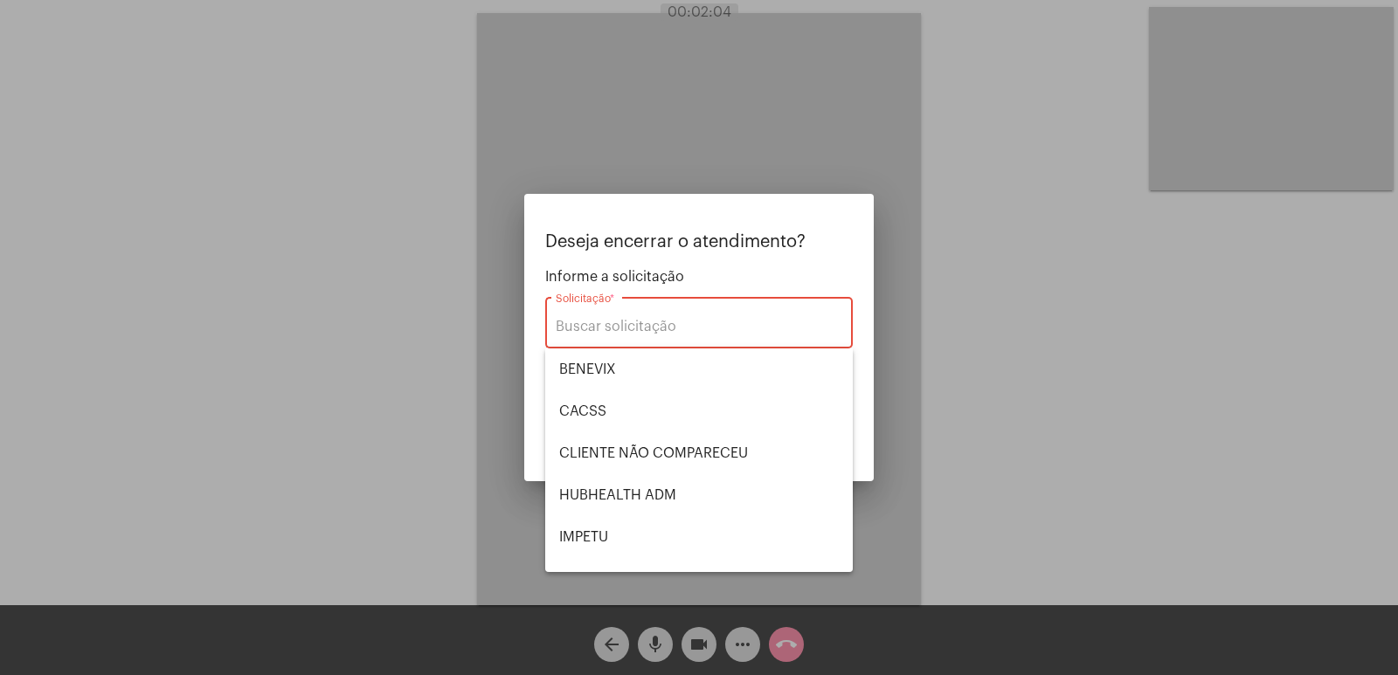
scroll to position [363, 0]
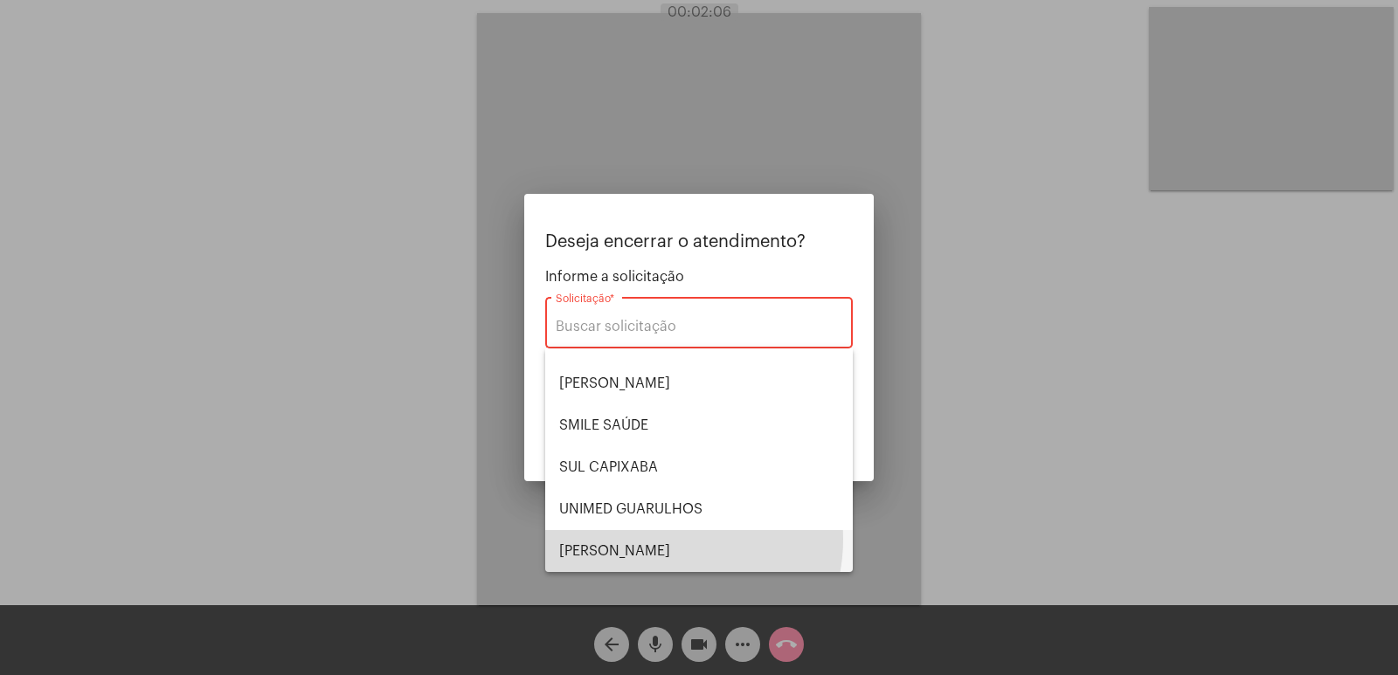
click at [662, 539] on span "VERA CRUZ" at bounding box center [699, 551] width 280 height 42
type input "VERA CRUZ"
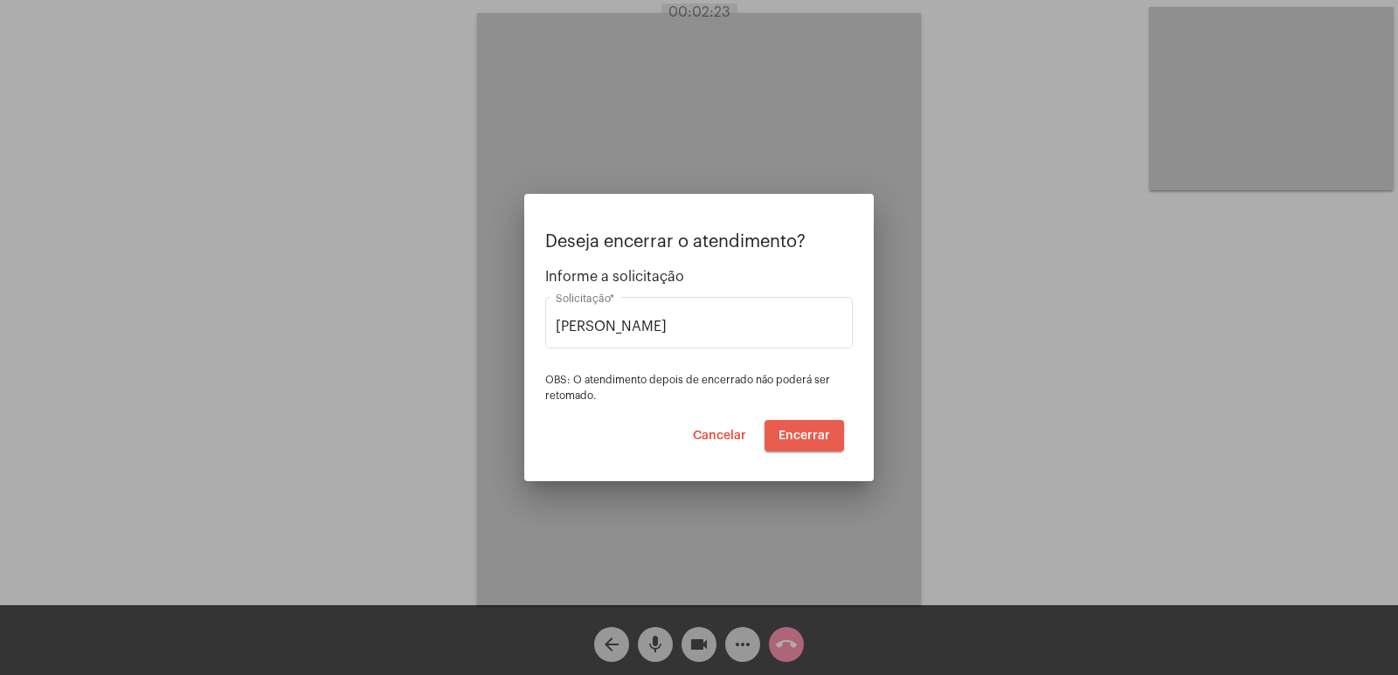
click at [813, 433] on span "Encerrar" at bounding box center [804, 436] width 52 height 12
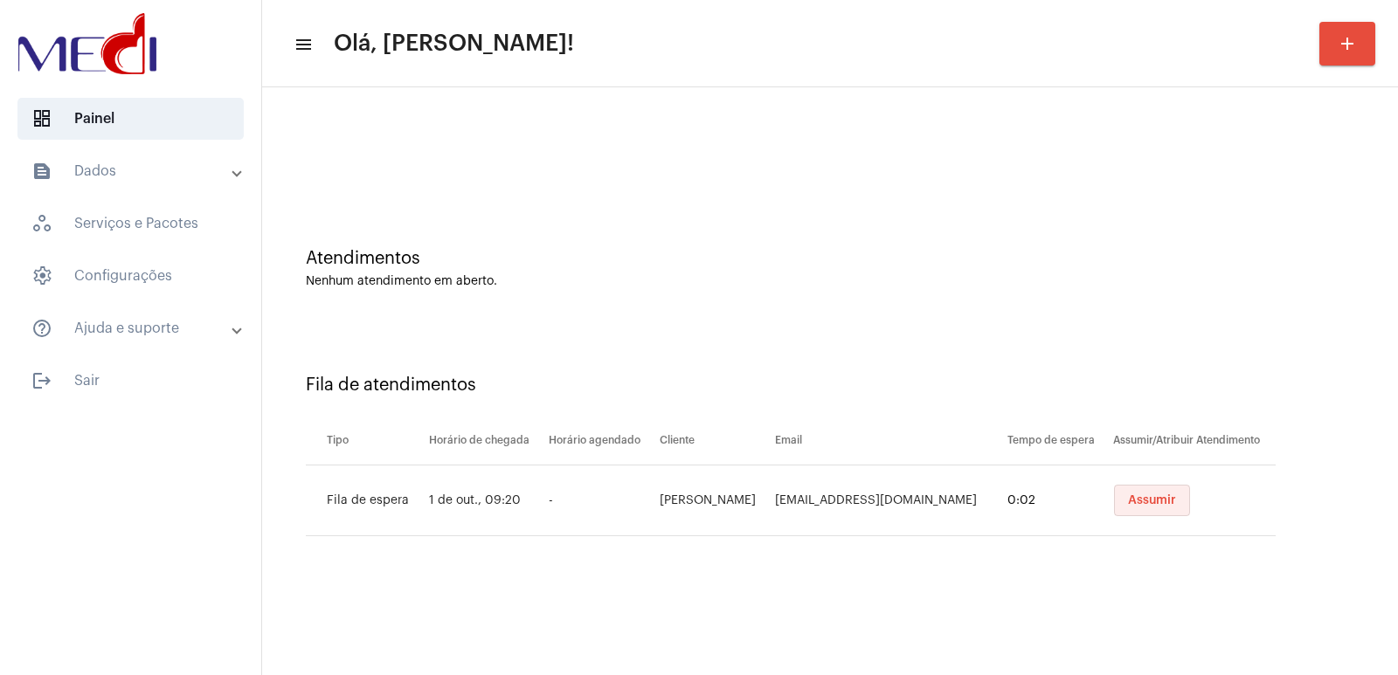
click at [1150, 507] on button "Assumir" at bounding box center [1152, 500] width 76 height 31
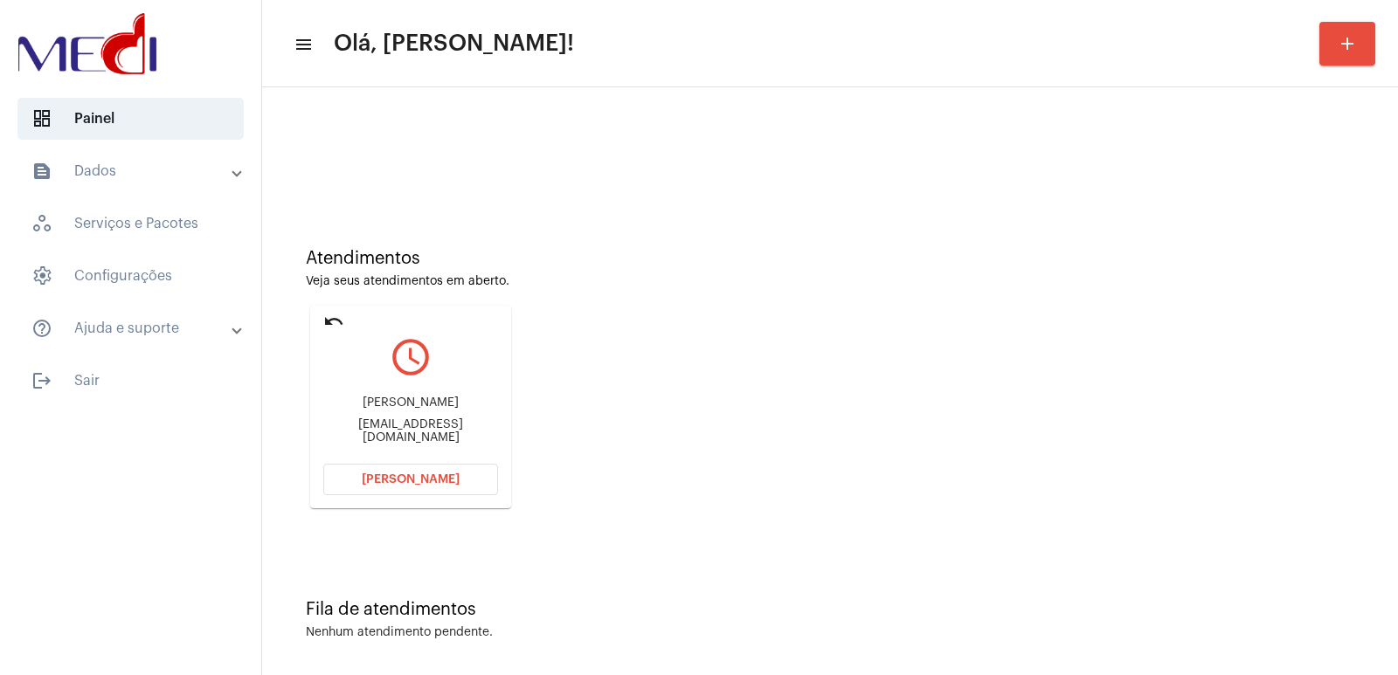
click at [428, 481] on span "Abrir Chamada" at bounding box center [411, 480] width 98 height 12
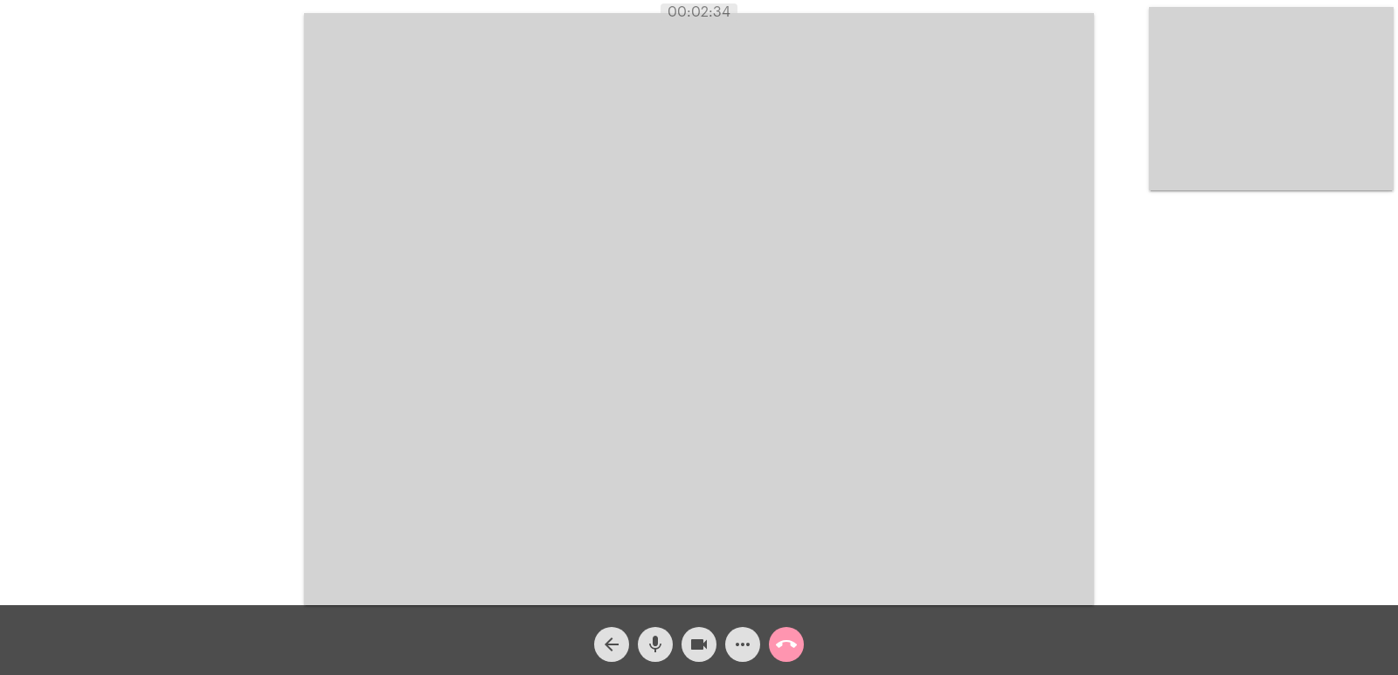
click at [786, 633] on span "call_end" at bounding box center [786, 644] width 21 height 35
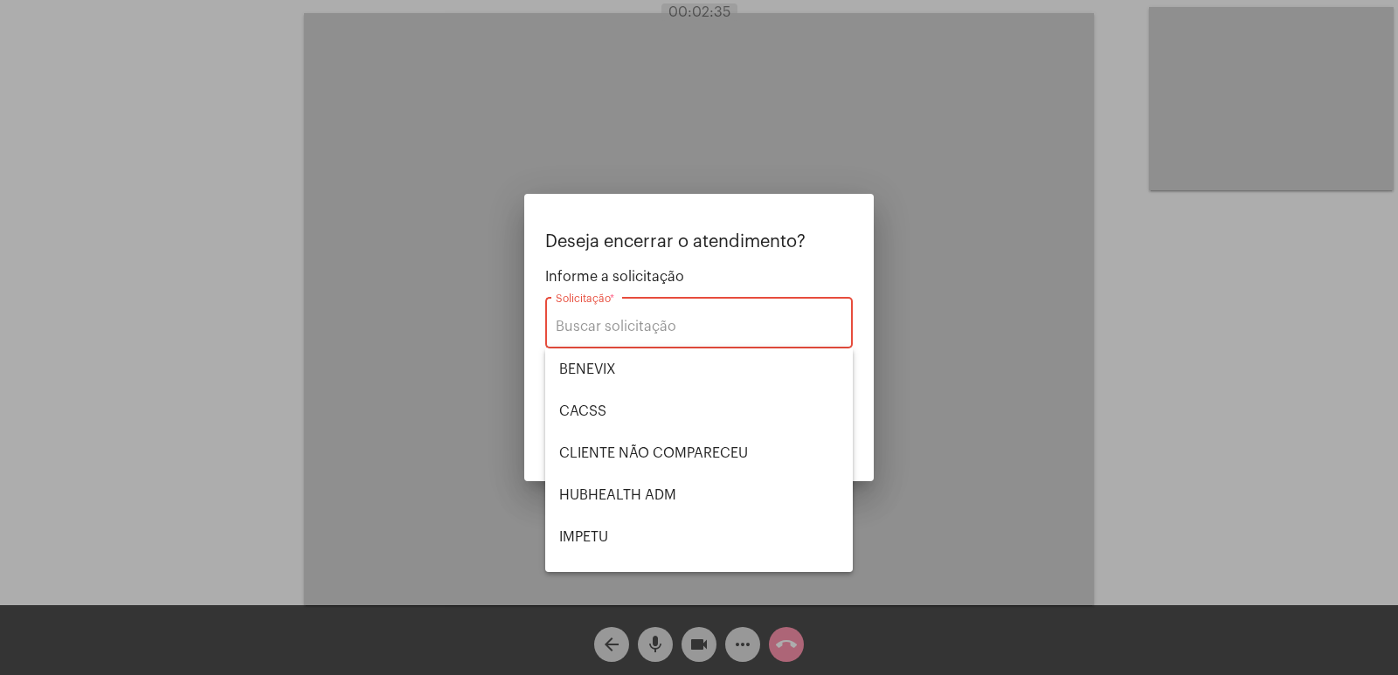
scroll to position [87, 0]
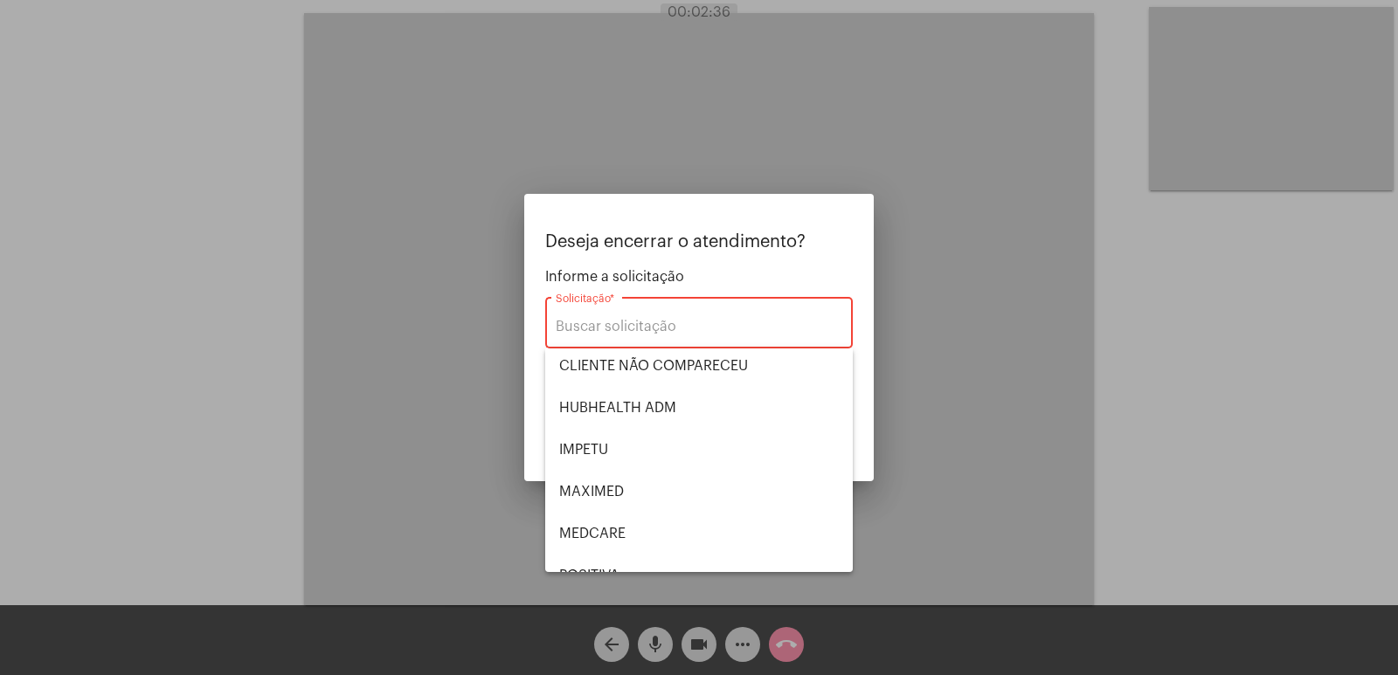
click at [400, 394] on div at bounding box center [699, 337] width 1398 height 675
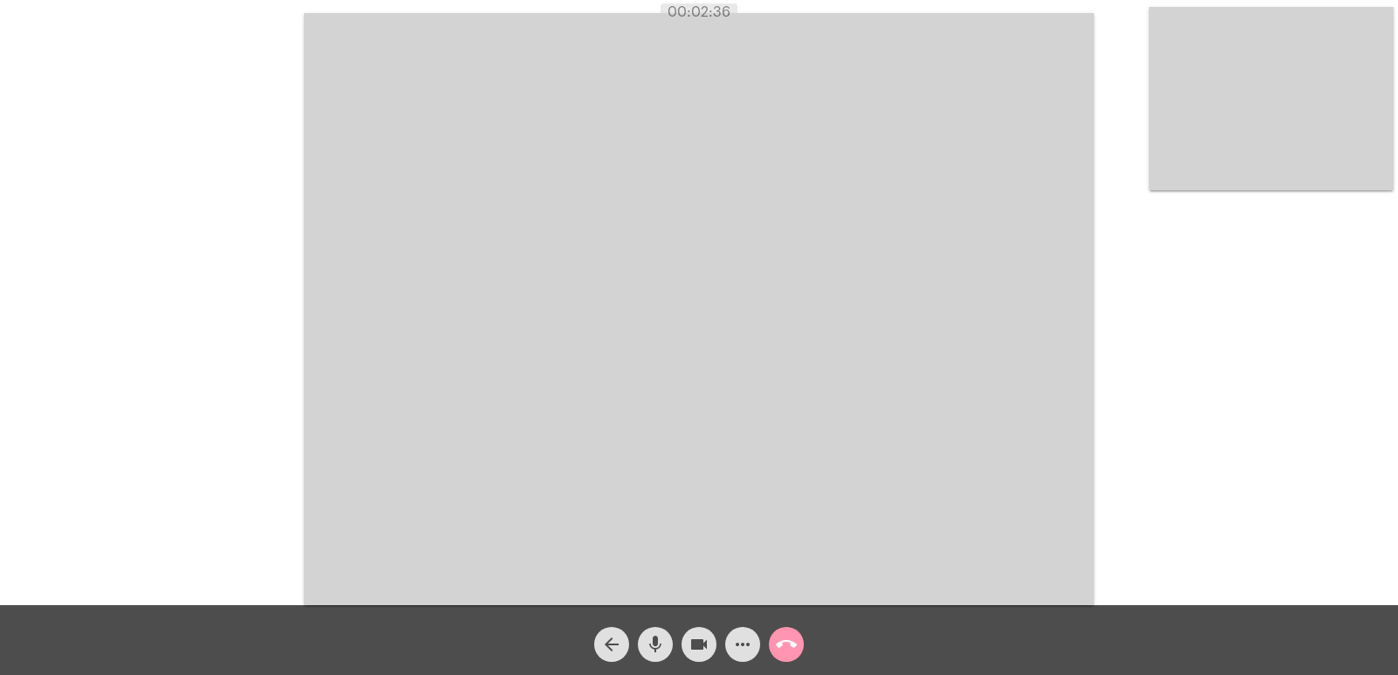
click at [402, 392] on video at bounding box center [699, 309] width 790 height 592
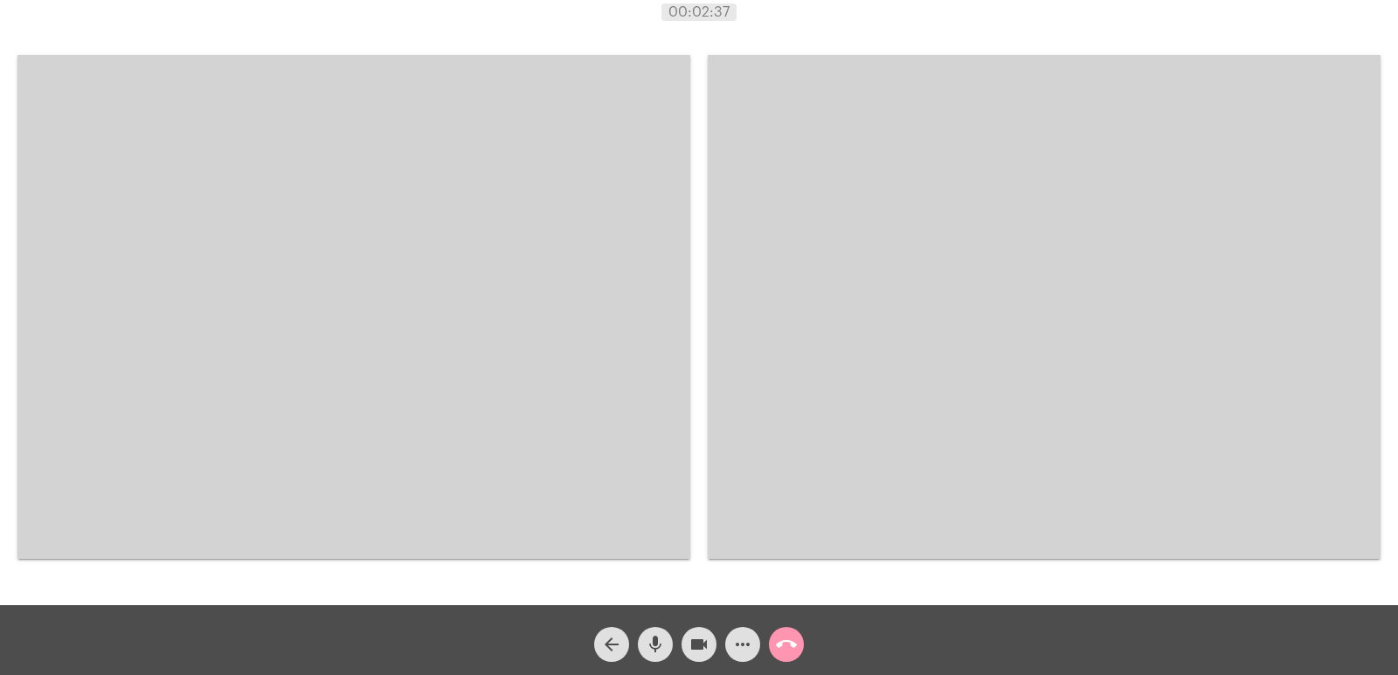
click at [789, 646] on mat-icon "call_end" at bounding box center [786, 644] width 21 height 21
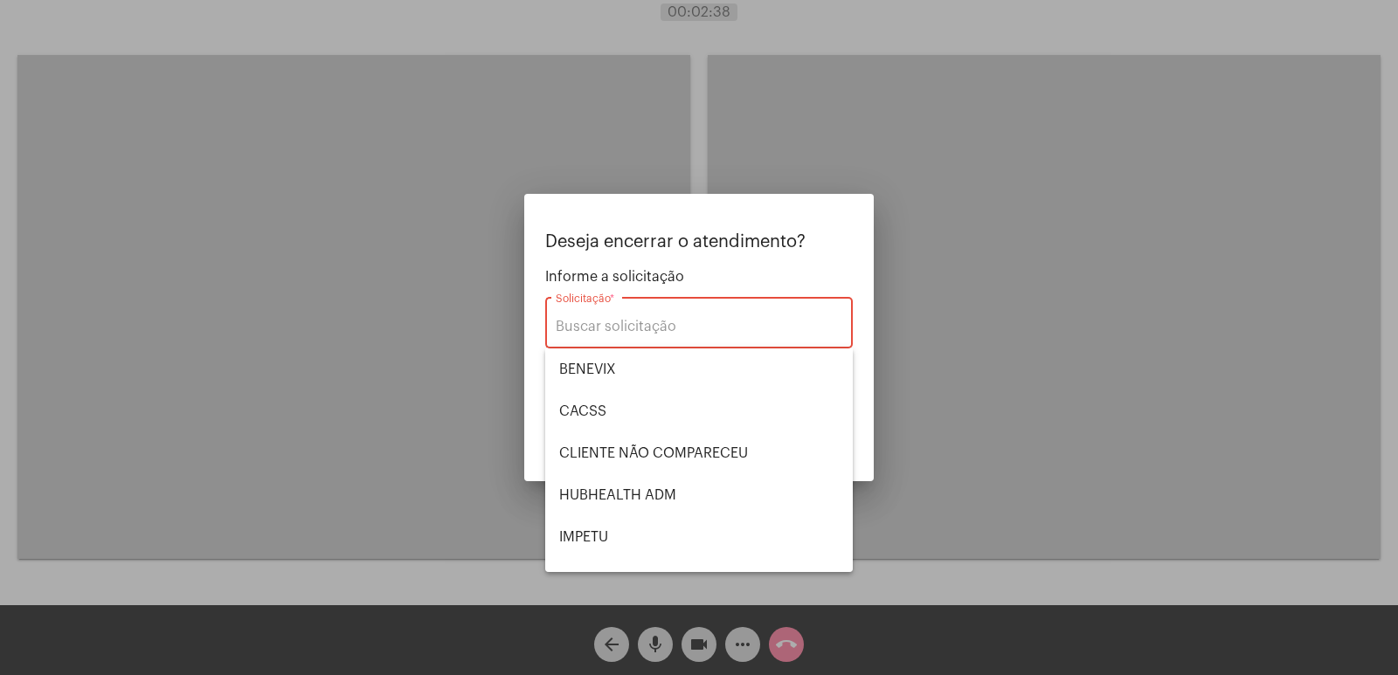
scroll to position [363, 0]
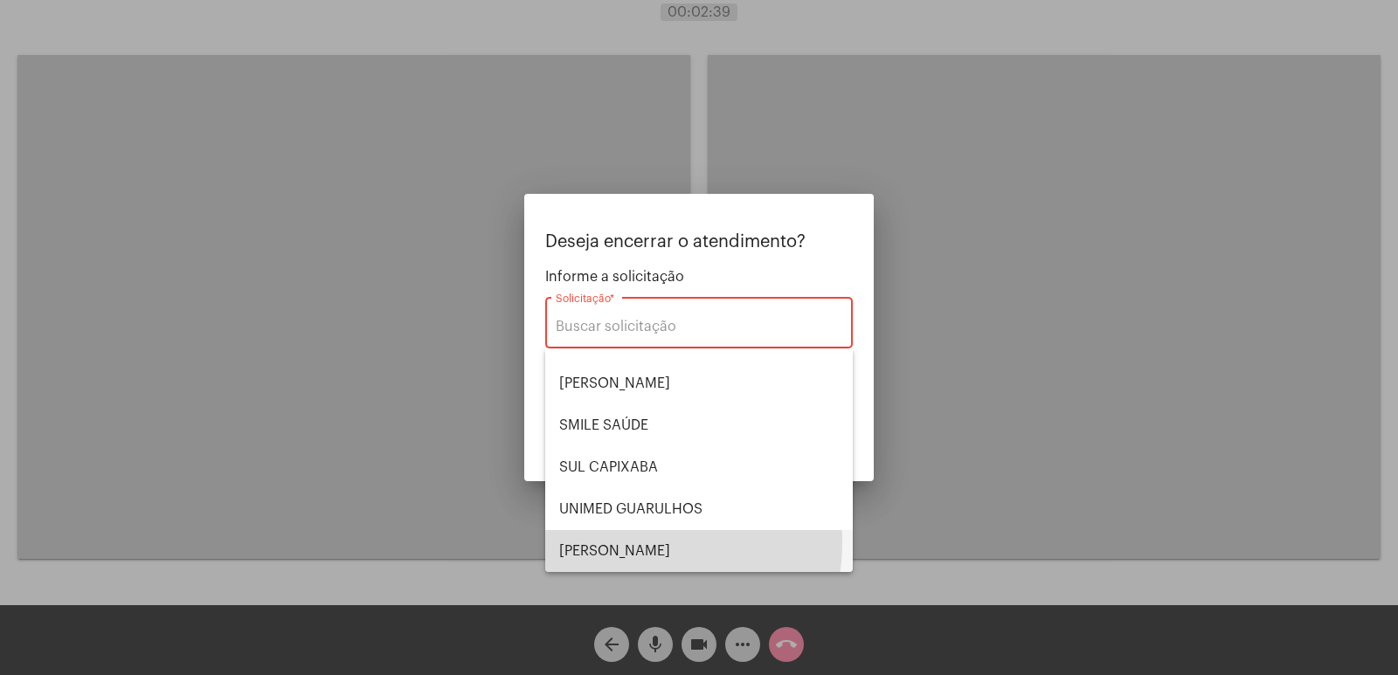
click at [626, 542] on span "VERA CRUZ" at bounding box center [699, 551] width 280 height 42
type input "VERA CRUZ"
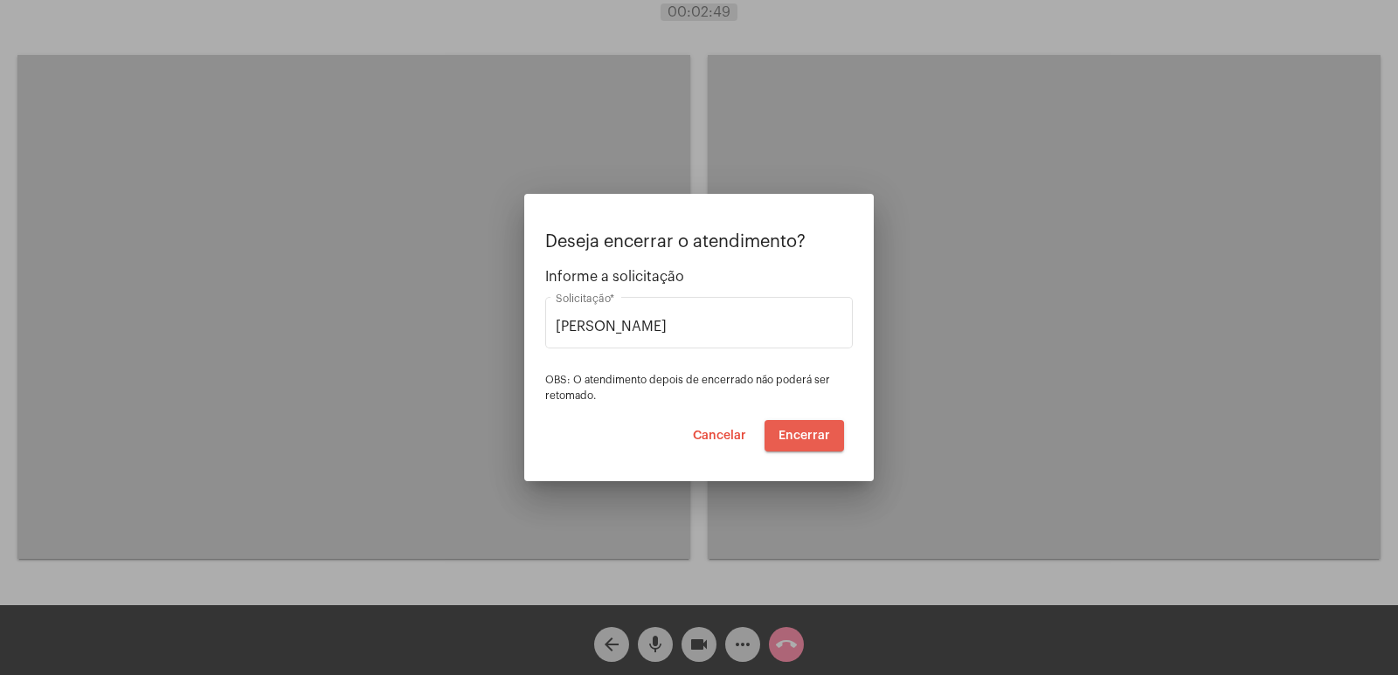
click at [796, 440] on span "Encerrar" at bounding box center [804, 436] width 52 height 12
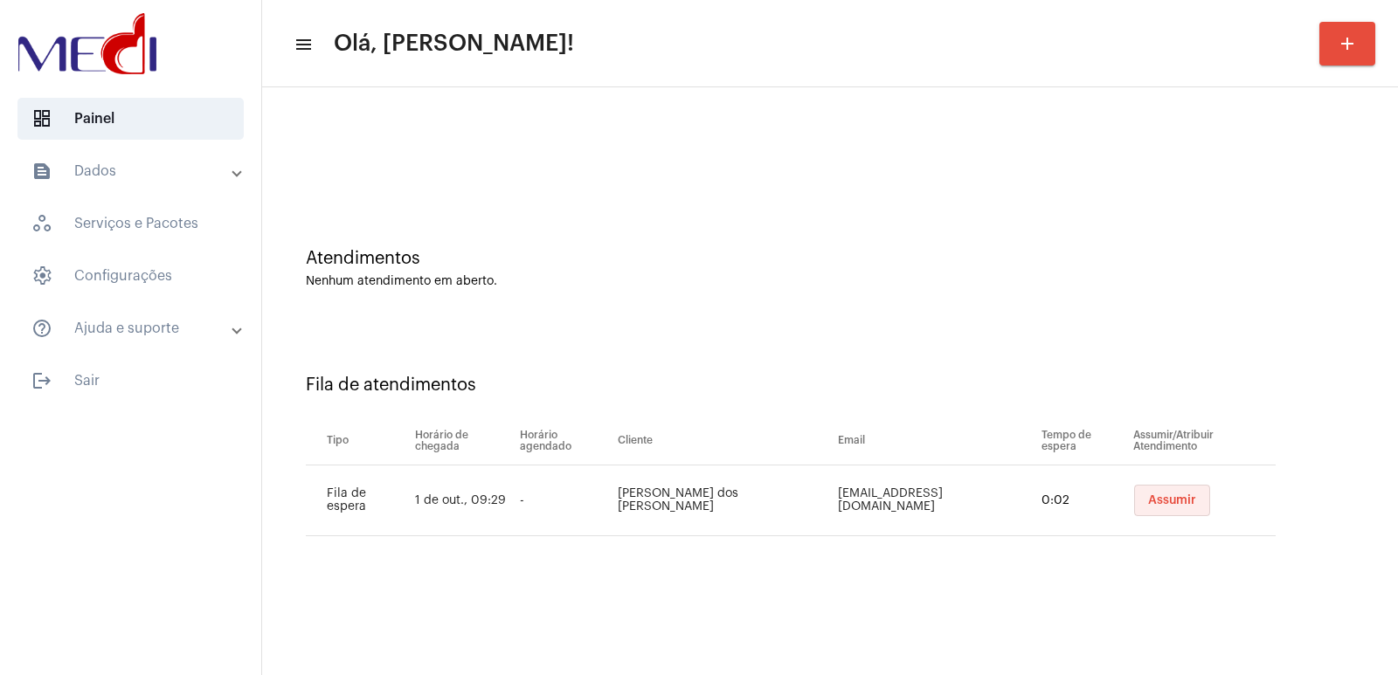
click at [1148, 500] on span "Assumir" at bounding box center [1172, 500] width 48 height 12
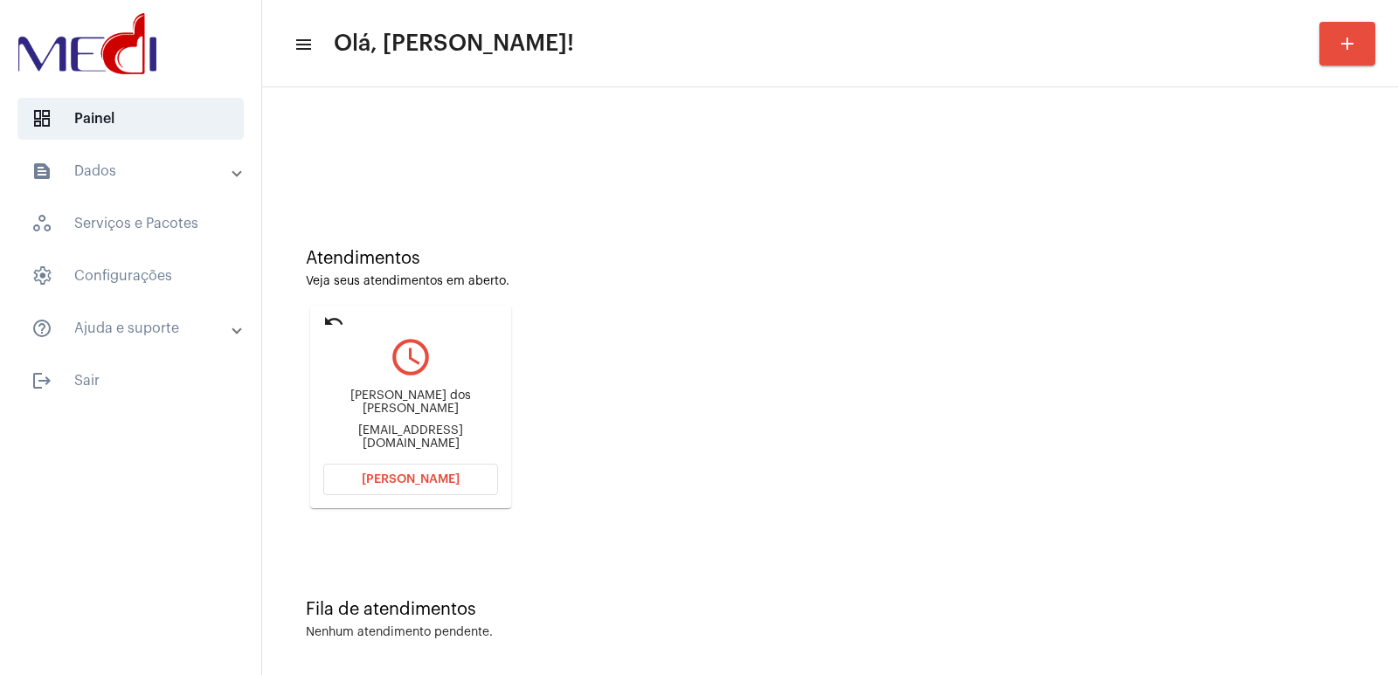
click at [430, 398] on div "Stefany dos santos faany.rochaa19@gmail.com" at bounding box center [410, 420] width 175 height 79
copy div "Stefany dos santos"
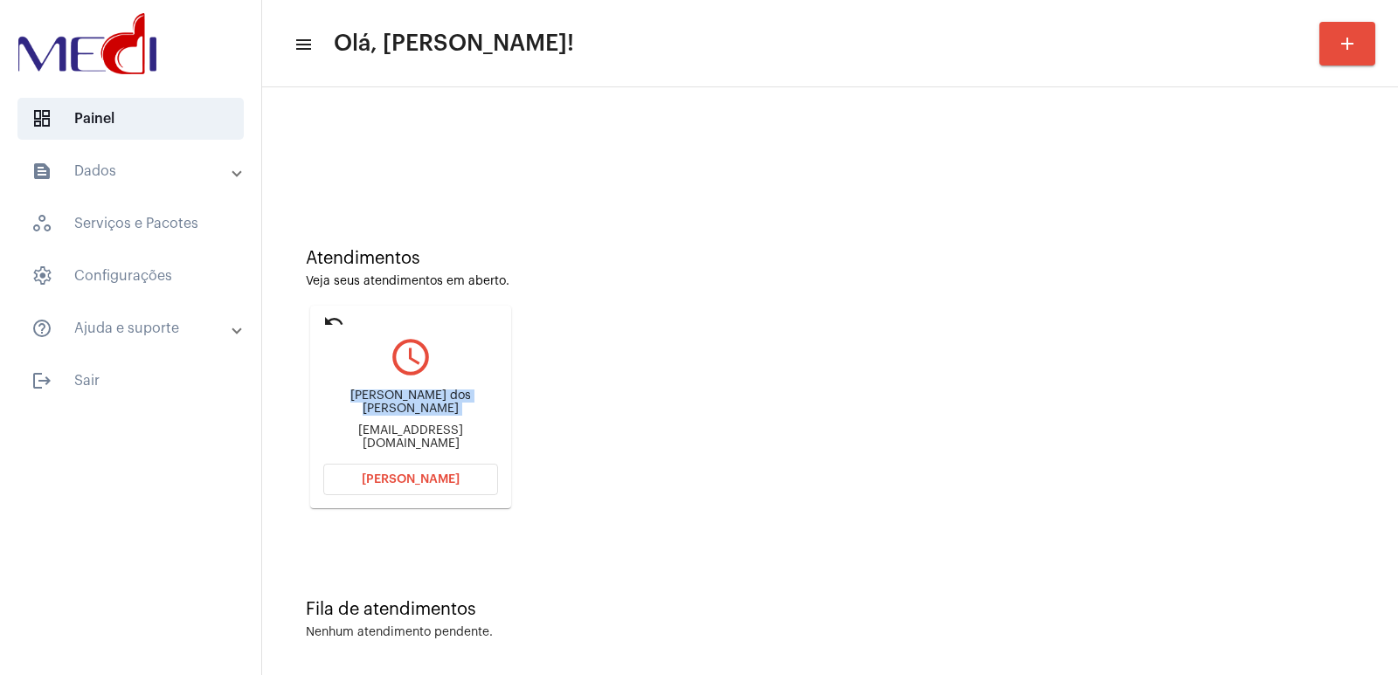
click at [377, 470] on button "[PERSON_NAME]" at bounding box center [410, 479] width 175 height 31
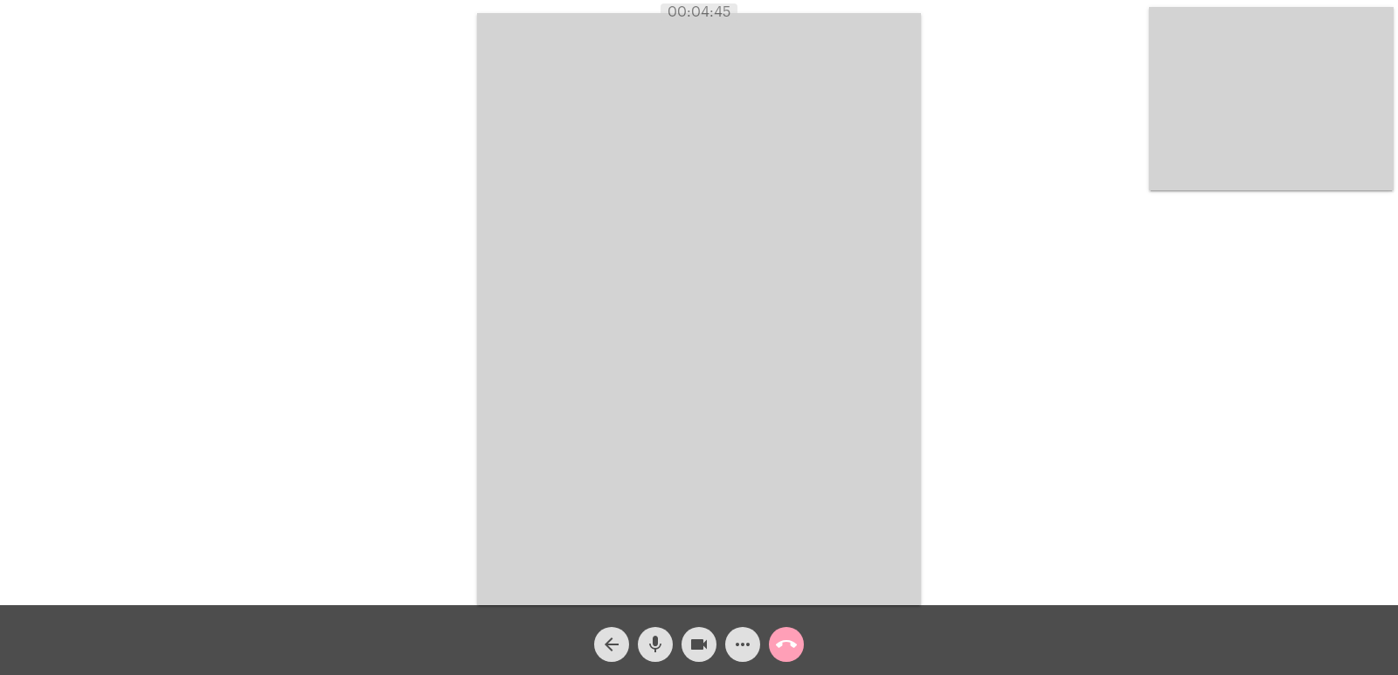
click at [778, 646] on mat-icon "call_end" at bounding box center [786, 644] width 21 height 21
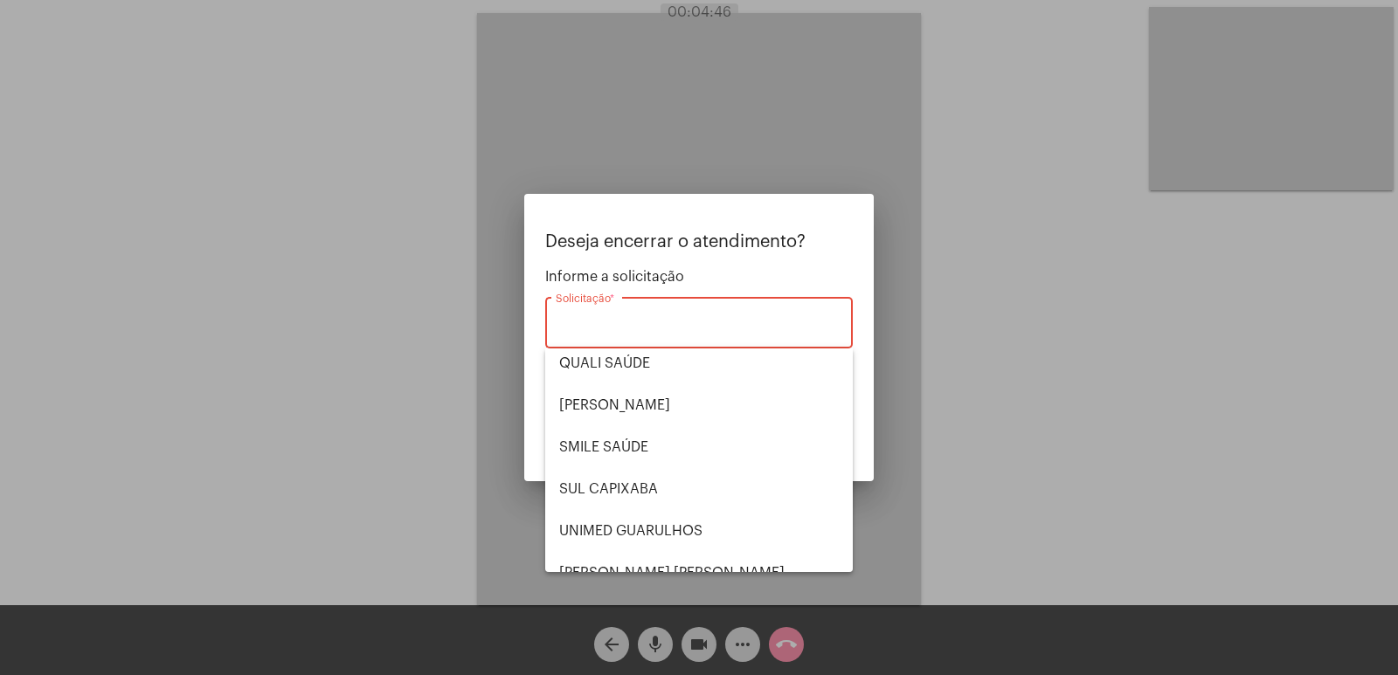
scroll to position [363, 0]
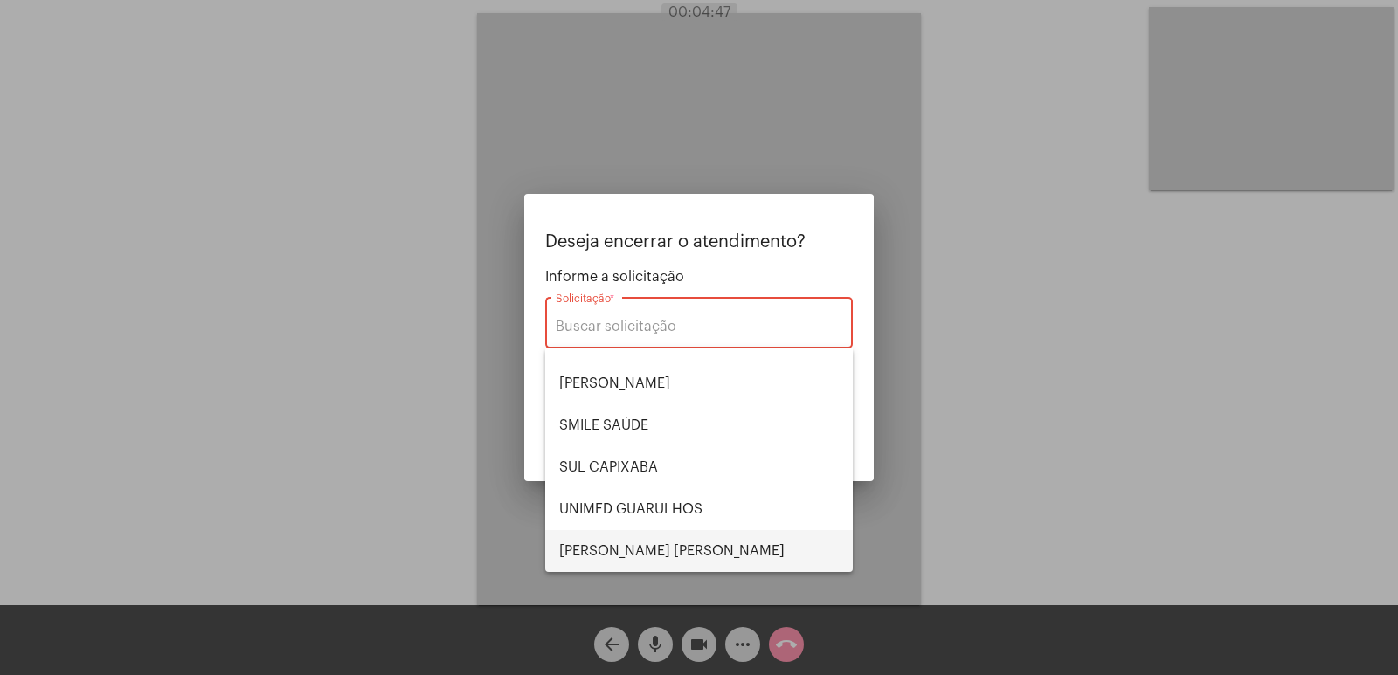
click at [613, 554] on span "VERA CRUZ" at bounding box center [699, 551] width 280 height 42
type input "VERA CRUZ"
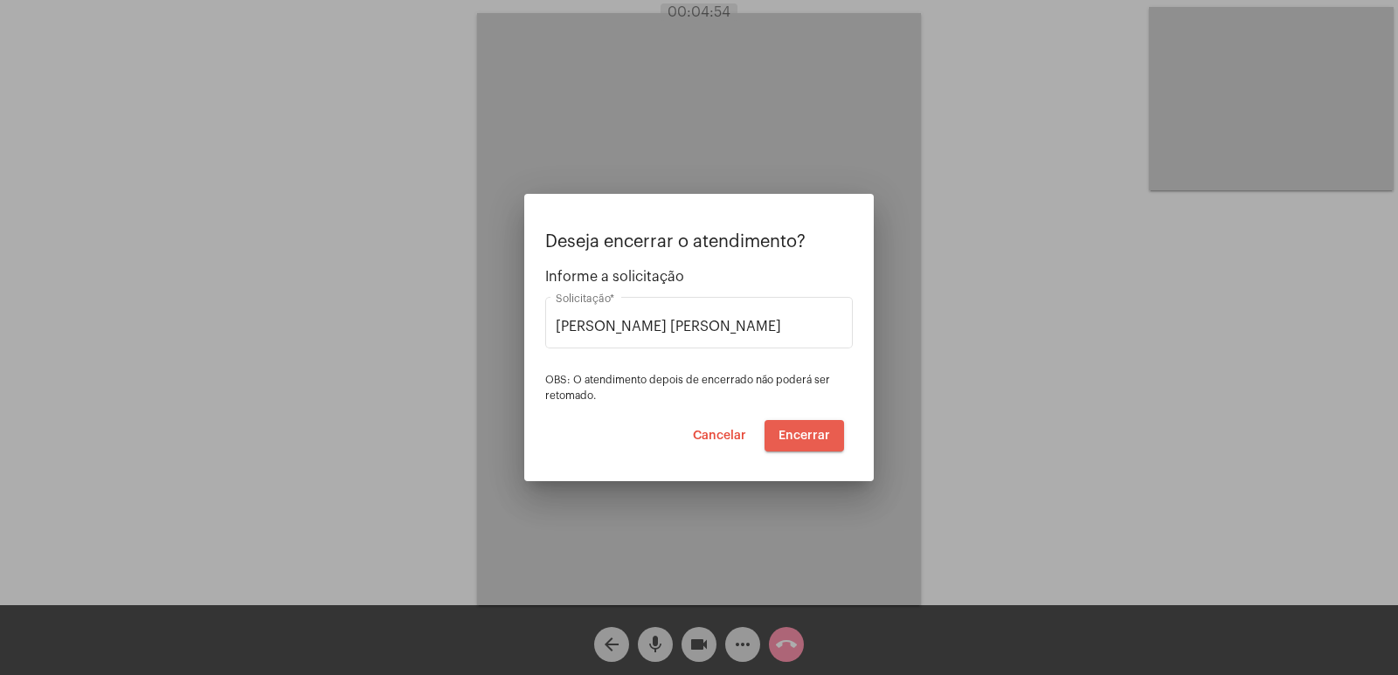
click at [794, 442] on button "Encerrar" at bounding box center [804, 435] width 80 height 31
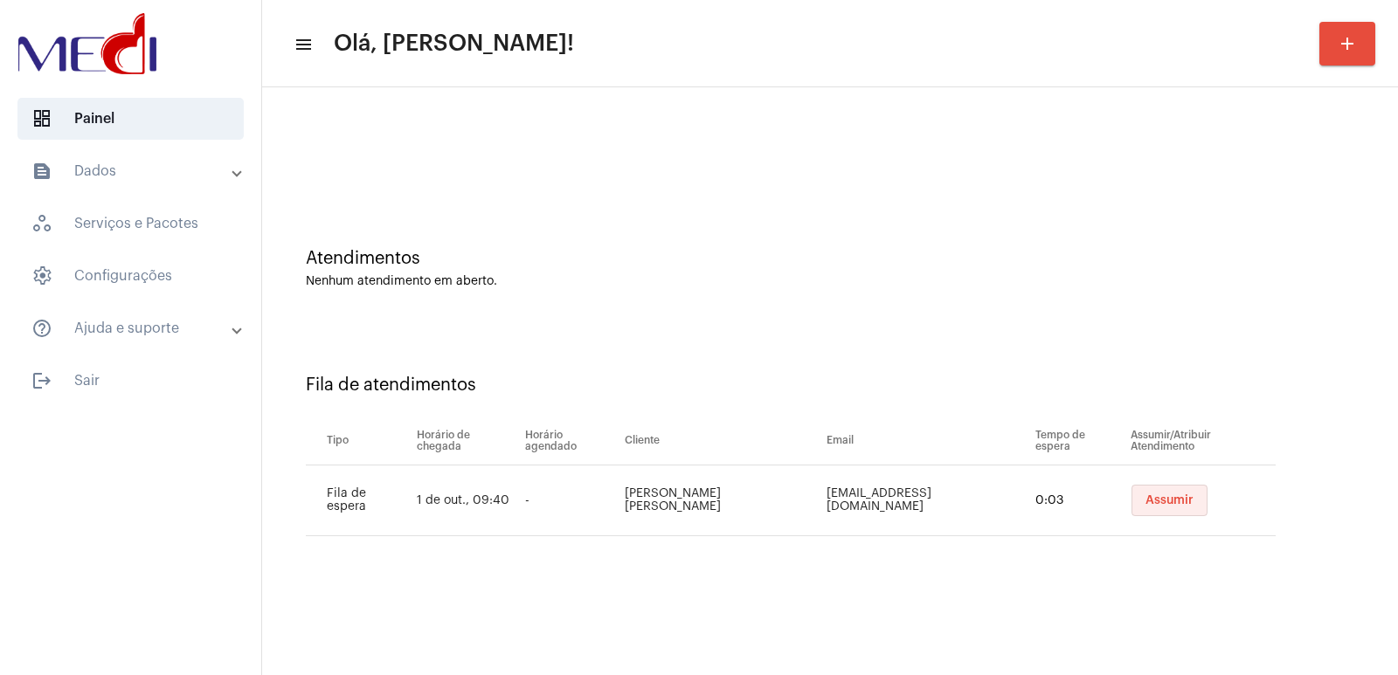
click at [1174, 487] on button "Assumir" at bounding box center [1169, 500] width 76 height 31
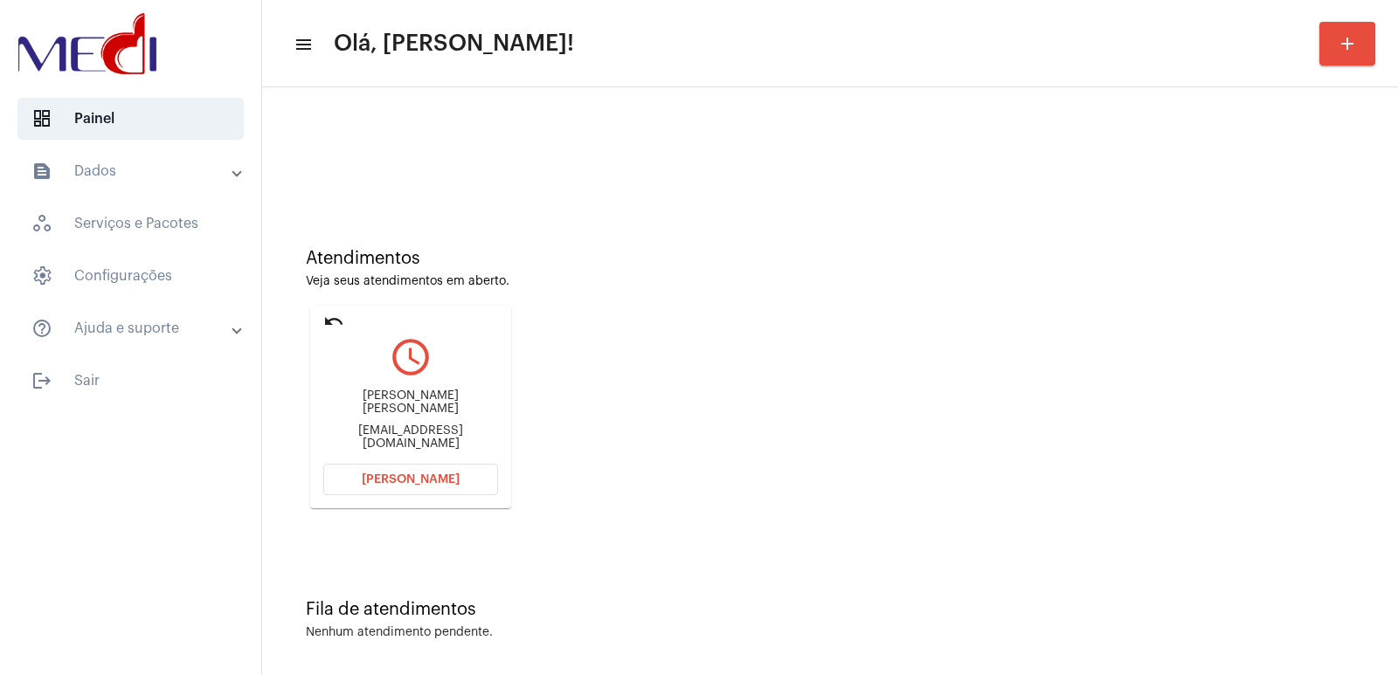
click at [384, 399] on div "[PERSON_NAME] [PERSON_NAME] [EMAIL_ADDRESS][DOMAIN_NAME]" at bounding box center [410, 420] width 175 height 79
drag, startPoint x: 384, startPoint y: 399, endPoint x: 395, endPoint y: 397, distance: 10.8
click at [387, 399] on div "[PERSON_NAME] [PERSON_NAME] [EMAIL_ADDRESS][DOMAIN_NAME]" at bounding box center [410, 420] width 175 height 79
copy div "[PERSON_NAME] [PERSON_NAME]"
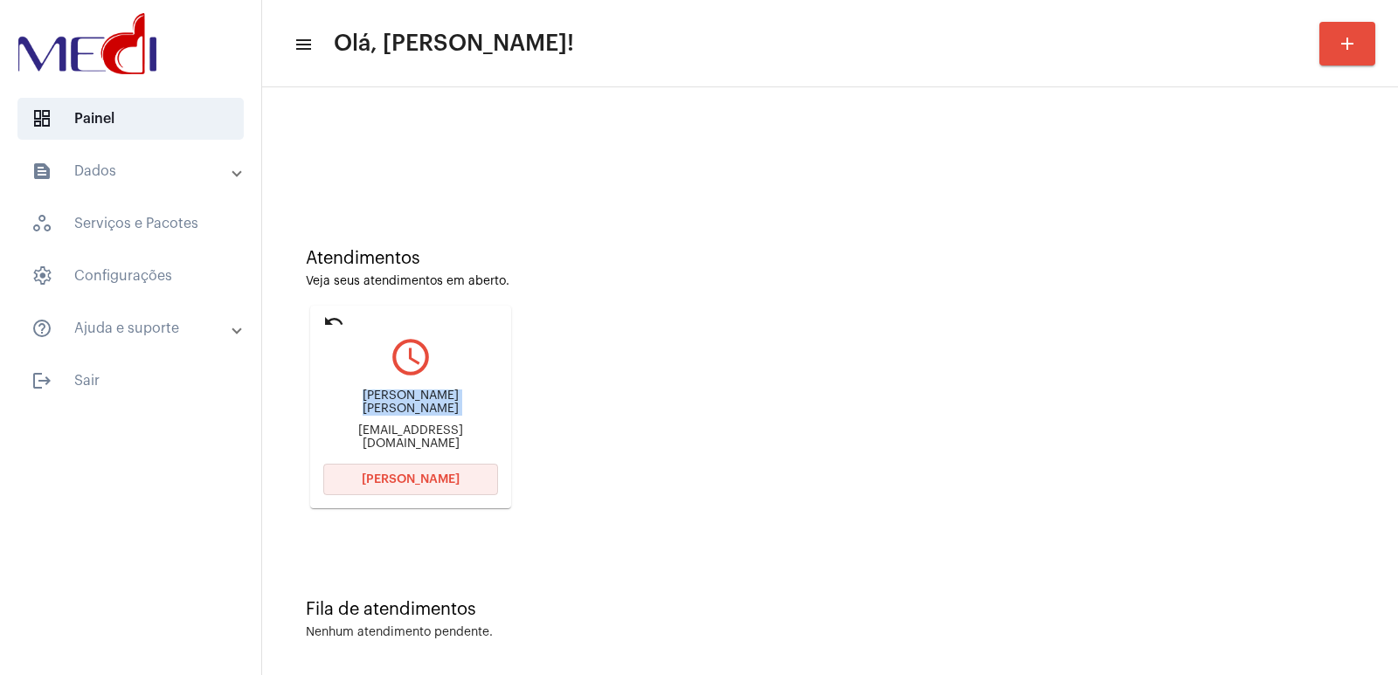
drag, startPoint x: 340, startPoint y: 476, endPoint x: 341, endPoint y: 463, distance: 13.1
click at [341, 476] on button "[PERSON_NAME]" at bounding box center [410, 479] width 175 height 31
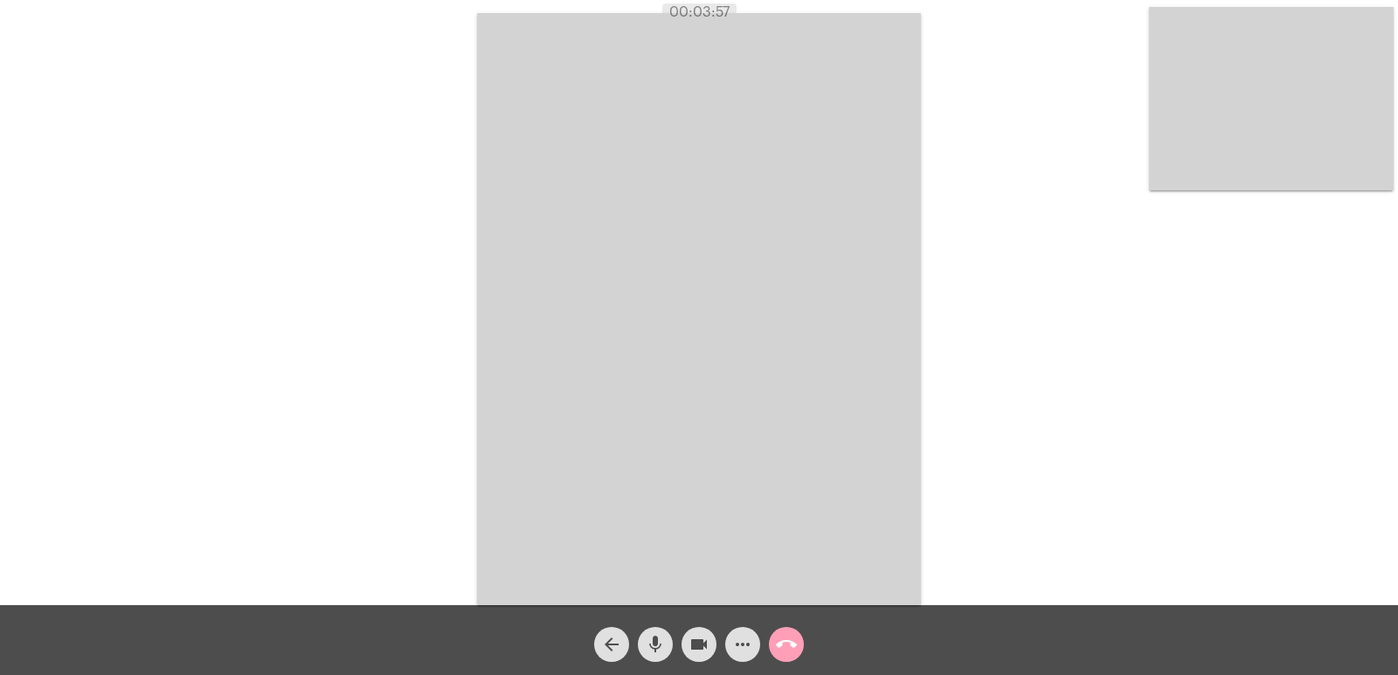
click at [783, 644] on mat-icon "call_end" at bounding box center [786, 644] width 21 height 21
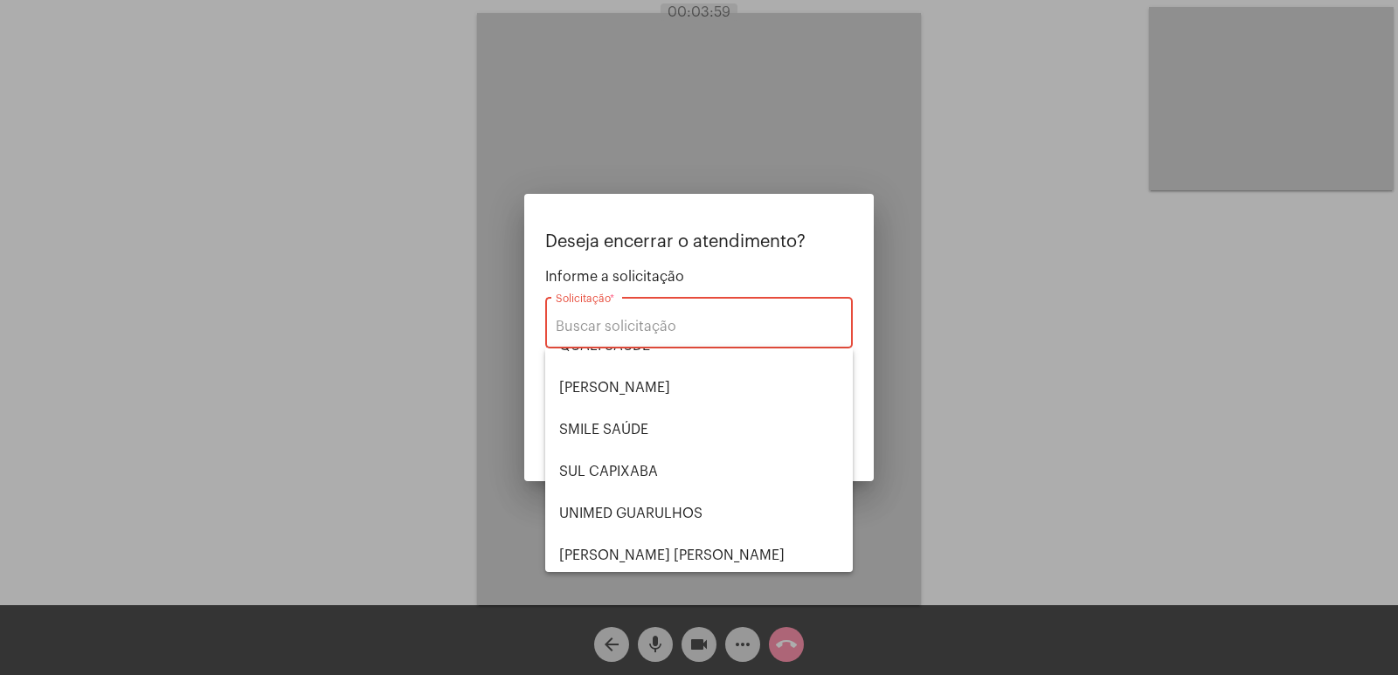
scroll to position [363, 0]
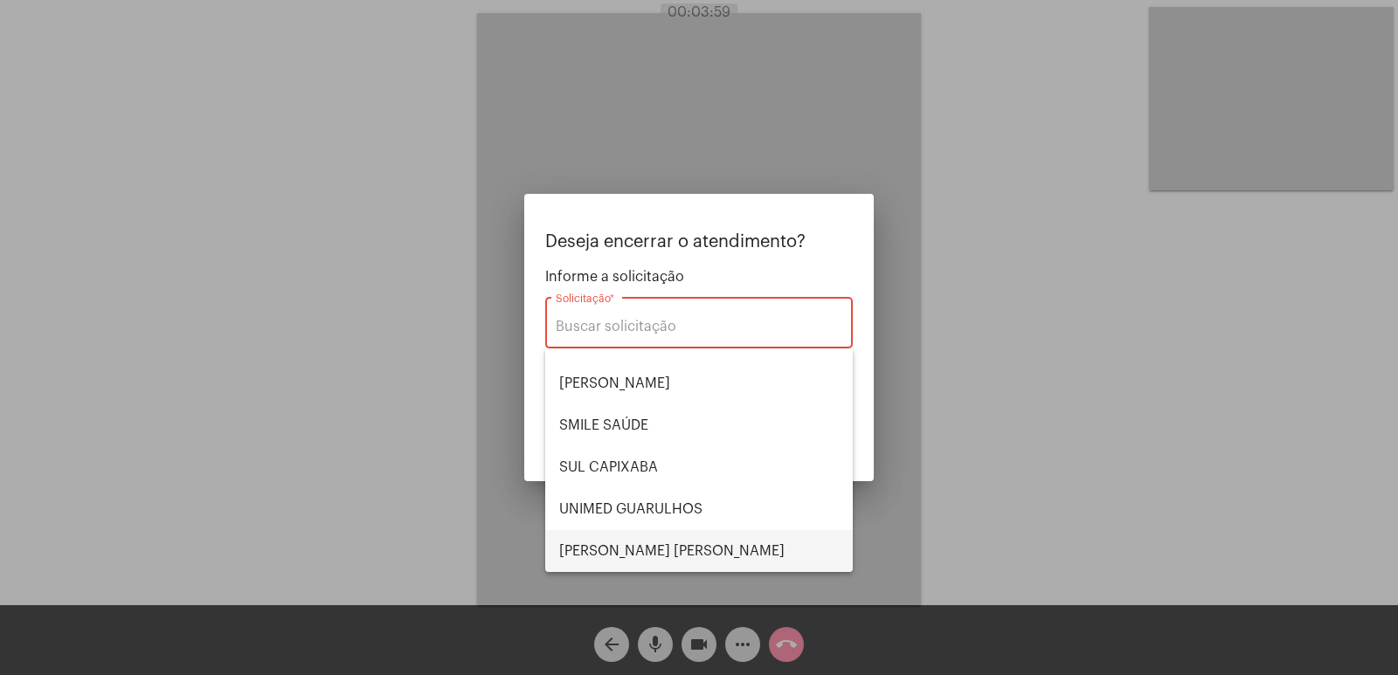
click at [662, 538] on span "[PERSON_NAME] [PERSON_NAME]" at bounding box center [699, 551] width 280 height 42
type input "[PERSON_NAME] [PERSON_NAME]"
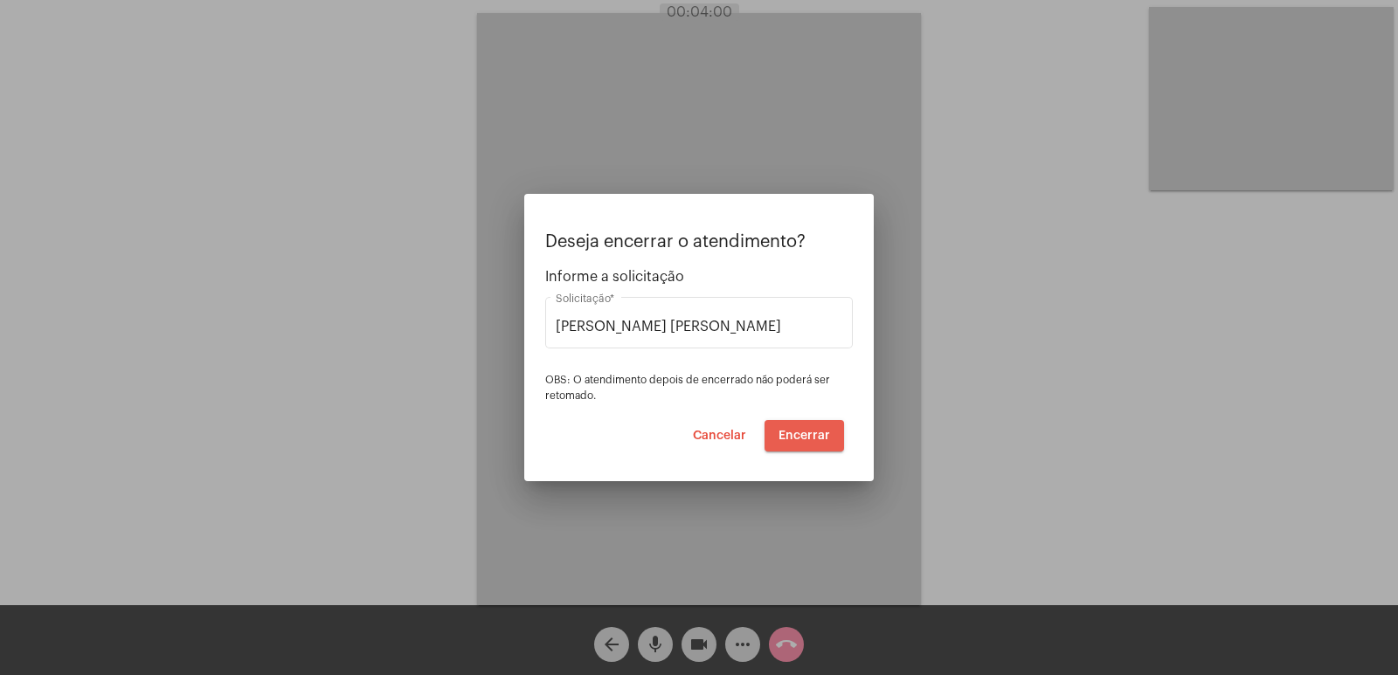
click at [806, 432] on span "Encerrar" at bounding box center [804, 436] width 52 height 12
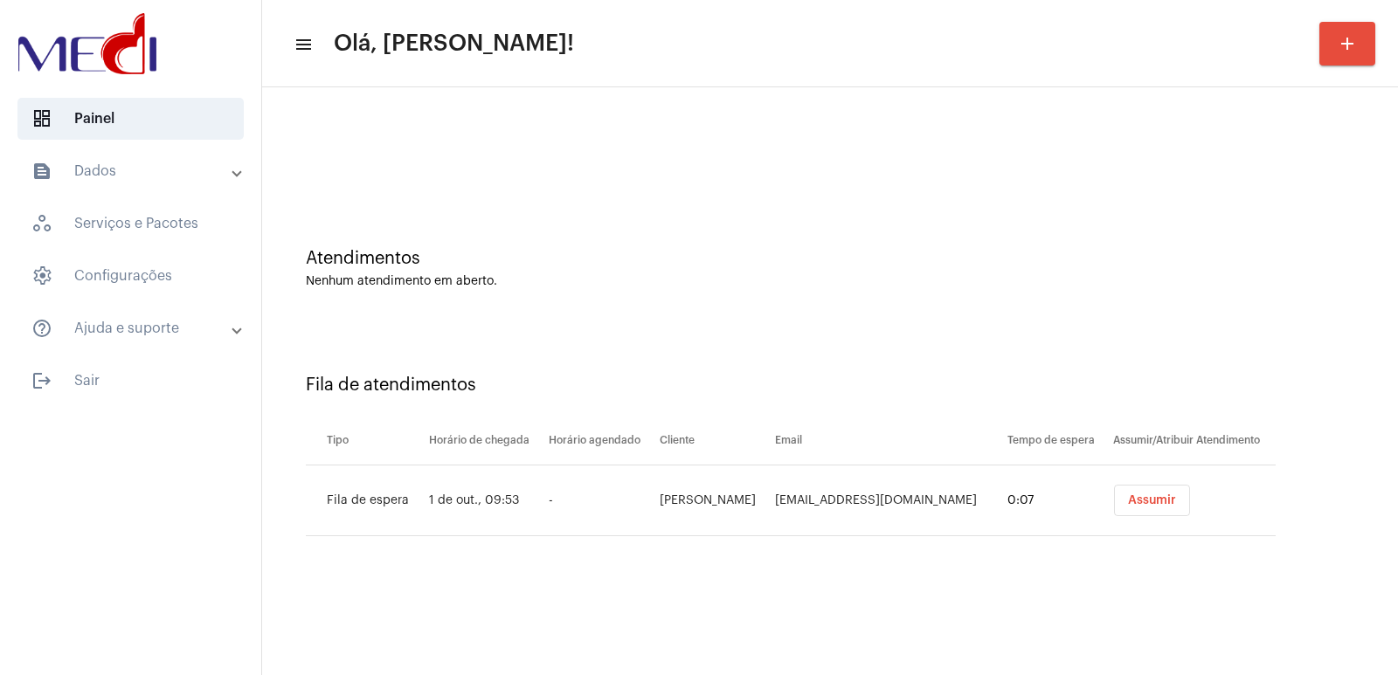
click at [1275, 357] on div "Fila de atendimentos Tipo Horário de chegada Horário agendado Cliente Email Tem…" at bounding box center [830, 449] width 1118 height 252
click at [1179, 485] on button "Assumir" at bounding box center [1152, 500] width 76 height 31
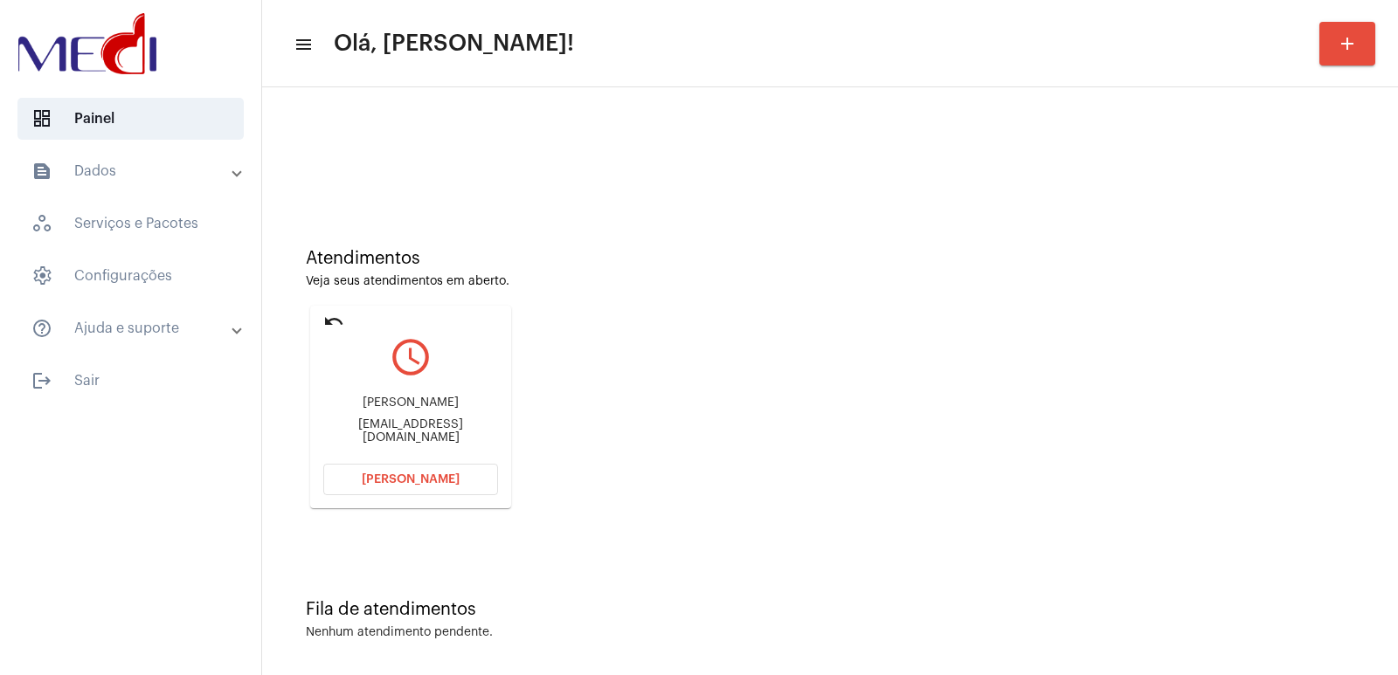
click at [422, 399] on div "Jeffchander Cláudio de oliveira" at bounding box center [410, 403] width 175 height 13
copy div "Jeffchander Cláudio de oliveira"
click at [439, 494] on button "[PERSON_NAME]" at bounding box center [410, 479] width 175 height 31
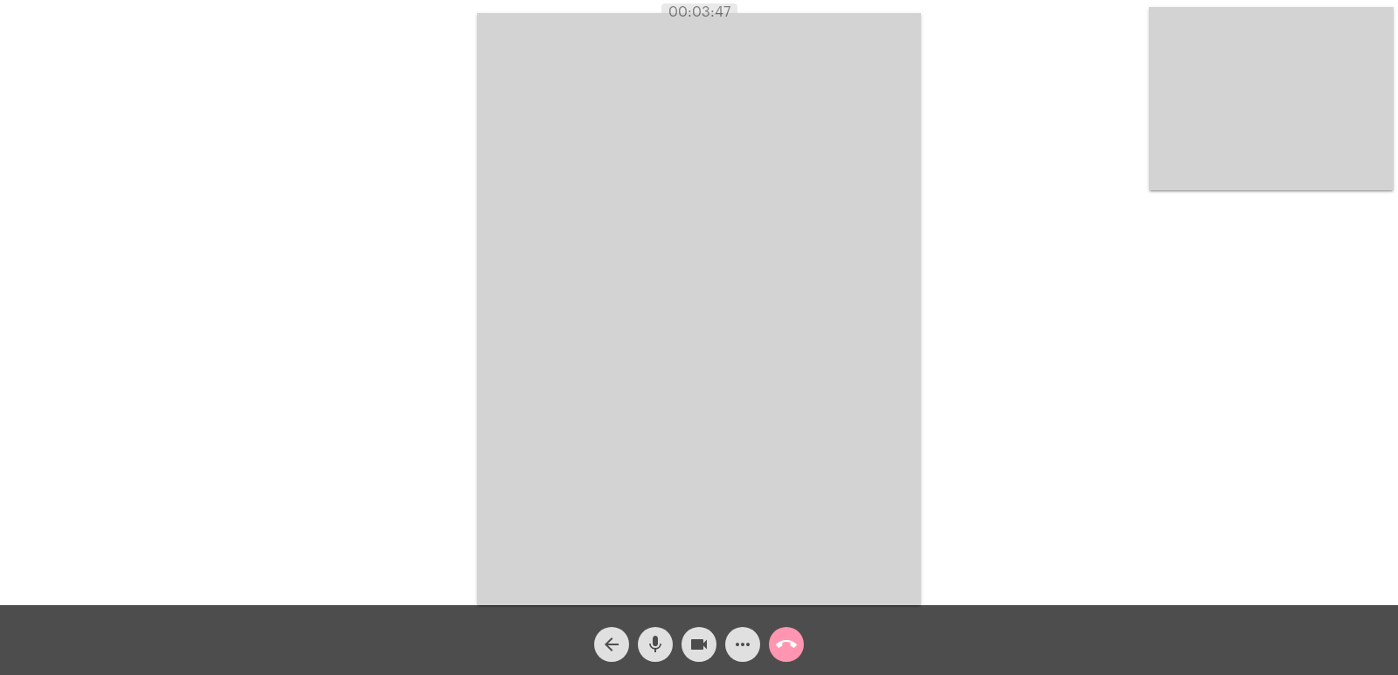
click at [791, 641] on mat-icon "call_end" at bounding box center [786, 644] width 21 height 21
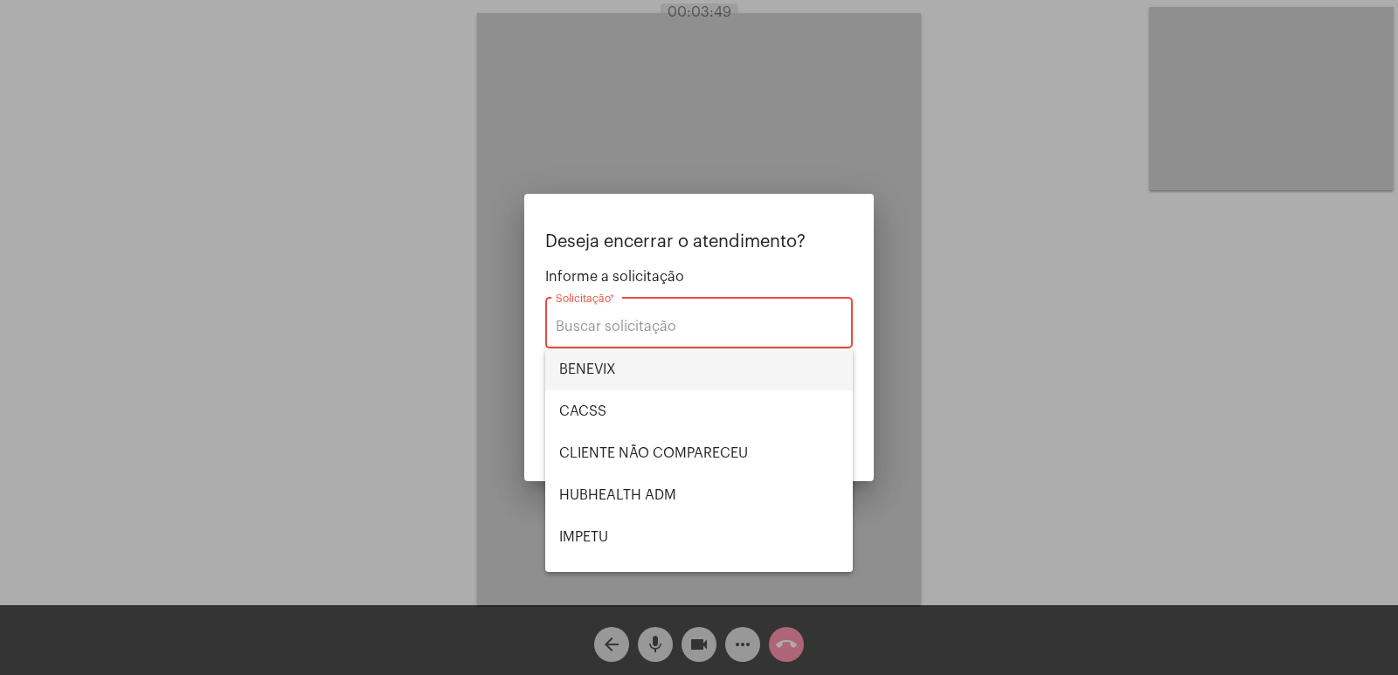
click at [595, 356] on span "BENEVIX" at bounding box center [699, 370] width 280 height 42
type input "BENEVIX"
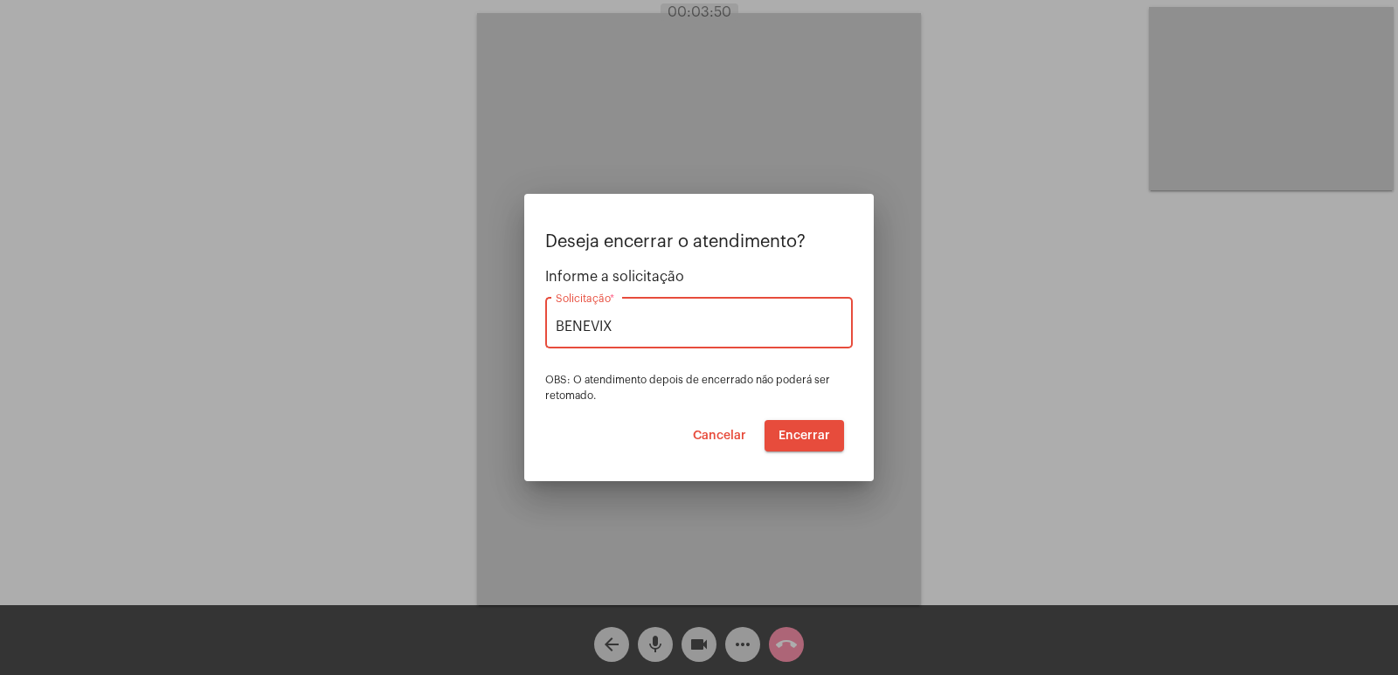
click at [797, 430] on span "Encerrar" at bounding box center [804, 436] width 52 height 12
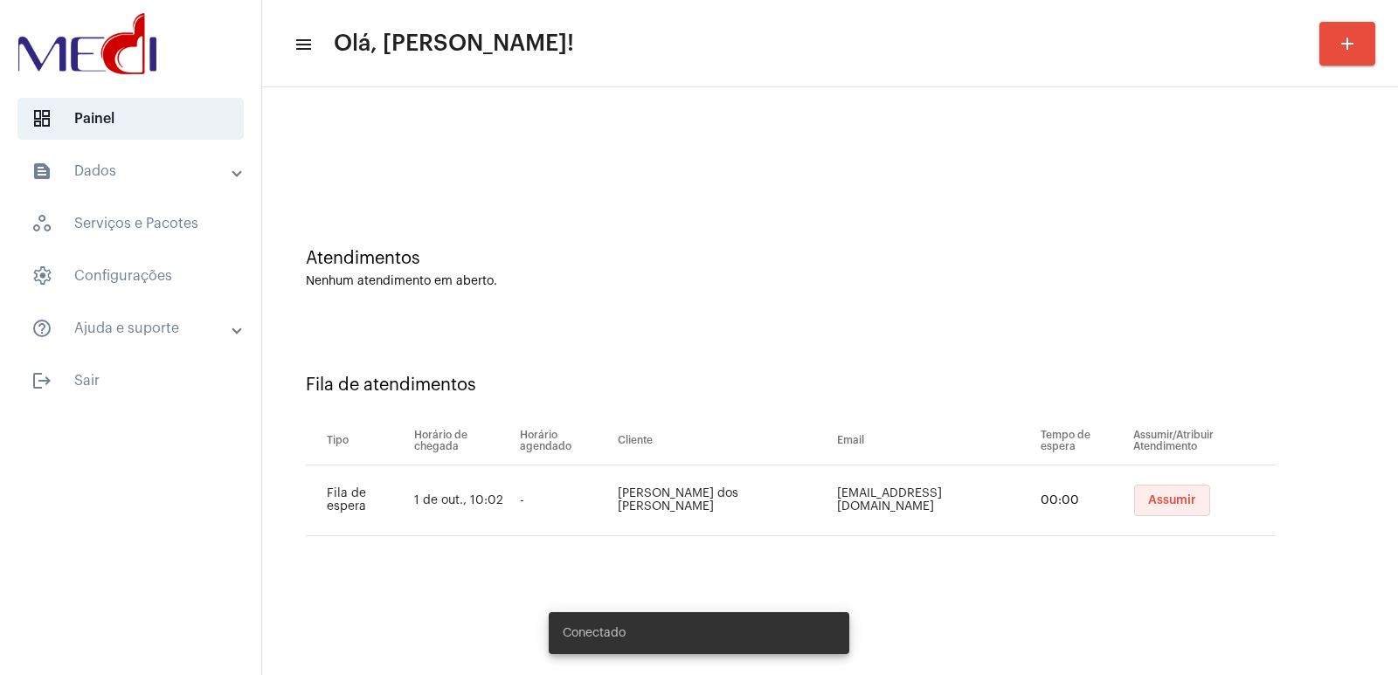
drag, startPoint x: 0, startPoint y: 0, endPoint x: 1139, endPoint y: 505, distance: 1246.1
click at [1148, 505] on span "Assumir" at bounding box center [1172, 500] width 48 height 12
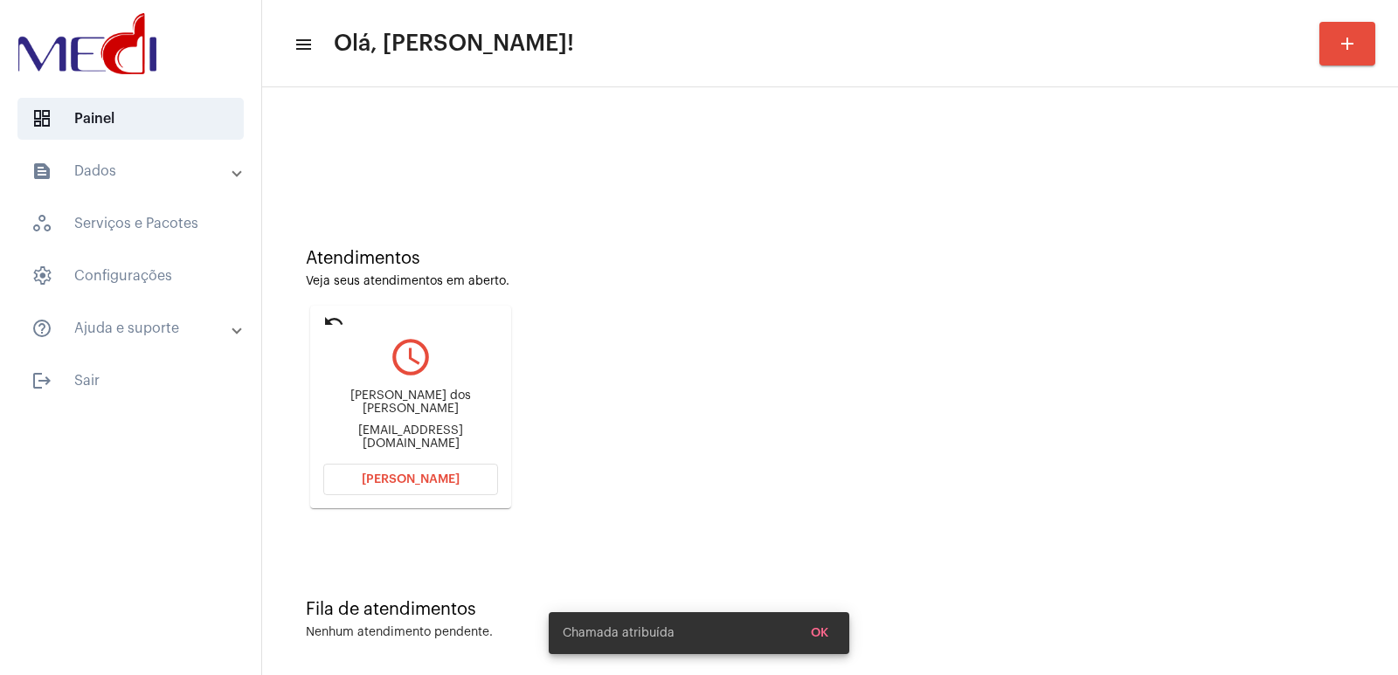
click at [357, 402] on div "[PERSON_NAME] dos [PERSON_NAME] [EMAIL_ADDRESS][DOMAIN_NAME]" at bounding box center [410, 420] width 175 height 79
copy div "[PERSON_NAME] dos [PERSON_NAME]"
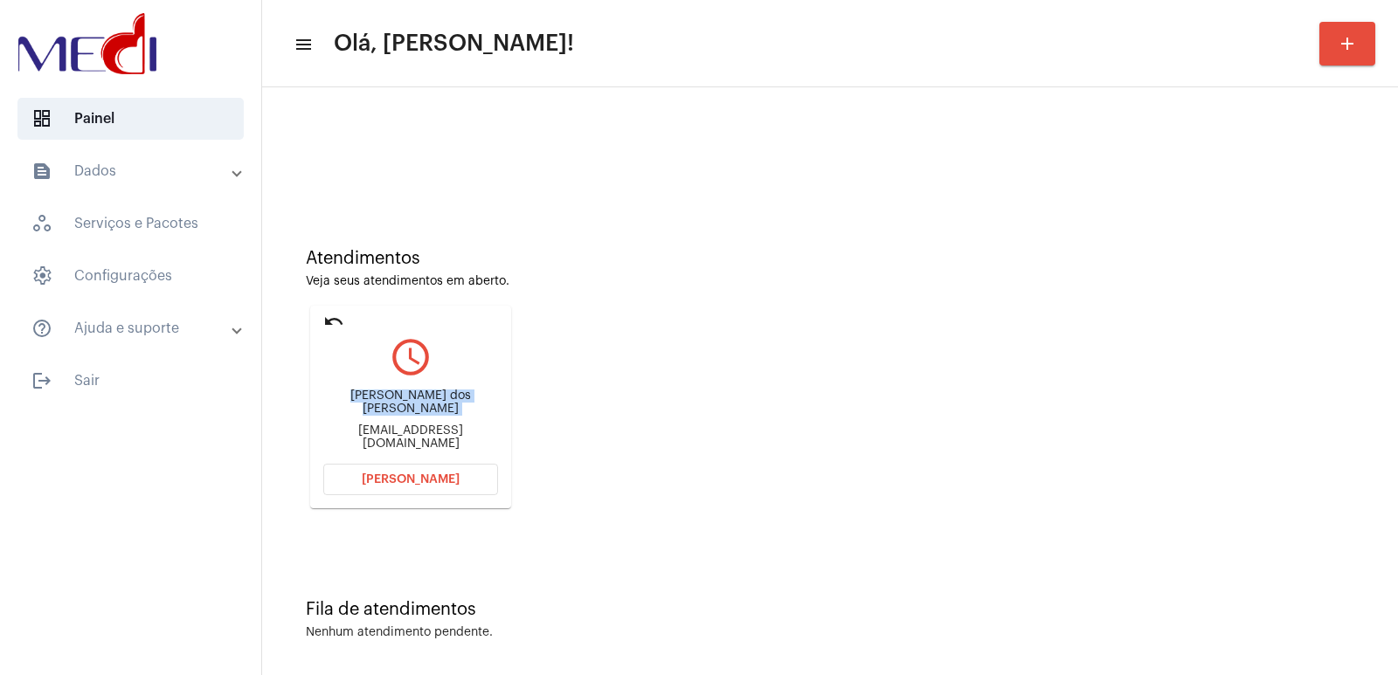
click at [423, 466] on button "[PERSON_NAME]" at bounding box center [410, 479] width 175 height 31
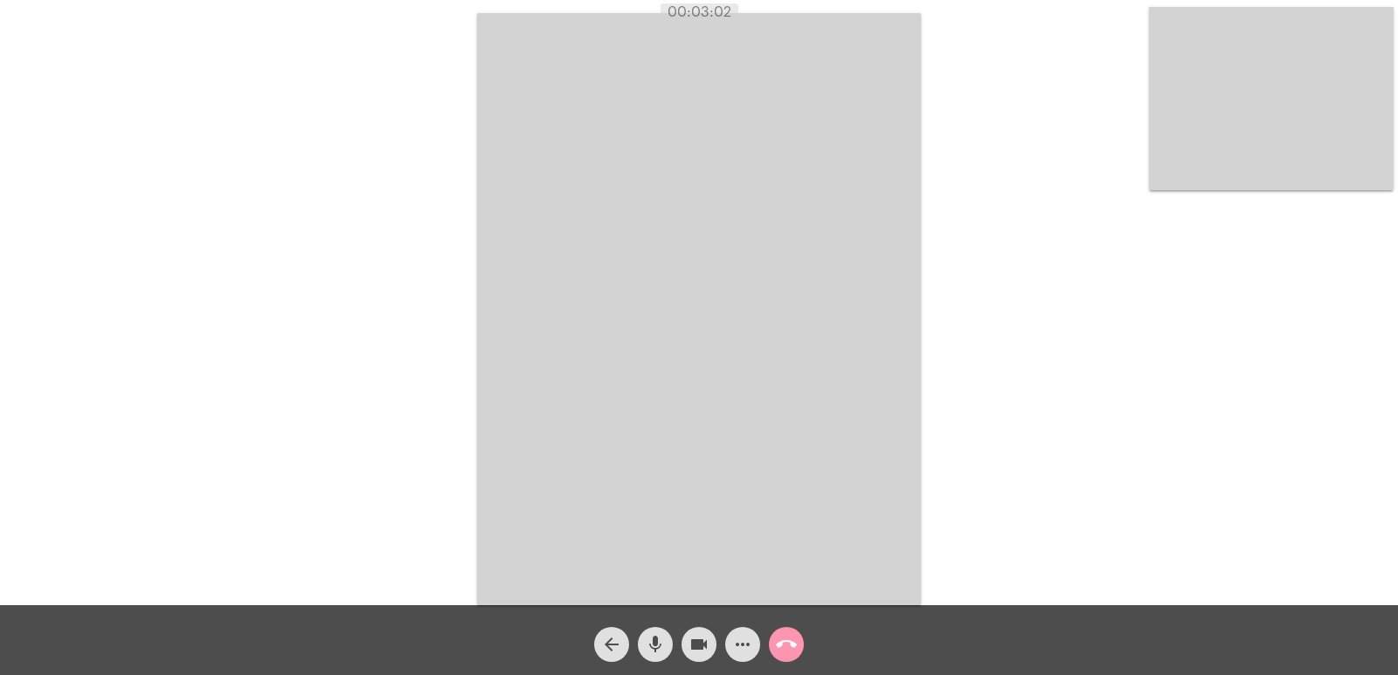
click at [610, 384] on video at bounding box center [699, 309] width 444 height 592
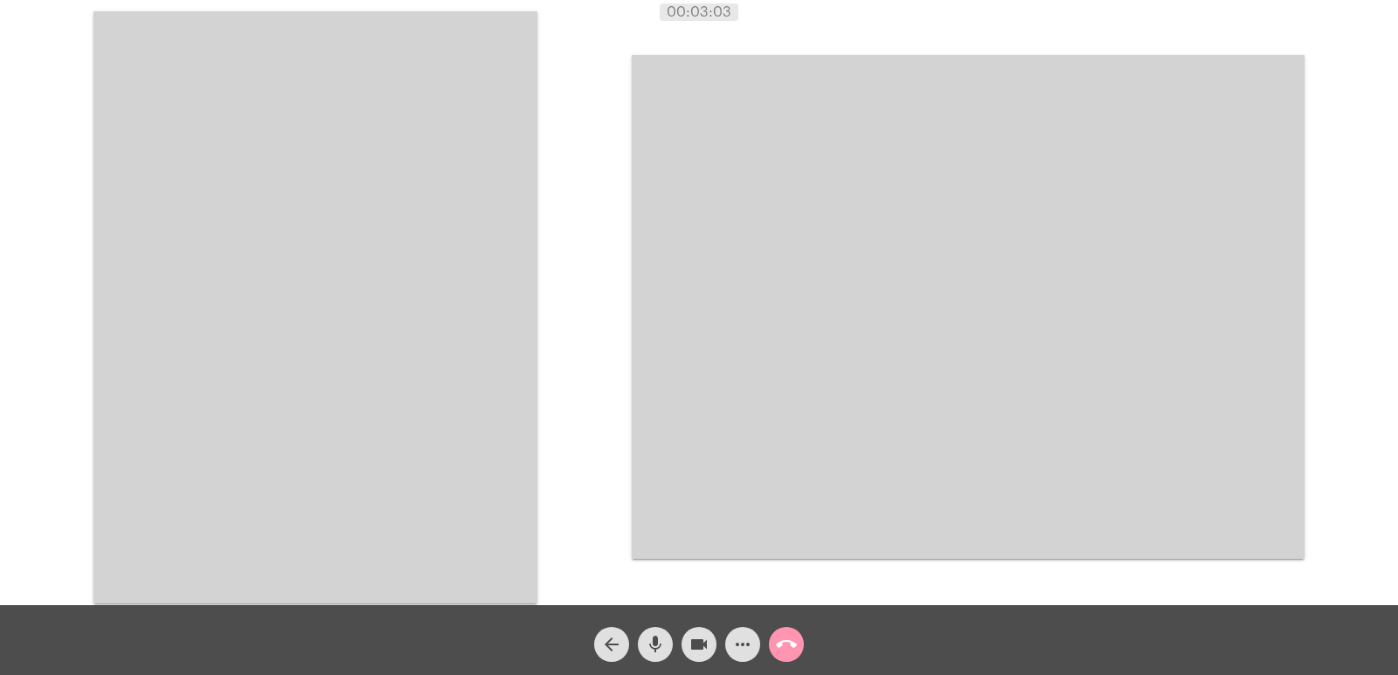
click at [318, 200] on video at bounding box center [315, 307] width 444 height 592
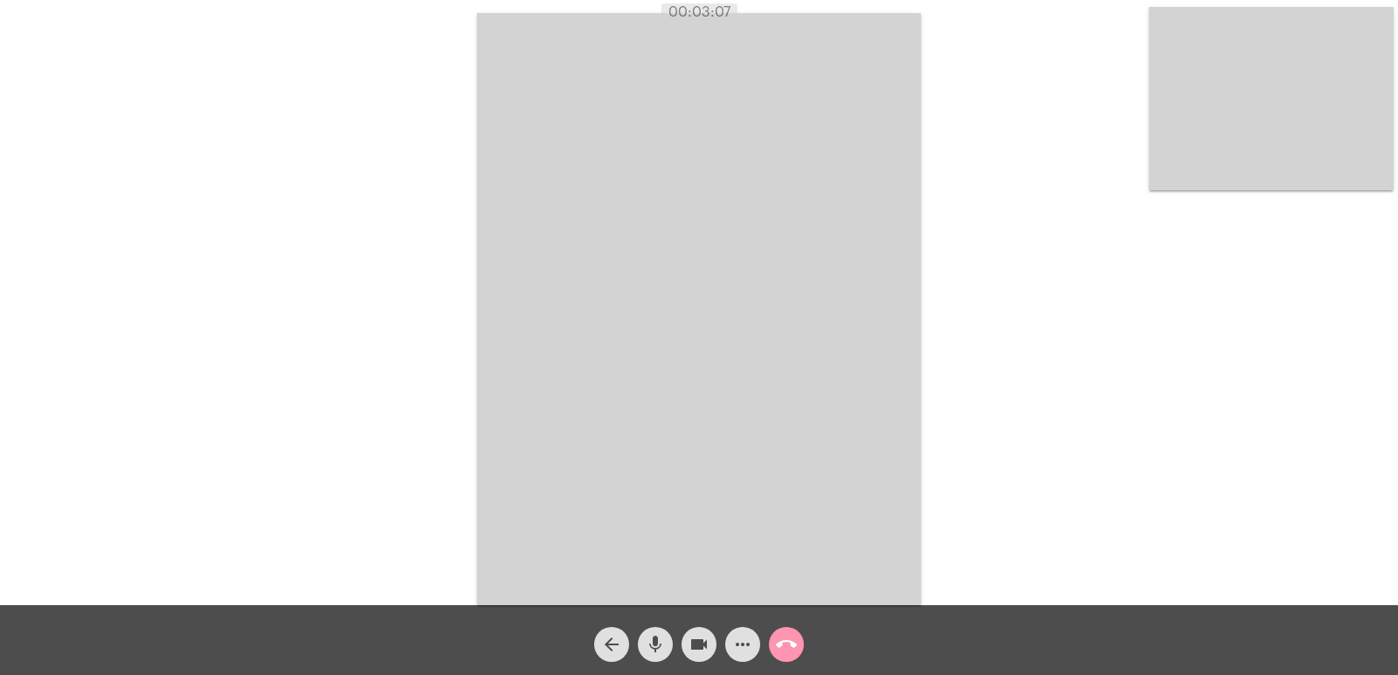
click at [776, 650] on mat-icon "call_end" at bounding box center [786, 644] width 21 height 21
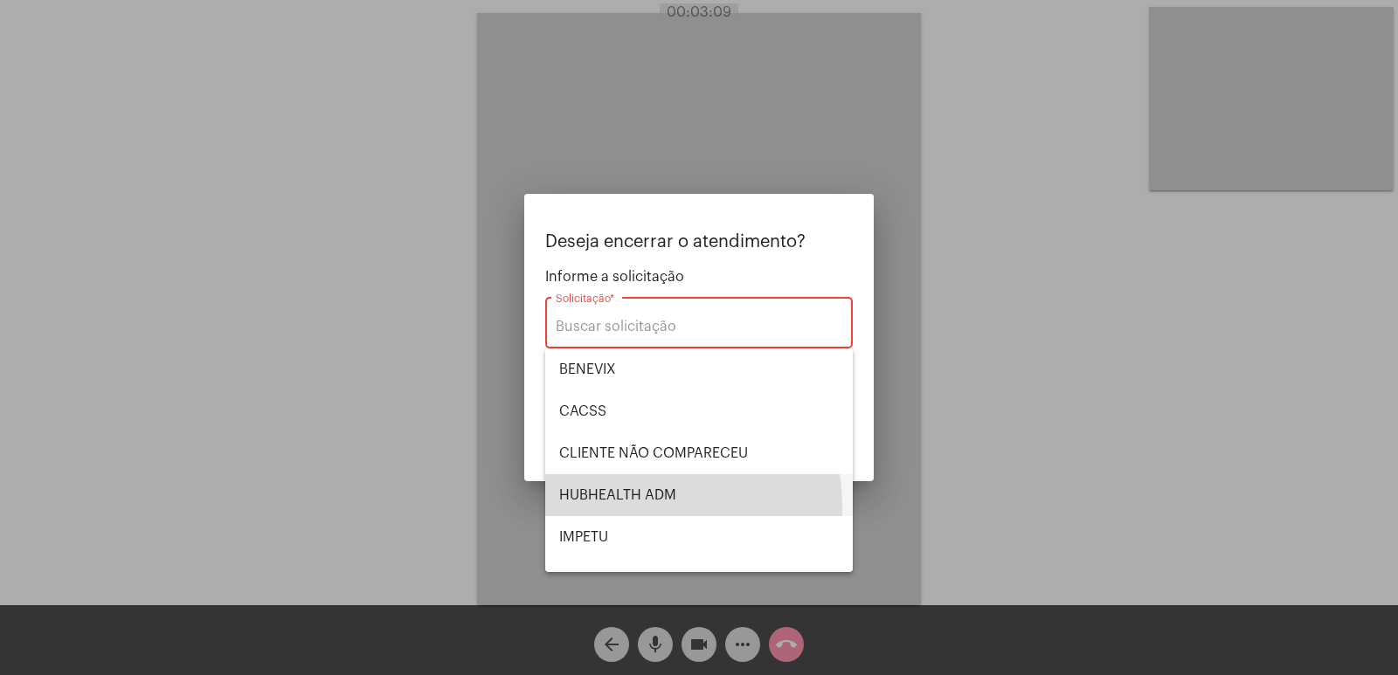
click at [594, 509] on span "HUBHEALTH ADM" at bounding box center [699, 495] width 280 height 42
type input "HUBHEALTH ADM"
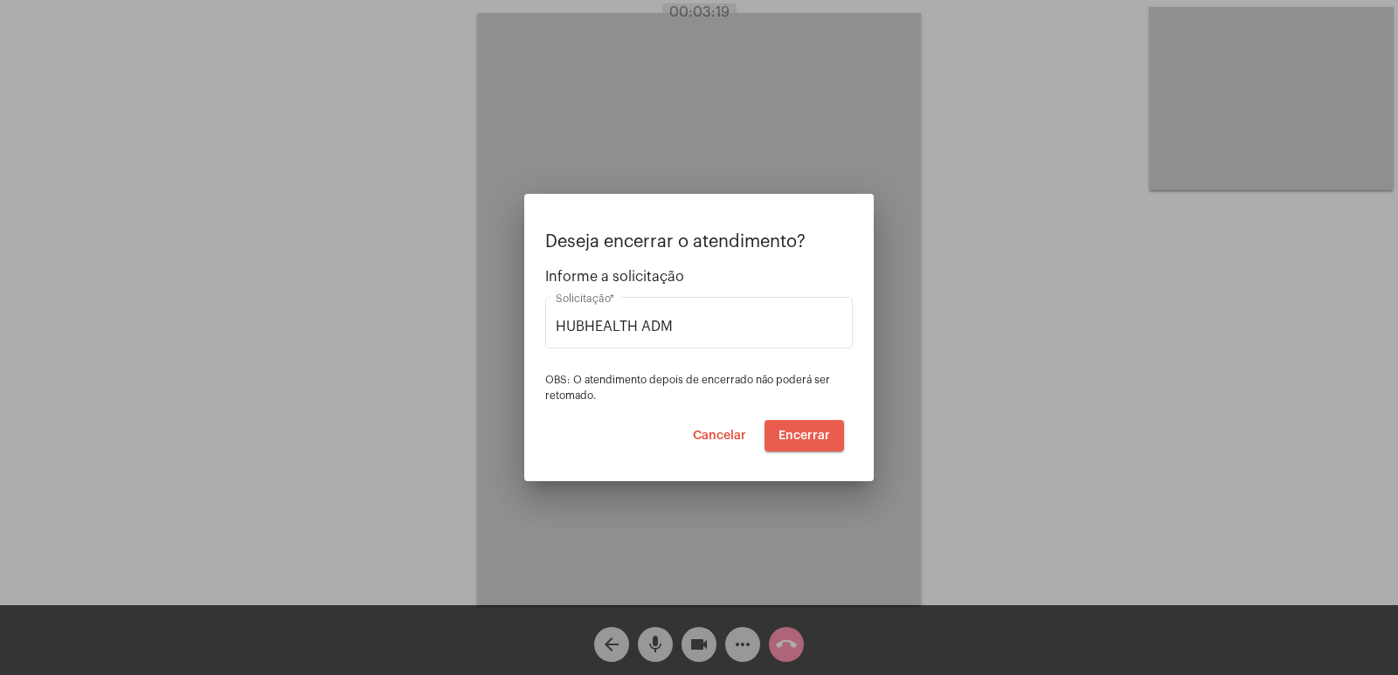
click at [803, 431] on span "Encerrar" at bounding box center [804, 436] width 52 height 12
